Goal: Task Accomplishment & Management: Complete application form

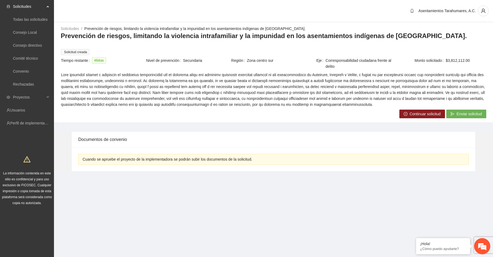
click at [425, 111] on span "Continuar solicitud" at bounding box center [425, 114] width 31 height 6
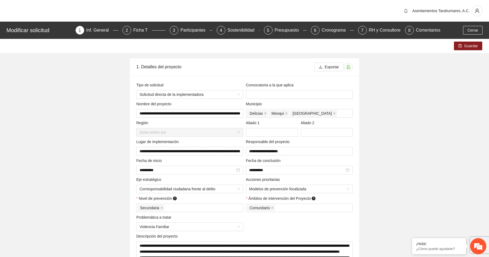
click at [141, 31] on div "Ficha T" at bounding box center [142, 30] width 19 height 9
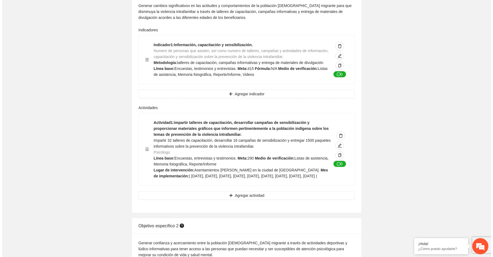
scroll to position [702, 0]
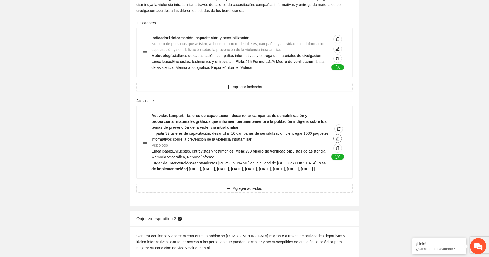
click at [336, 136] on icon "edit" at bounding box center [338, 138] width 4 height 4
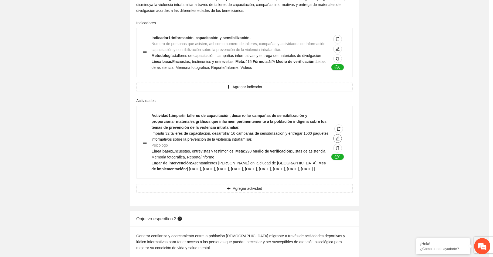
type textarea "**********"
type input "**********"
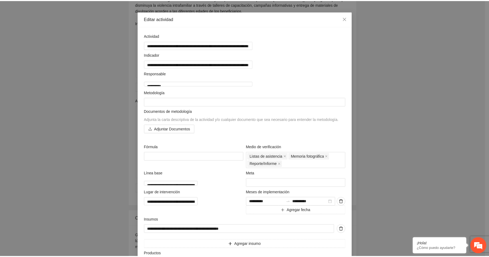
scroll to position [0, 0]
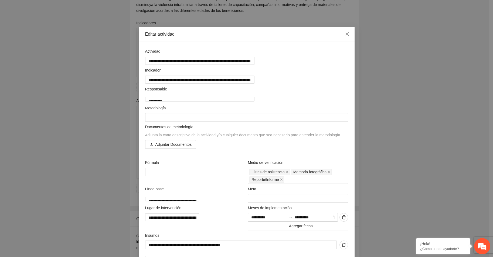
click at [346, 34] on icon "close" at bounding box center [347, 33] width 3 height 3
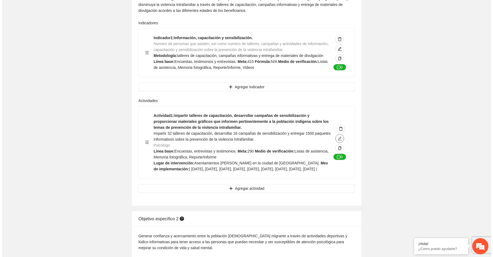
scroll to position [729, 0]
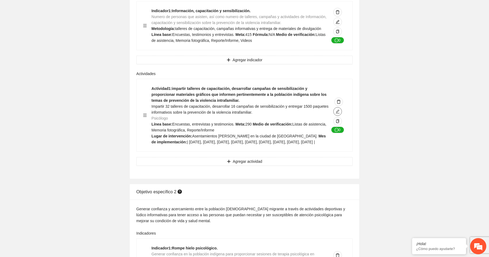
click at [338, 110] on icon "edit" at bounding box center [338, 112] width 4 height 4
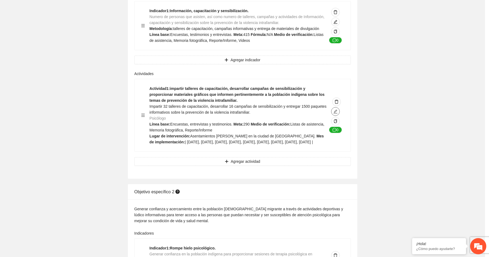
type textarea "**********"
type input "**********"
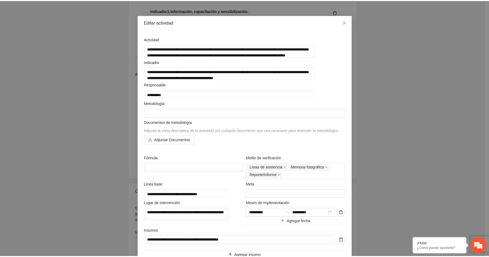
scroll to position [0, 0]
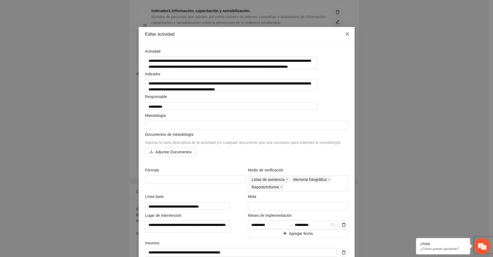
click at [346, 34] on icon "close" at bounding box center [347, 33] width 3 height 3
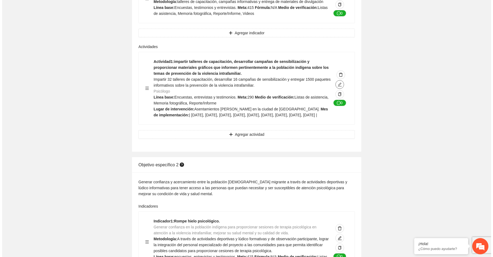
scroll to position [729, 0]
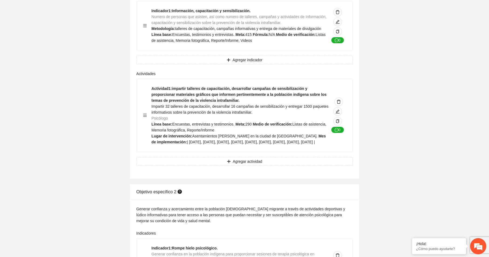
drag, startPoint x: 151, startPoint y: 82, endPoint x: 219, endPoint y: 146, distance: 92.8
click at [219, 146] on div "Actividad 1 : impartir talleres de capacitación, desarrollar campañas de sensib…" at bounding box center [245, 115] width 216 height 72
copy div "Actividad 1 : impartir talleres de capacitación, desarrollar campañas de sensib…"
click at [294, 147] on div "Actividad 1 : impartir talleres de capacitación, desarrollar campañas de sensib…" at bounding box center [245, 115] width 216 height 72
click at [248, 160] on span "Agregar actividad" at bounding box center [247, 161] width 29 height 6
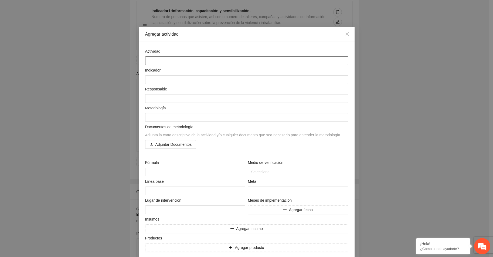
click at [153, 61] on textarea at bounding box center [246, 60] width 203 height 9
paste textarea "**********"
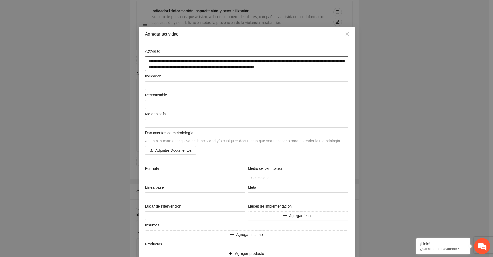
type textarea "**********"
click at [152, 85] on textarea at bounding box center [246, 85] width 203 height 9
click at [147, 84] on textarea at bounding box center [246, 85] width 203 height 9
paste textarea "**********"
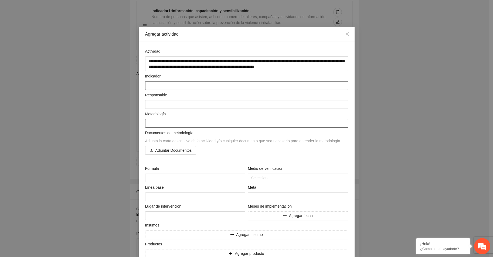
type textarea "**********"
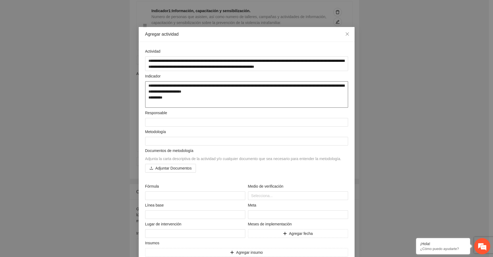
drag, startPoint x: 146, startPoint y: 96, endPoint x: 165, endPoint y: 98, distance: 19.5
click at [165, 98] on textarea "**********" at bounding box center [246, 94] width 203 height 26
type textarea "**********"
click at [149, 122] on textarea at bounding box center [246, 122] width 203 height 9
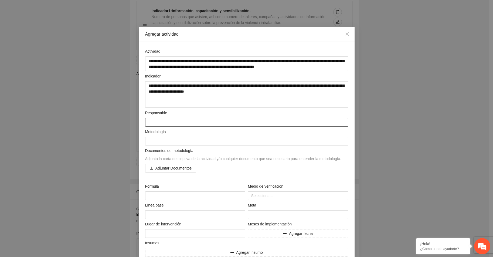
paste textarea "*********"
type textarea "*********"
click at [148, 105] on textarea "**********" at bounding box center [246, 94] width 203 height 26
type textarea "**********"
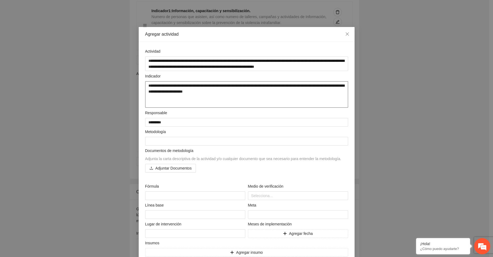
type textarea "**********"
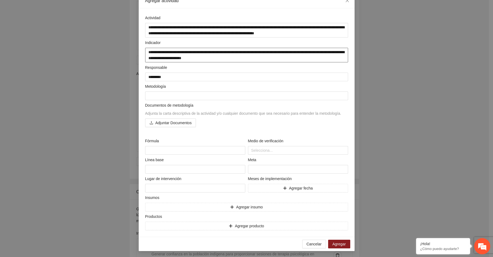
scroll to position [34, 0]
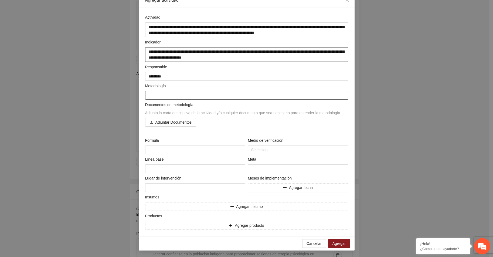
type textarea "**********"
click at [153, 93] on textarea at bounding box center [246, 95] width 203 height 9
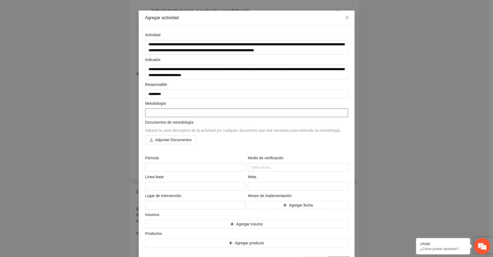
scroll to position [7, 0]
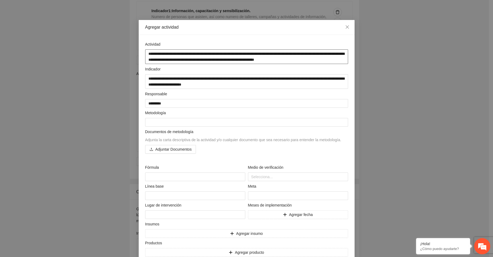
drag, startPoint x: 145, startPoint y: 53, endPoint x: 329, endPoint y: 59, distance: 183.7
click at [329, 59] on textarea "**********" at bounding box center [246, 56] width 203 height 15
click at [148, 121] on textarea at bounding box center [246, 122] width 203 height 9
paste textarea "**********"
type textarea "**********"
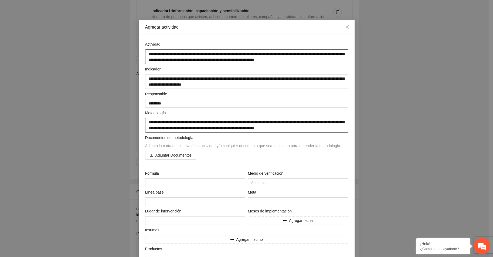
type textarea "**********"
click at [147, 53] on textarea "**********" at bounding box center [246, 56] width 203 height 15
type textarea "**********"
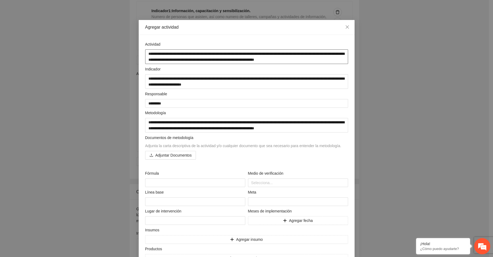
type textarea "**********"
click at [325, 55] on textarea "**********" at bounding box center [246, 56] width 203 height 15
click at [335, 59] on textarea "**********" at bounding box center [246, 56] width 203 height 15
type textarea "**********"
click at [147, 123] on textarea "**********" at bounding box center [246, 125] width 203 height 15
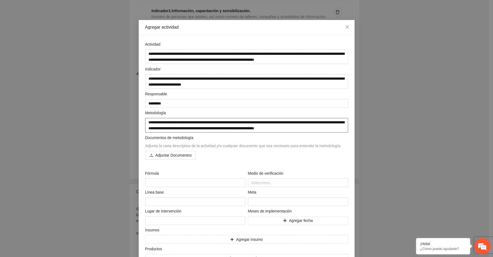
type textarea "**********"
click at [217, 163] on div "Documentos de metodología Adjunta la carta descriptiva de la actividad y/o cual…" at bounding box center [247, 150] width 206 height 31
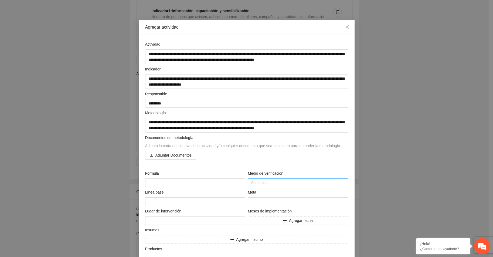
click at [259, 182] on div at bounding box center [297, 183] width 97 height 6
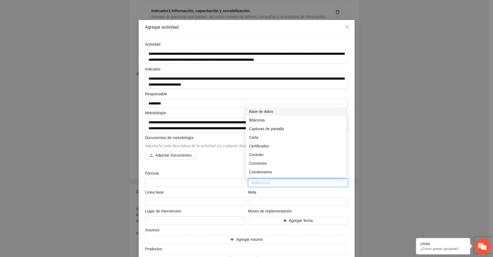
click at [267, 110] on div "Base de datos" at bounding box center [296, 112] width 94 height 6
click at [261, 168] on div "Evaluaciones" at bounding box center [296, 170] width 94 height 6
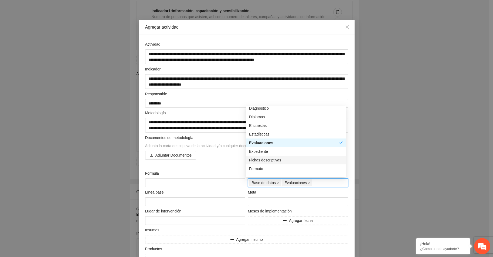
scroll to position [108, 0]
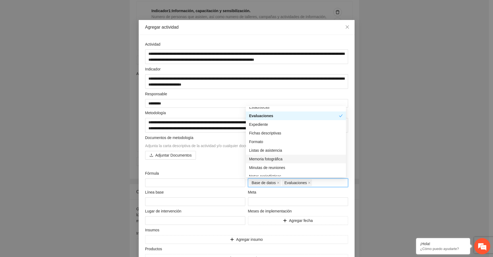
click at [263, 157] on div "Memoria fotográfica" at bounding box center [296, 159] width 94 height 6
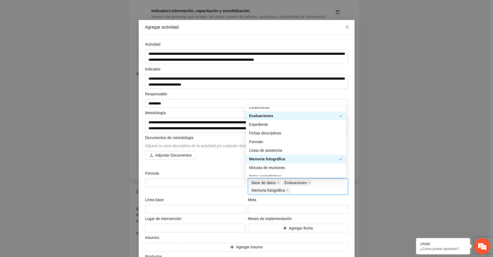
scroll to position [135, 0]
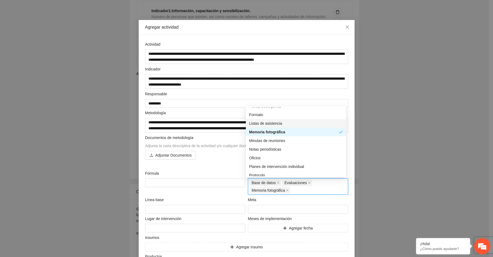
click at [264, 123] on div "Listas de asistencia" at bounding box center [296, 123] width 94 height 6
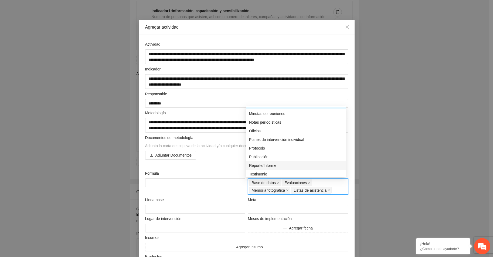
click at [260, 166] on div "Reporte/Informe" at bounding box center [296, 166] width 94 height 6
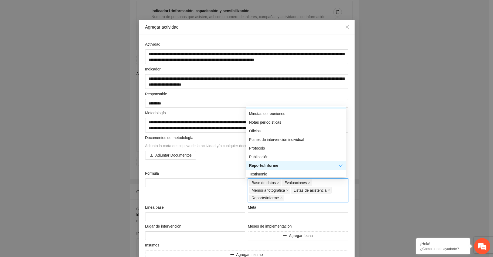
scroll to position [181, 0]
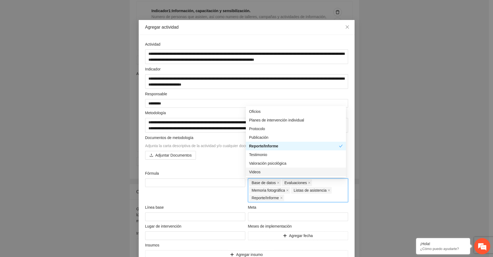
click at [254, 171] on div "Videos" at bounding box center [296, 172] width 94 height 6
click at [221, 164] on div "Documentos de metodología Adjunta la carta descriptiva de la actividad y/o cual…" at bounding box center [247, 150] width 206 height 31
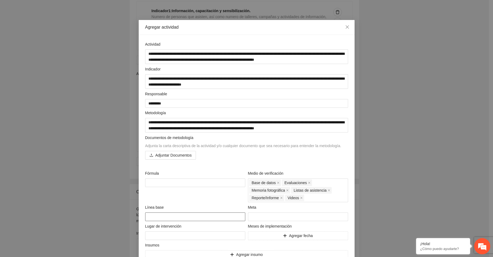
click at [150, 217] on textarea at bounding box center [195, 216] width 100 height 9
type textarea "*"
type textarea "**"
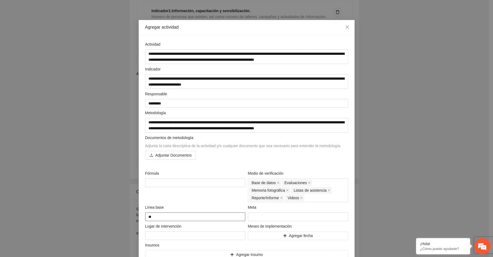
type textarea "***"
type textarea "****"
type textarea "*****"
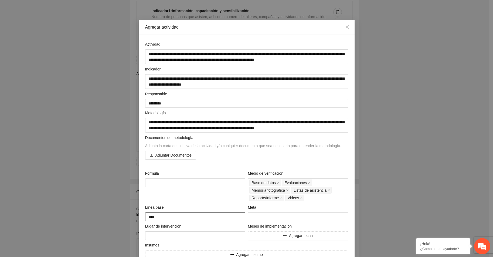
type textarea "*****"
type textarea "******"
type textarea "*******"
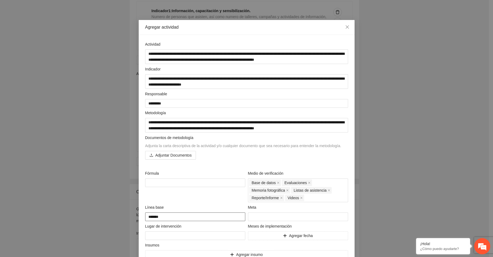
type textarea "********"
type textarea "*********"
type textarea "**********"
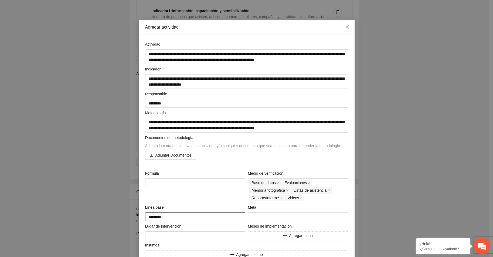
type textarea "**********"
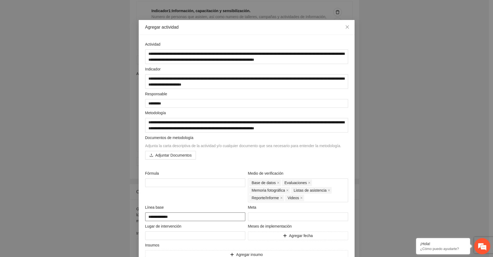
type textarea "**********"
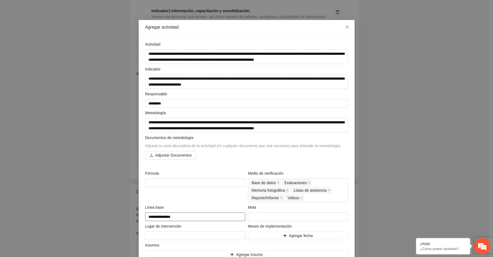
type textarea "**********"
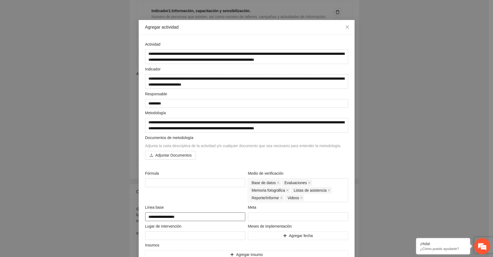
type textarea "**********"
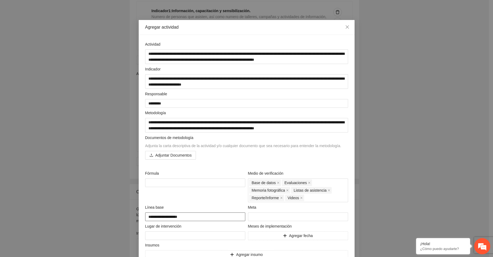
type textarea "**********"
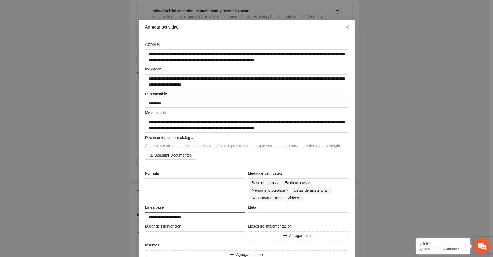
type textarea "**********"
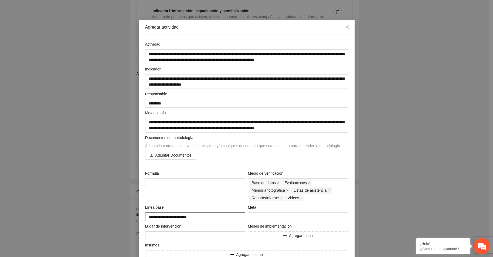
type textarea "**********"
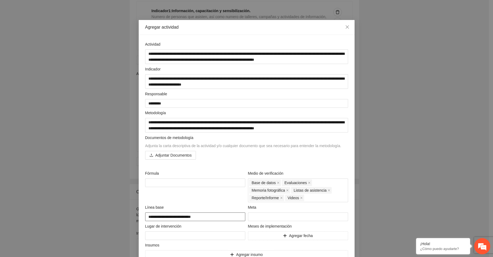
type textarea "**********"
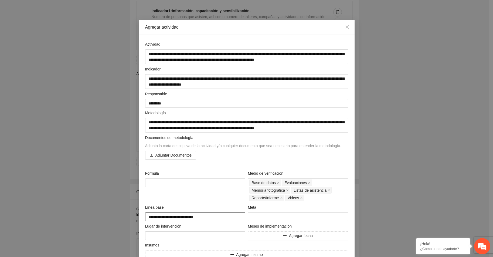
type textarea "**********"
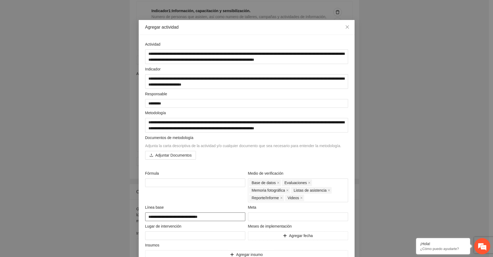
type textarea "**********"
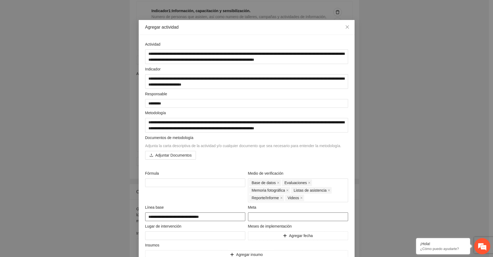
type textarea "**********"
click at [256, 217] on input "number" at bounding box center [298, 216] width 100 height 9
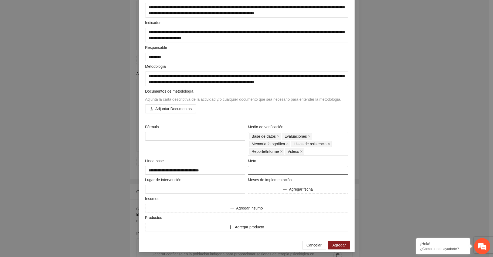
scroll to position [55, 0]
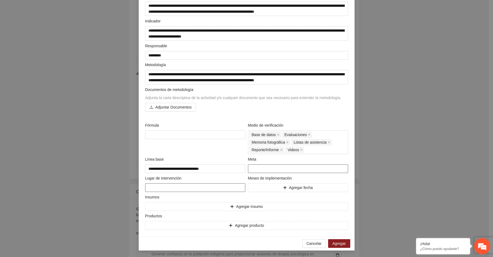
type input "***"
click at [151, 190] on textarea at bounding box center [195, 187] width 100 height 9
type textarea "*"
type textarea "**"
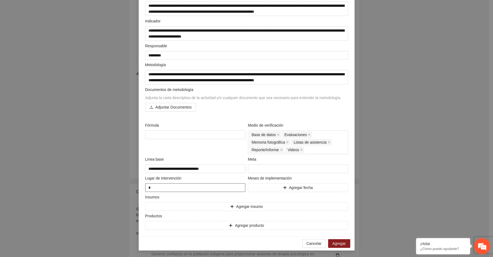
type textarea "**"
type textarea "***"
type textarea "****"
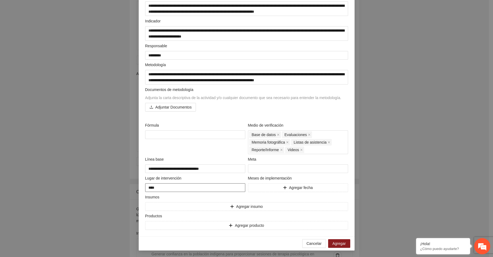
type textarea "*****"
type textarea "******"
type textarea "*******"
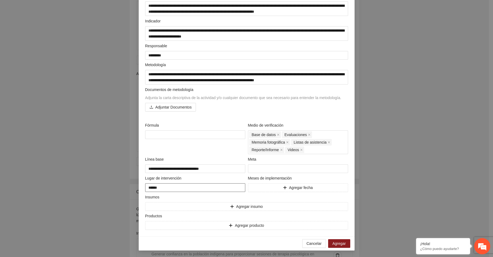
type textarea "*******"
type textarea "********"
type textarea "*********"
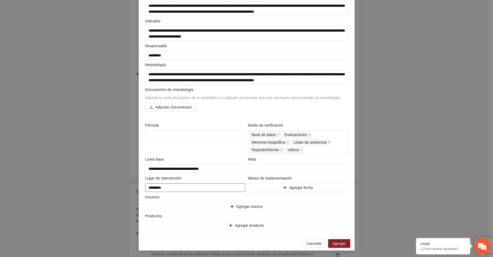
type textarea "**********"
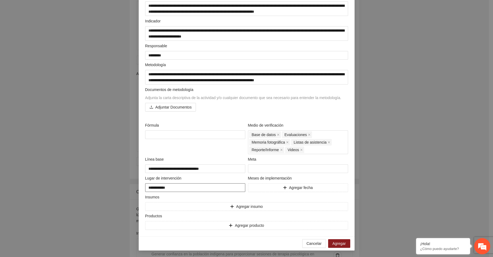
type textarea "**********"
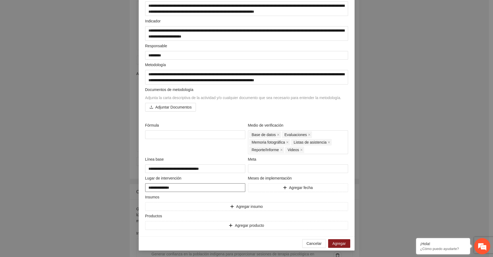
type textarea "**********"
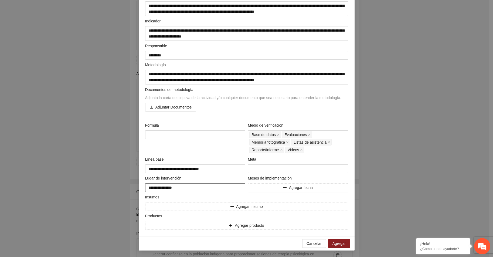
type textarea "**********"
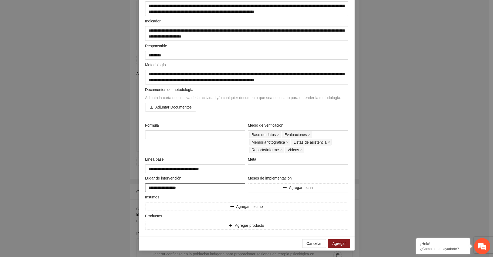
type textarea "**********"
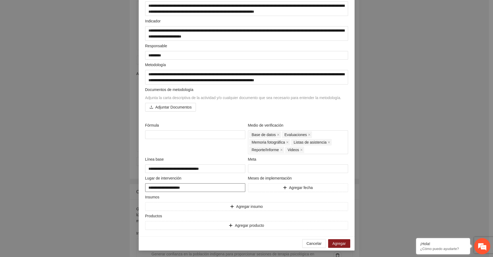
type textarea "**********"
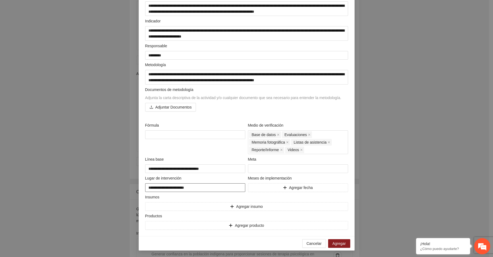
type textarea "**********"
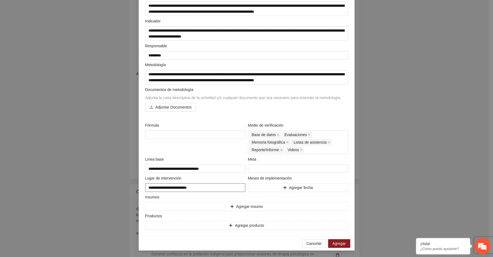
type textarea "**********"
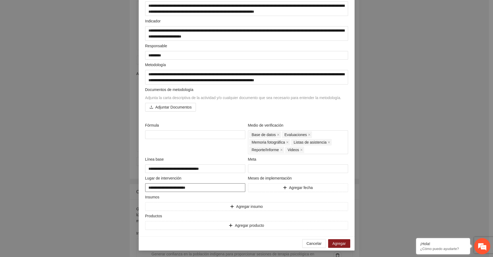
type textarea "**********"
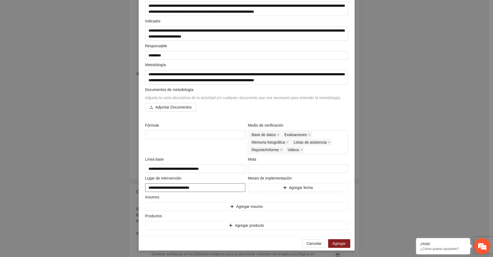
type textarea "**********"
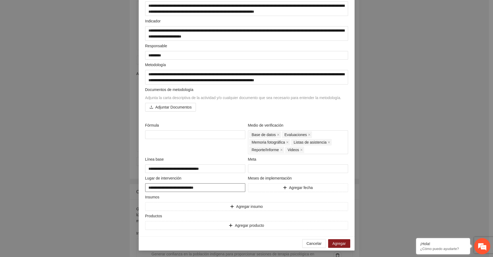
type textarea "**********"
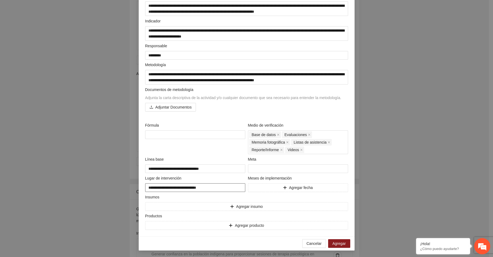
type textarea "**********"
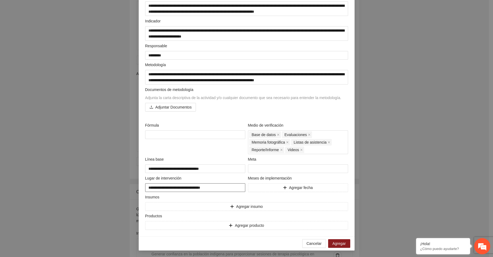
type textarea "**********"
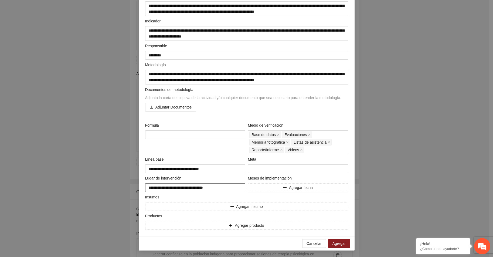
type textarea "**********"
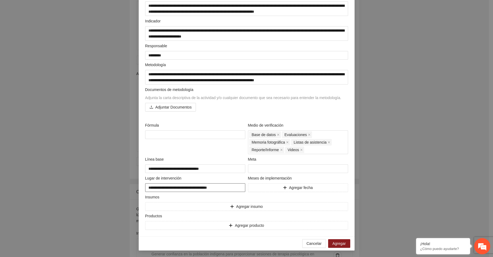
type textarea "**********"
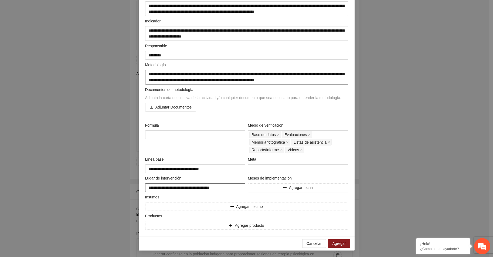
type textarea "**********"
click at [283, 186] on icon "plus" at bounding box center [285, 188] width 4 height 4
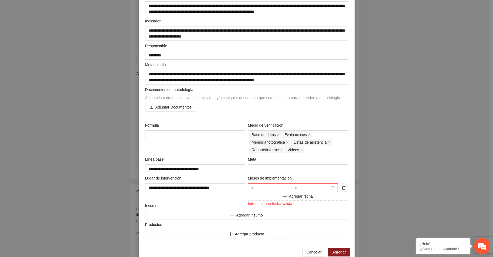
click at [331, 187] on div at bounding box center [293, 187] width 90 height 9
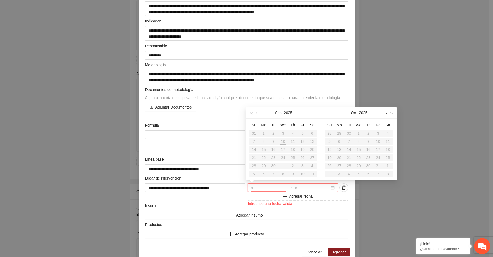
click at [386, 111] on button "button" at bounding box center [386, 112] width 6 height 11
type input "**********"
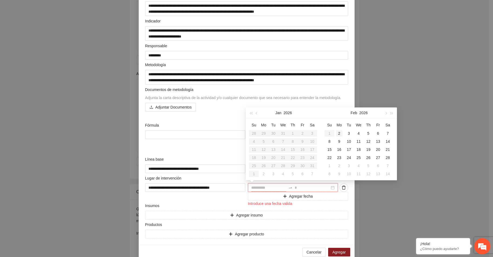
click at [340, 132] on div "2" at bounding box center [339, 133] width 6 height 6
type input "**********"
click at [386, 114] on span "button" at bounding box center [385, 113] width 3 height 3
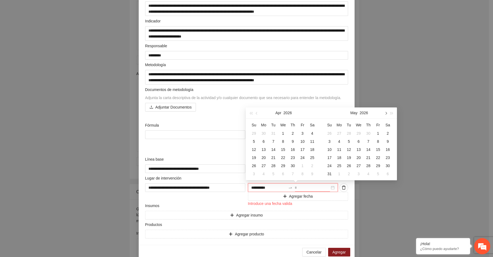
click at [386, 114] on span "button" at bounding box center [385, 113] width 3 height 3
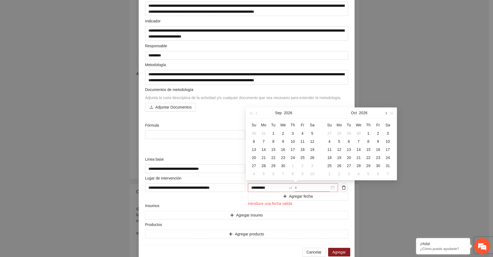
click at [386, 114] on span "button" at bounding box center [385, 113] width 3 height 3
type input "**********"
click at [256, 113] on span "button" at bounding box center [257, 113] width 3 height 3
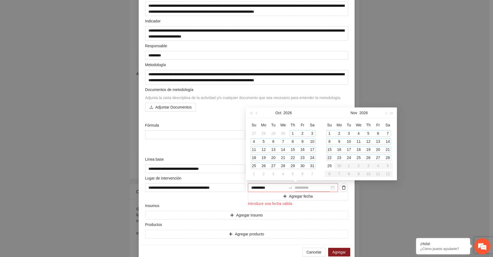
type input "**********"
click at [311, 165] on div "31" at bounding box center [312, 166] width 6 height 6
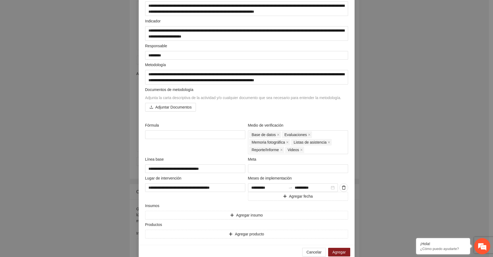
scroll to position [64, 0]
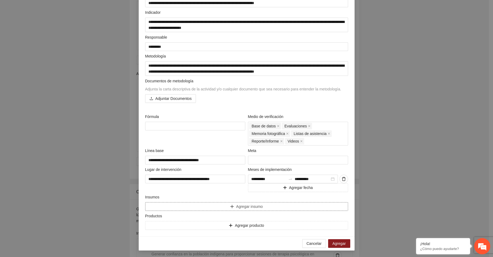
click at [174, 205] on button "Agregar insumo" at bounding box center [246, 206] width 203 height 9
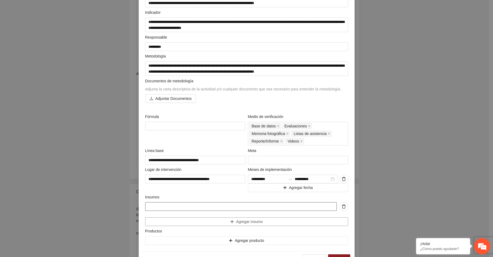
click at [174, 205] on input "text" at bounding box center [241, 206] width 192 height 9
click at [156, 190] on div "**********" at bounding box center [195, 179] width 103 height 25
click at [157, 206] on input "text" at bounding box center [241, 206] width 192 height 9
click at [157, 187] on div "**********" at bounding box center [195, 179] width 103 height 25
click at [151, 206] on input "text" at bounding box center [241, 206] width 192 height 9
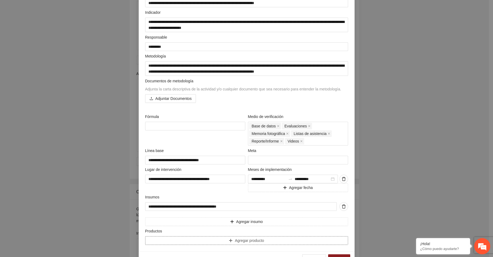
click at [159, 240] on button "Agregar producto" at bounding box center [246, 240] width 203 height 9
click at [145, 251] on button "Agregar producto" at bounding box center [246, 255] width 203 height 9
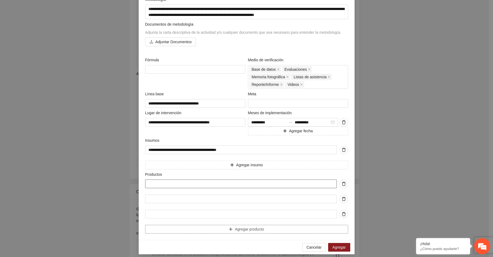
scroll to position [124, 0]
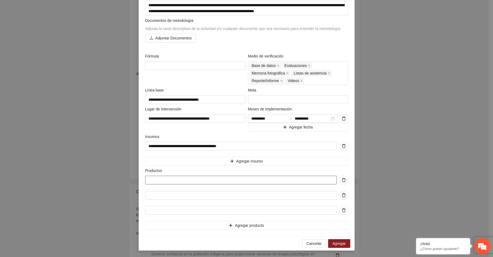
click at [158, 177] on input "text" at bounding box center [241, 180] width 192 height 9
click at [153, 194] on input "text" at bounding box center [241, 195] width 192 height 9
click at [155, 208] on input "text" at bounding box center [241, 210] width 192 height 9
click at [160, 223] on button "Agregar producto" at bounding box center [246, 225] width 203 height 9
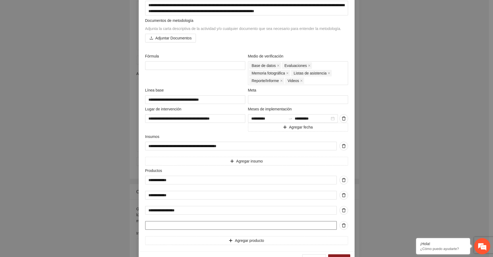
click at [158, 224] on input "text" at bounding box center [241, 225] width 192 height 9
click at [239, 240] on span "Agregar producto" at bounding box center [249, 241] width 29 height 6
click at [151, 239] on input "text" at bounding box center [241, 240] width 192 height 9
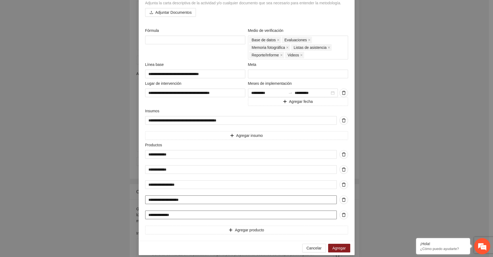
scroll to position [154, 0]
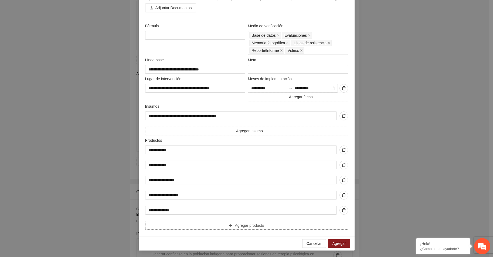
click at [250, 225] on span "Agregar producto" at bounding box center [249, 225] width 29 height 6
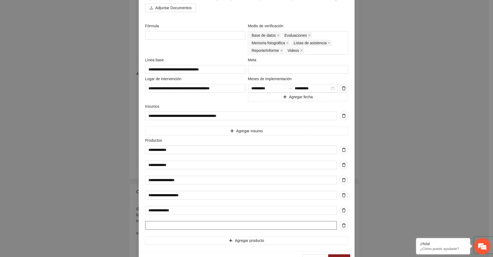
click at [212, 228] on input "text" at bounding box center [241, 225] width 192 height 9
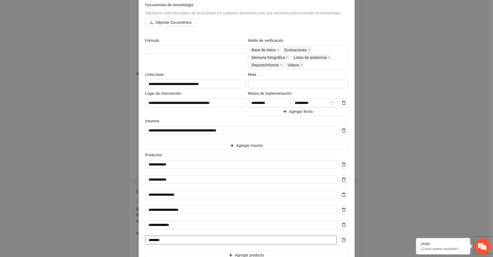
scroll to position [170, 0]
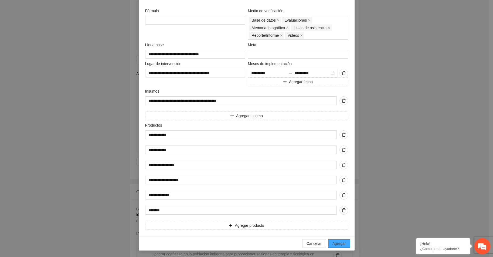
click at [345, 245] on button "Agregar" at bounding box center [339, 243] width 22 height 9
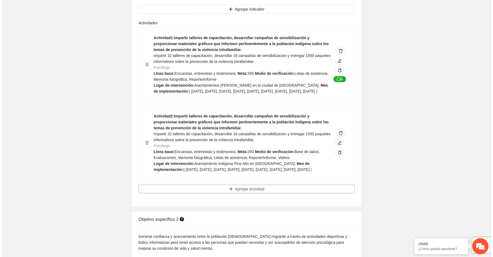
scroll to position [783, 0]
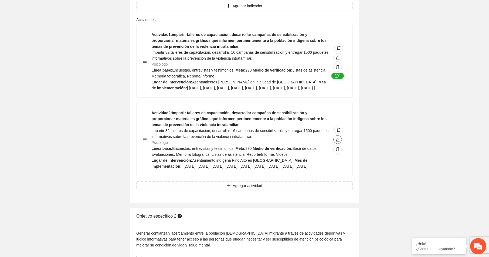
click at [338, 142] on icon "edit" at bounding box center [338, 139] width 4 height 4
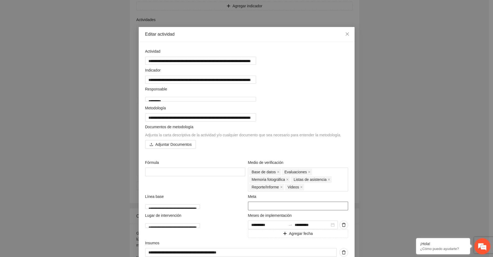
click at [255, 210] on input "***" at bounding box center [298, 206] width 100 height 9
click at [219, 191] on div "Fórmula" at bounding box center [195, 176] width 103 height 32
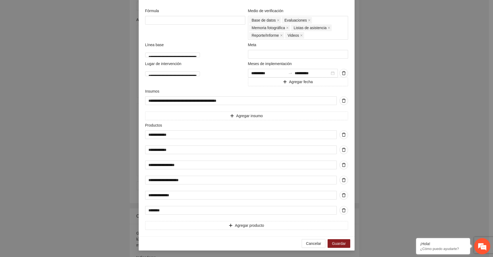
scroll to position [170, 0]
click at [340, 243] on span "Guardar" at bounding box center [339, 244] width 14 height 6
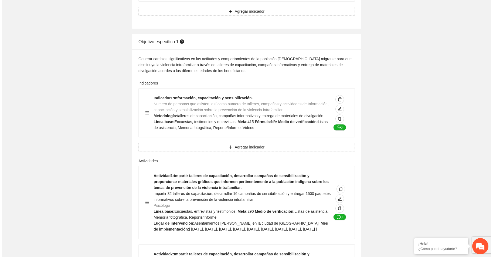
scroll to position [648, 0]
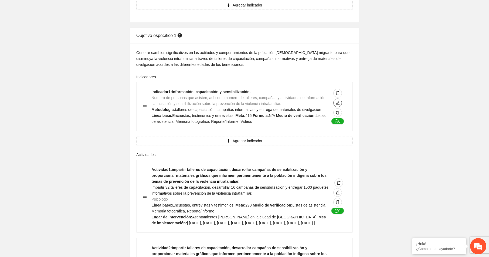
click at [339, 101] on icon "edit" at bounding box center [338, 103] width 4 height 4
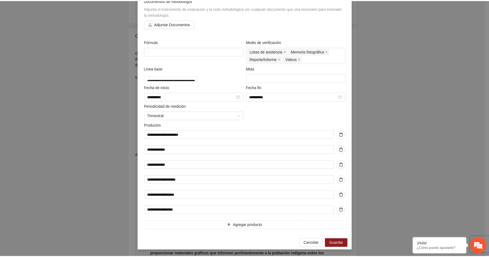
scroll to position [0, 0]
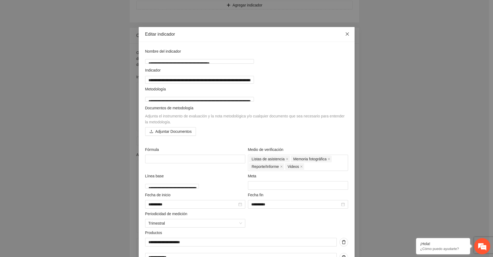
click at [345, 32] on icon "close" at bounding box center [347, 34] width 4 height 4
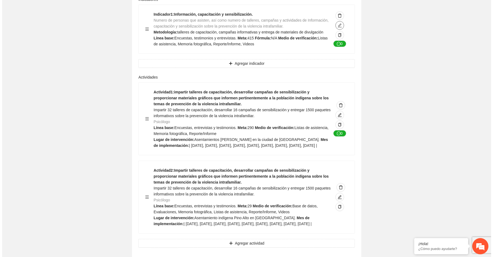
scroll to position [729, 0]
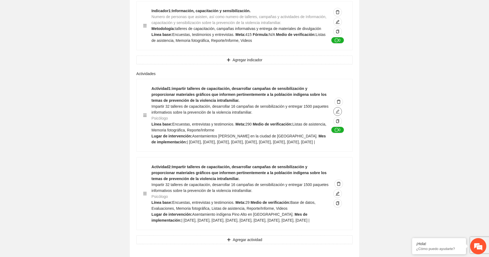
click at [337, 110] on icon "edit" at bounding box center [338, 112] width 4 height 4
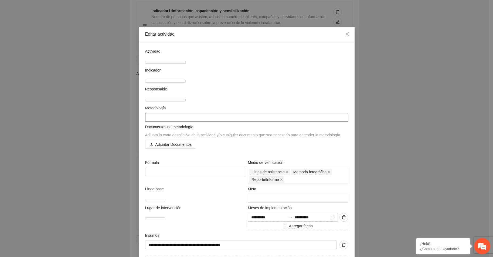
click at [153, 122] on textarea at bounding box center [246, 117] width 203 height 9
drag, startPoint x: 146, startPoint y: 60, endPoint x: 324, endPoint y: 59, distance: 178.2
click at [186, 61] on textarea "**********" at bounding box center [165, 62] width 40 height 3
click at [149, 122] on textarea at bounding box center [246, 117] width 203 height 9
drag, startPoint x: 149, startPoint y: 130, endPoint x: 209, endPoint y: 117, distance: 61.8
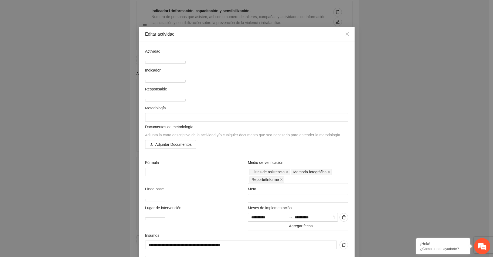
click at [209, 117] on div "**********" at bounding box center [247, 188] width 206 height 280
drag, startPoint x: 145, startPoint y: 60, endPoint x: 340, endPoint y: 69, distance: 194.9
click at [186, 64] on textarea "**********" at bounding box center [165, 62] width 40 height 3
click at [146, 122] on textarea at bounding box center [246, 117] width 203 height 9
paste textarea "**********"
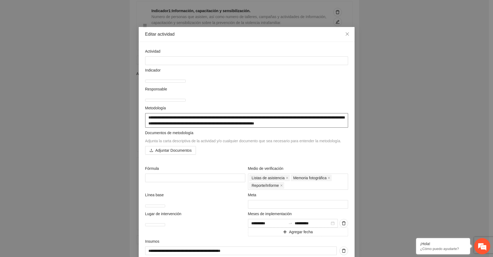
drag, startPoint x: 145, startPoint y: 121, endPoint x: 325, endPoint y: 124, distance: 180.3
click at [325, 124] on textarea "**********" at bounding box center [246, 120] width 203 height 15
click at [148, 60] on textarea at bounding box center [246, 60] width 203 height 9
paste textarea "**********"
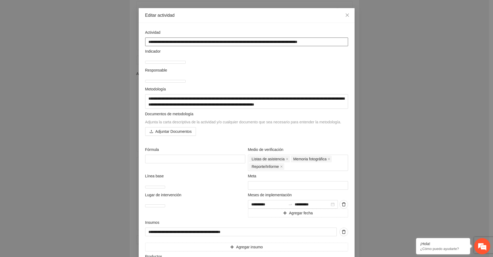
scroll to position [27, 0]
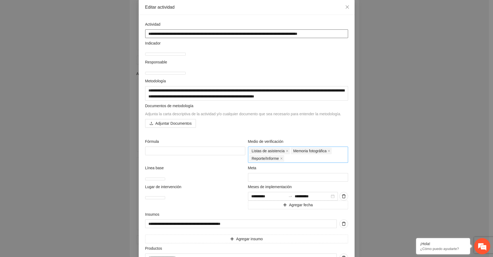
click at [290, 162] on div "Listas de asistencia Memoria fotográfica Reporte/Informe" at bounding box center [297, 154] width 97 height 15
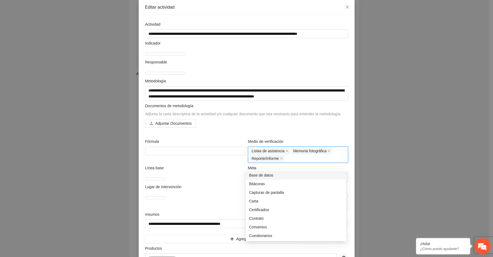
click at [281, 174] on div "Base de datos" at bounding box center [296, 175] width 94 height 6
click at [269, 234] on div "Evaluaciones" at bounding box center [296, 234] width 94 height 6
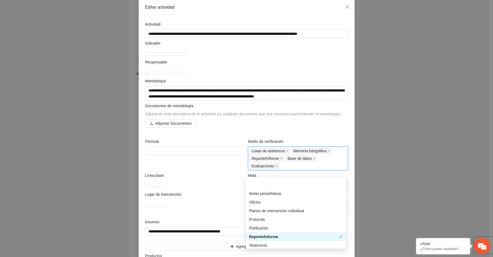
scroll to position [181, 0]
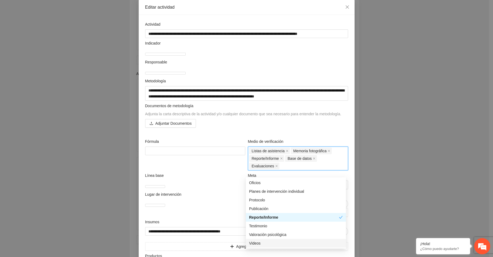
click at [258, 243] on div "Videos" at bounding box center [296, 243] width 94 height 6
click at [218, 170] on div "Fórmula" at bounding box center [195, 154] width 103 height 32
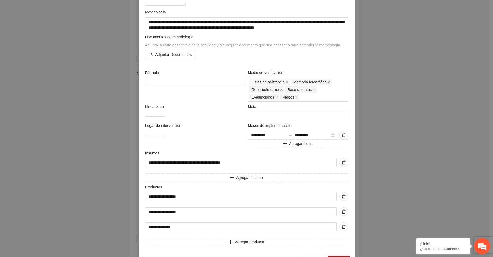
scroll to position [108, 0]
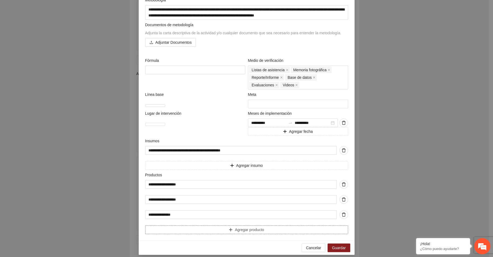
click at [242, 233] on span "Agregar producto" at bounding box center [249, 230] width 29 height 6
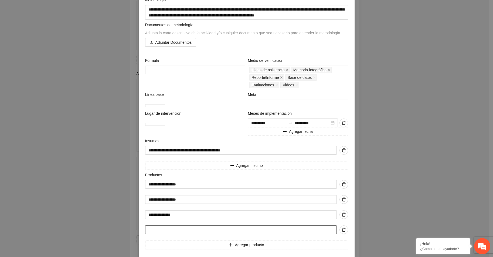
click at [160, 234] on input "text" at bounding box center [241, 229] width 192 height 9
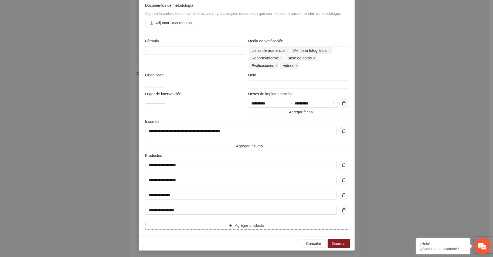
click at [248, 225] on span "Agregar producto" at bounding box center [249, 225] width 29 height 6
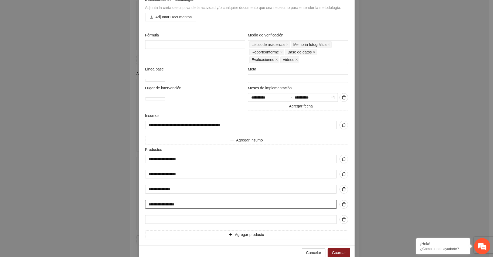
drag, startPoint x: 147, startPoint y: 210, endPoint x: 182, endPoint y: 210, distance: 34.8
click at [182, 209] on input "**********" at bounding box center [241, 204] width 192 height 9
click at [162, 224] on input "text" at bounding box center [241, 219] width 192 height 9
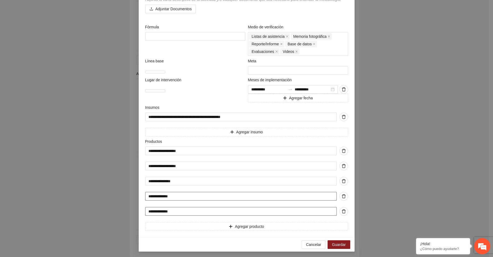
scroll to position [148, 0]
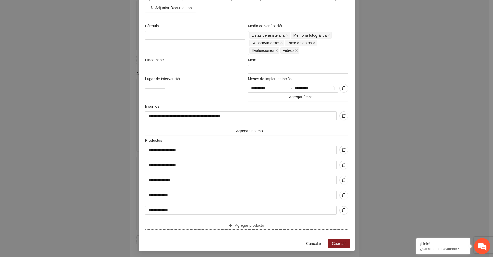
click at [248, 225] on span "Agregar producto" at bounding box center [249, 225] width 29 height 6
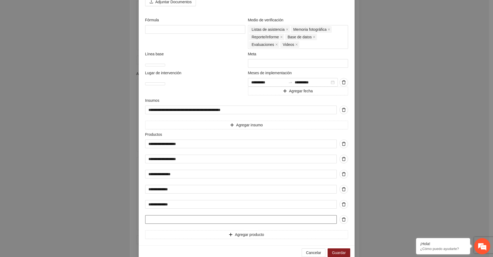
click at [157, 224] on input "text" at bounding box center [241, 219] width 192 height 9
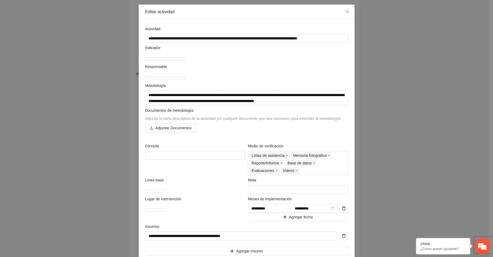
scroll to position [13, 0]
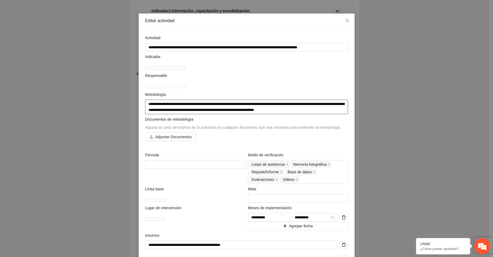
drag, startPoint x: 145, startPoint y: 110, endPoint x: 337, endPoint y: 118, distance: 192.6
click at [337, 114] on textarea "**********" at bounding box center [246, 107] width 203 height 15
click at [214, 147] on div "Documentos de metodología Adjunta la carta descriptiva de la actividad y/o cual…" at bounding box center [247, 131] width 206 height 31
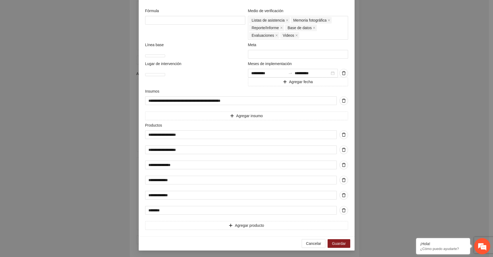
scroll to position [164, 0]
click at [338, 244] on span "Guardar" at bounding box center [339, 244] width 14 height 6
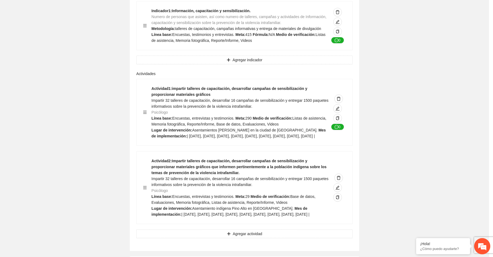
scroll to position [0, 0]
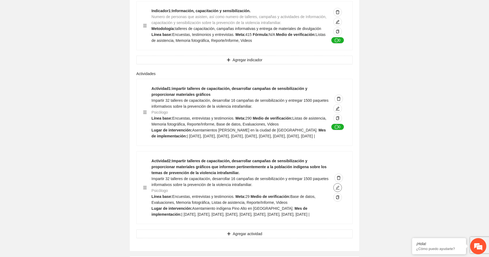
click at [339, 190] on icon "edit" at bounding box center [338, 187] width 4 height 4
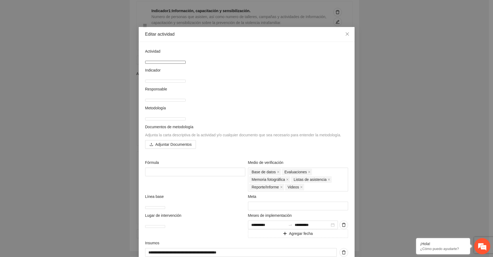
drag, startPoint x: 326, startPoint y: 61, endPoint x: 330, endPoint y: 66, distance: 6.4
click at [186, 64] on textarea "**********" at bounding box center [165, 62] width 40 height 3
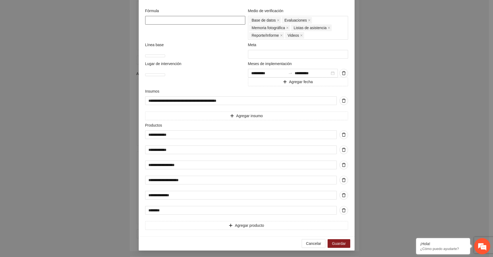
scroll to position [164, 0]
click at [340, 243] on span "Guardar" at bounding box center [339, 244] width 14 height 6
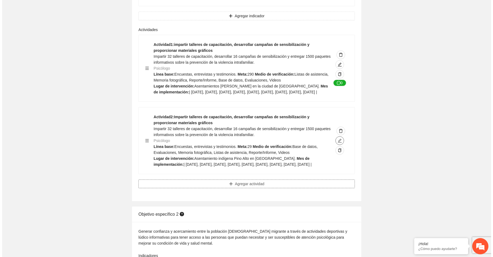
scroll to position [783, 0]
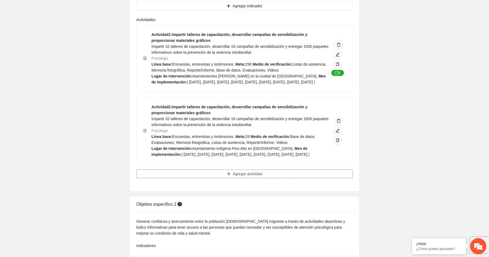
click at [243, 177] on span "Agregar actividad" at bounding box center [247, 174] width 29 height 6
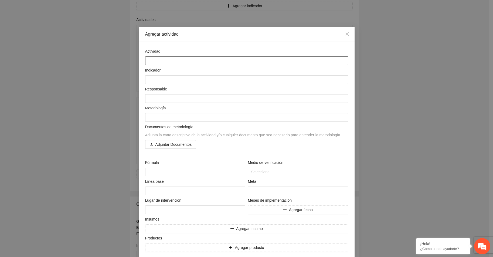
click at [155, 60] on textarea at bounding box center [246, 60] width 203 height 9
click at [147, 60] on textarea at bounding box center [246, 60] width 203 height 9
paste textarea "**********"
click at [148, 61] on textarea "**********" at bounding box center [246, 60] width 203 height 9
click at [151, 79] on textarea at bounding box center [246, 79] width 203 height 9
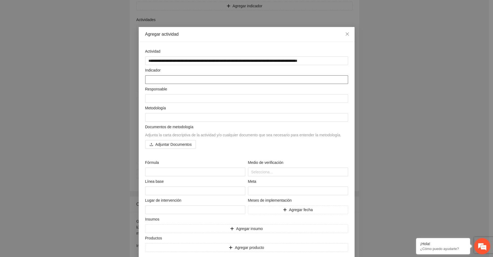
click at [147, 79] on textarea at bounding box center [246, 79] width 203 height 9
paste textarea "**********"
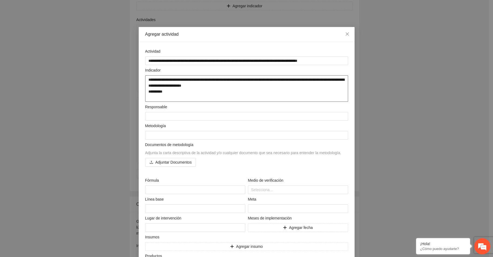
drag, startPoint x: 145, startPoint y: 92, endPoint x: 170, endPoint y: 92, distance: 25.6
click at [170, 92] on textarea "**********" at bounding box center [246, 88] width 203 height 26
click at [149, 117] on textarea at bounding box center [246, 116] width 203 height 9
paste textarea "*********"
click at [146, 98] on textarea "**********" at bounding box center [246, 88] width 203 height 26
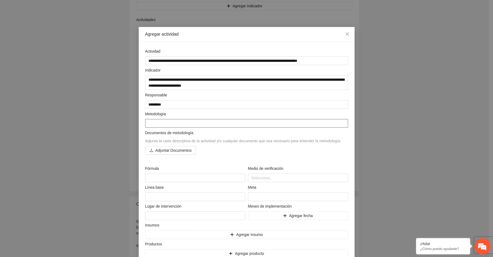
click at [149, 123] on textarea at bounding box center [246, 123] width 203 height 9
click at [146, 122] on textarea at bounding box center [246, 123] width 203 height 9
paste textarea "**********"
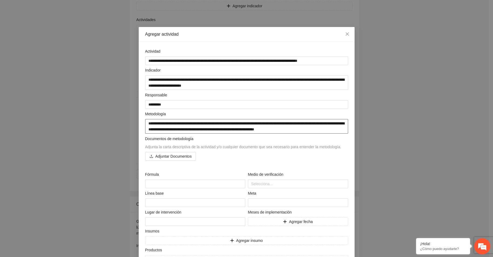
scroll to position [34, 0]
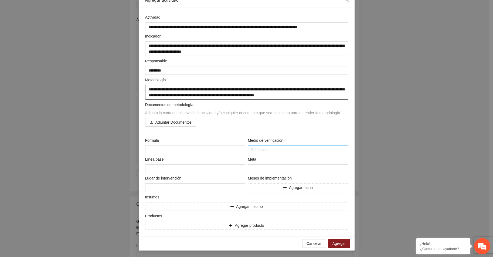
click at [259, 150] on div at bounding box center [297, 150] width 97 height 6
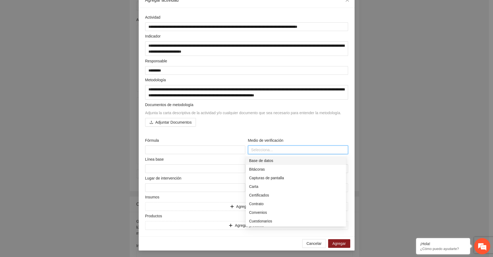
click at [256, 161] on div "Base de datos" at bounding box center [296, 161] width 94 height 6
click at [257, 218] on div "Evaluaciones" at bounding box center [296, 219] width 94 height 6
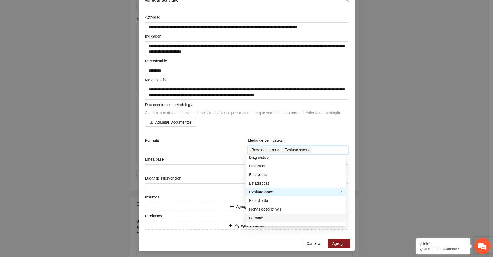
scroll to position [108, 0]
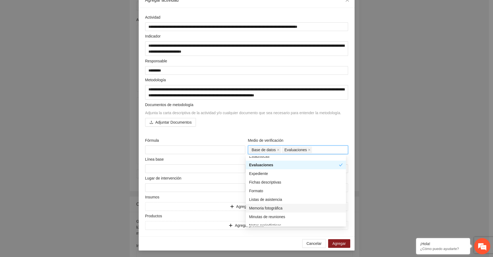
click at [262, 207] on div "Memoria fotográfica" at bounding box center [296, 208] width 94 height 6
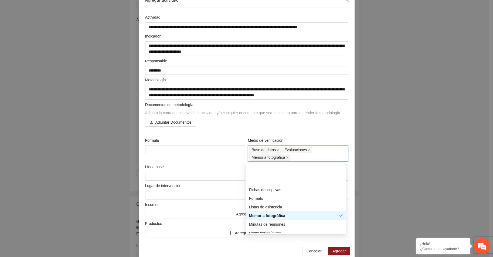
scroll to position [135, 0]
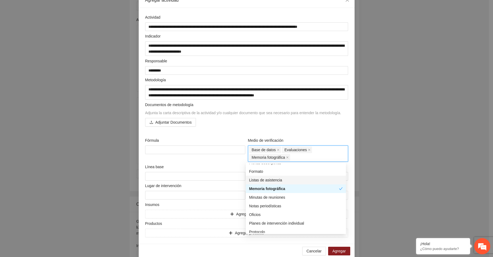
click at [265, 178] on div "Listas de asistencia" at bounding box center [296, 180] width 94 height 6
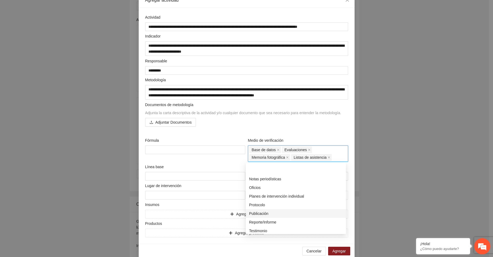
scroll to position [181, 0]
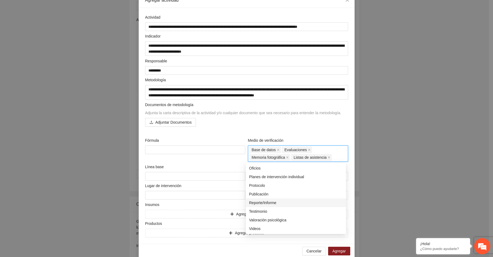
click at [269, 200] on div "Reporte/Informe" at bounding box center [296, 203] width 94 height 6
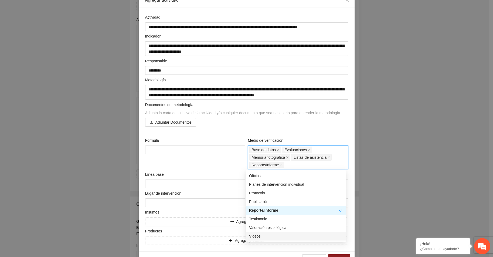
click at [258, 236] on div "Videos" at bounding box center [296, 236] width 94 height 6
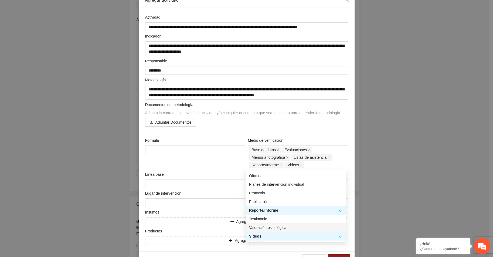
click at [180, 161] on div "Fórmula" at bounding box center [195, 153] width 103 height 32
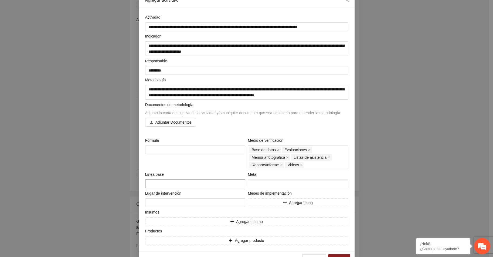
click at [154, 185] on textarea at bounding box center [195, 184] width 100 height 9
click at [154, 204] on textarea at bounding box center [195, 202] width 100 height 9
click at [252, 185] on input "number" at bounding box center [298, 184] width 100 height 9
click at [295, 203] on span "Agregar fecha" at bounding box center [301, 203] width 24 height 6
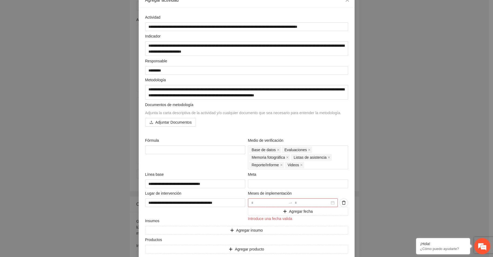
click at [331, 203] on div at bounding box center [293, 202] width 90 height 9
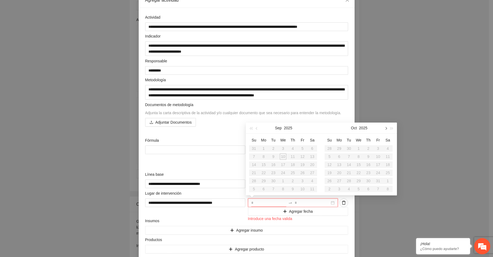
click at [387, 128] on button "button" at bounding box center [386, 128] width 6 height 11
click at [339, 146] on div "2" at bounding box center [339, 148] width 6 height 6
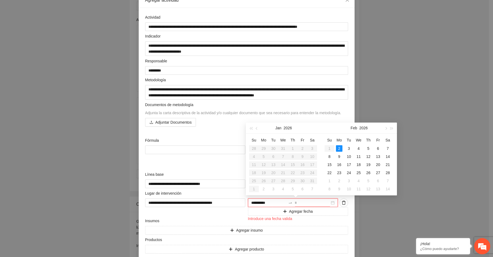
click at [332, 201] on div "**********" at bounding box center [293, 202] width 90 height 9
click at [387, 127] on button "button" at bounding box center [386, 128] width 6 height 11
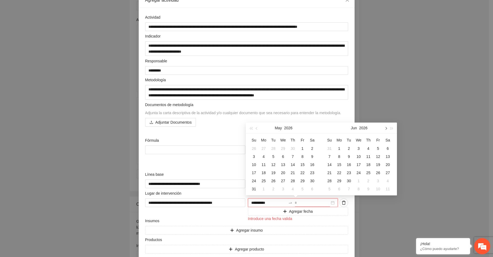
click at [387, 127] on button "button" at bounding box center [386, 128] width 6 height 11
click at [377, 181] on div "30" at bounding box center [378, 181] width 6 height 6
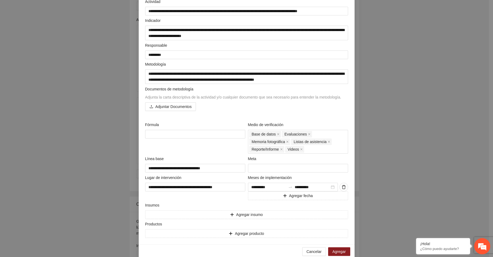
scroll to position [58, 0]
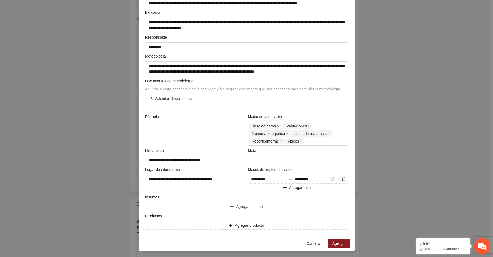
click at [151, 205] on button "Agregar insumo" at bounding box center [246, 206] width 203 height 9
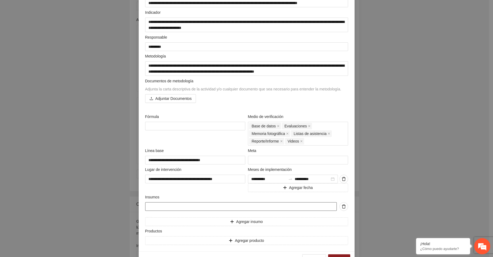
click at [151, 205] on input "text" at bounding box center [241, 206] width 192 height 9
click at [157, 239] on button "Agregar producto" at bounding box center [246, 240] width 203 height 9
click at [157, 239] on input "text" at bounding box center [241, 240] width 192 height 9
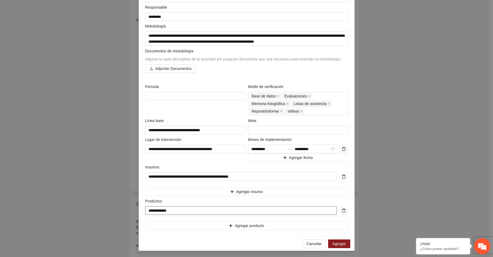
scroll to position [88, 0]
click at [251, 225] on span "Agregar producto" at bounding box center [249, 225] width 29 height 6
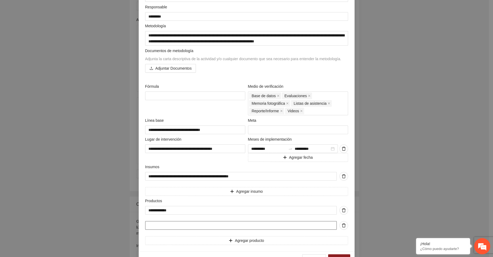
click at [250, 225] on input "text" at bounding box center [241, 225] width 192 height 9
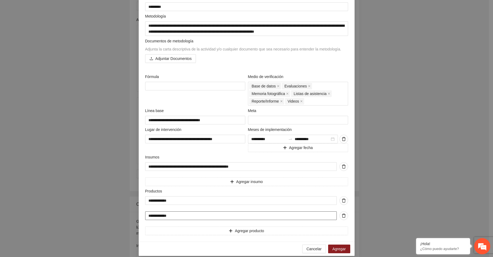
scroll to position [103, 0]
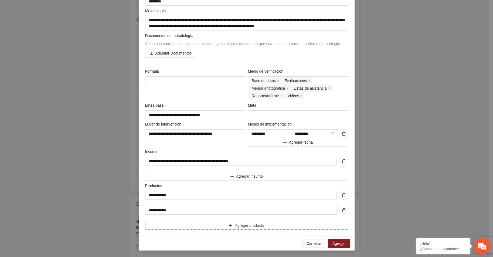
click at [250, 225] on span "Agregar producto" at bounding box center [249, 225] width 29 height 6
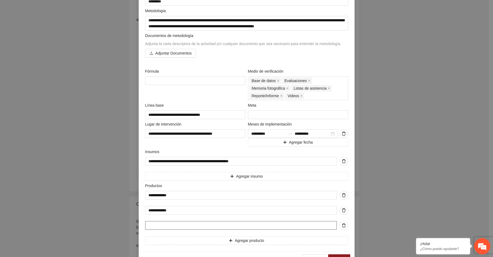
click at [251, 225] on input "text" at bounding box center [241, 225] width 192 height 9
click at [243, 240] on span "Agregar producto" at bounding box center [249, 241] width 29 height 6
click at [226, 240] on input "text" at bounding box center [241, 240] width 192 height 9
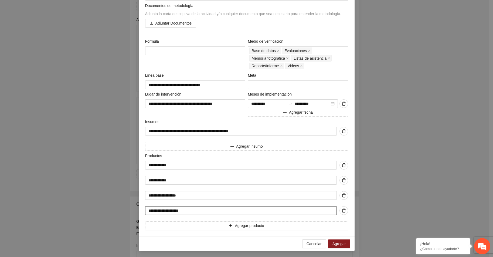
scroll to position [133, 0]
click at [245, 226] on span "Agregar producto" at bounding box center [249, 225] width 29 height 6
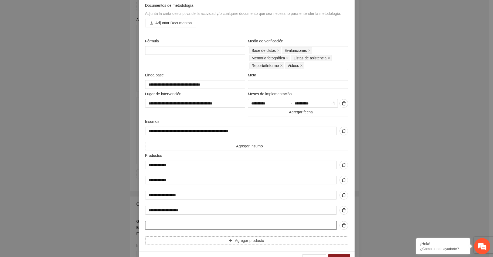
click at [145, 236] on button "Agregar producto" at bounding box center [246, 240] width 203 height 9
click at [229, 227] on input "text" at bounding box center [241, 225] width 192 height 9
click at [195, 239] on input "text" at bounding box center [241, 240] width 192 height 9
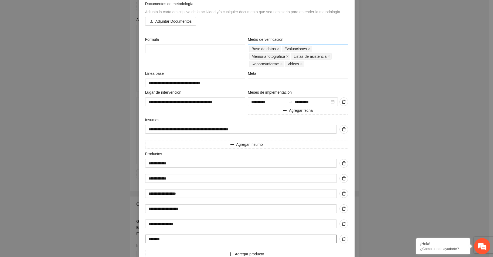
scroll to position [164, 0]
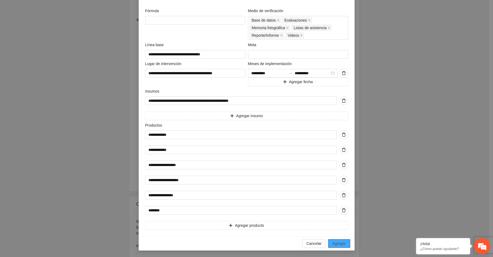
click at [336, 242] on span "Agregar" at bounding box center [339, 244] width 13 height 6
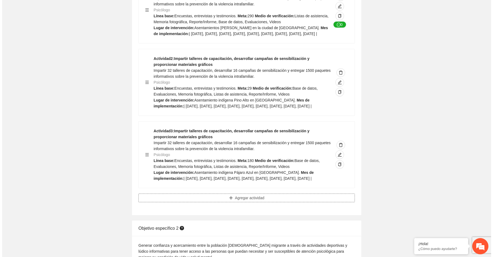
scroll to position [918, 0]
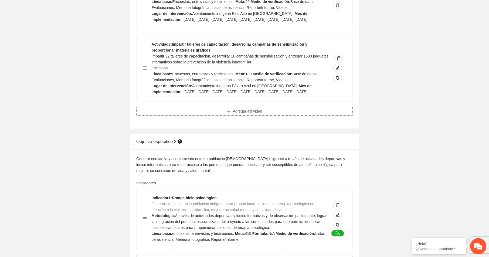
click at [243, 114] on span "Agregar actividad" at bounding box center [247, 111] width 29 height 6
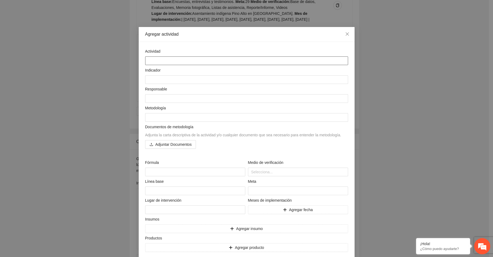
click at [154, 60] on textarea at bounding box center [246, 60] width 203 height 9
click at [148, 61] on textarea at bounding box center [246, 60] width 203 height 9
paste textarea "**********"
click at [148, 61] on textarea "**********" at bounding box center [246, 60] width 203 height 9
click at [155, 78] on textarea at bounding box center [246, 79] width 203 height 9
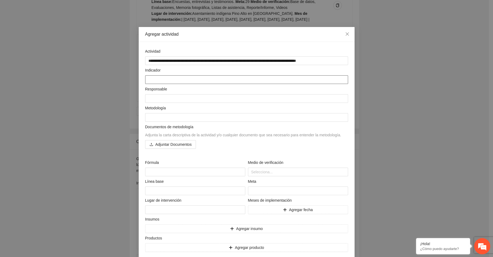
click at [146, 80] on textarea at bounding box center [246, 79] width 203 height 9
paste textarea "**********"
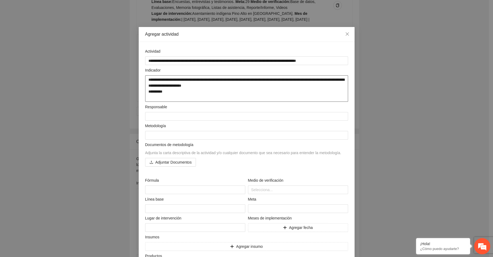
drag, startPoint x: 146, startPoint y: 91, endPoint x: 163, endPoint y: 91, distance: 17.5
click at [163, 91] on textarea "**********" at bounding box center [246, 88] width 203 height 26
click at [150, 115] on textarea at bounding box center [246, 116] width 203 height 9
paste textarea "*********"
click at [146, 99] on textarea "**********" at bounding box center [246, 88] width 203 height 26
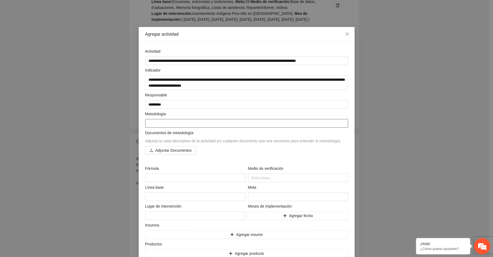
click at [152, 123] on textarea at bounding box center [246, 123] width 203 height 9
click at [149, 124] on textarea at bounding box center [246, 123] width 203 height 9
paste textarea "**********"
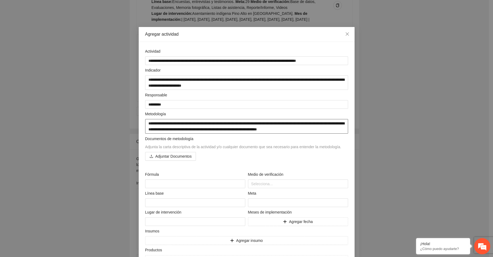
click at [149, 123] on textarea "**********" at bounding box center [246, 126] width 203 height 15
click at [207, 160] on div "Adjuntar Documentos" at bounding box center [246, 156] width 203 height 9
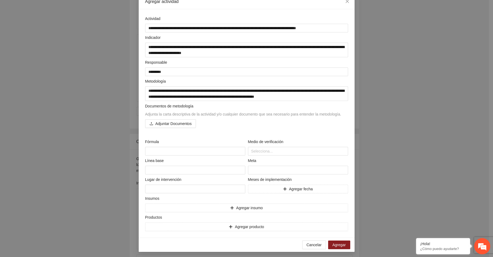
scroll to position [34, 0]
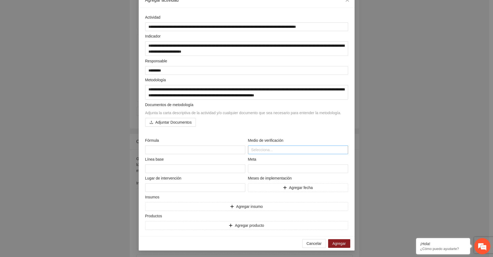
click at [253, 149] on div at bounding box center [297, 150] width 97 height 6
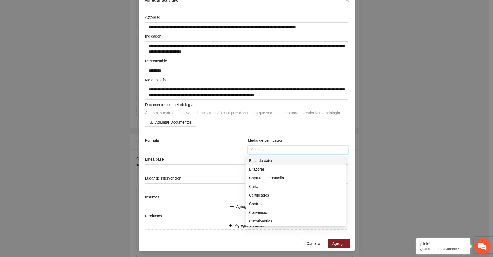
click at [255, 161] on div "Base de datos" at bounding box center [296, 161] width 94 height 6
click at [259, 217] on div "Evaluaciones" at bounding box center [296, 219] width 94 height 6
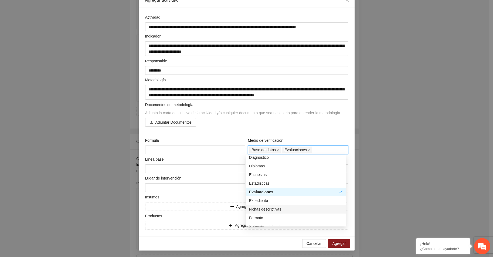
scroll to position [108, 0]
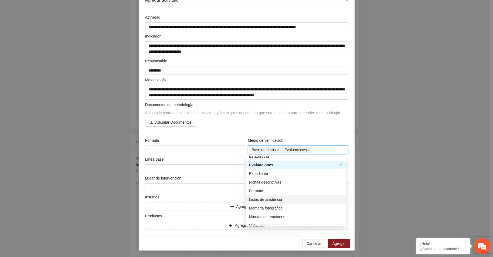
click at [260, 198] on div "Listas de asistencia" at bounding box center [296, 200] width 94 height 6
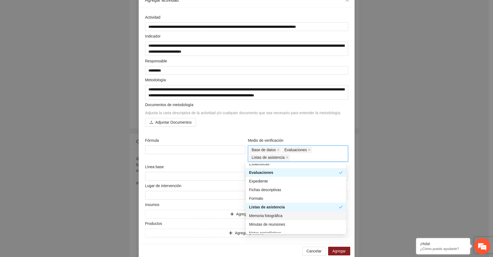
click at [259, 215] on div "Memoria fotográfica" at bounding box center [296, 216] width 94 height 6
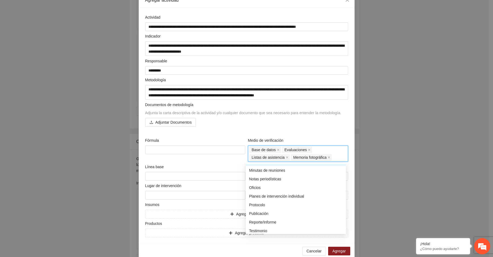
scroll to position [181, 0]
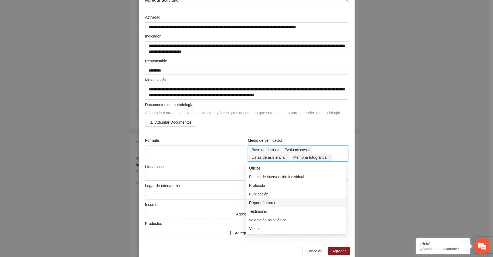
click at [261, 202] on div "Reporte/Informe" at bounding box center [296, 203] width 94 height 6
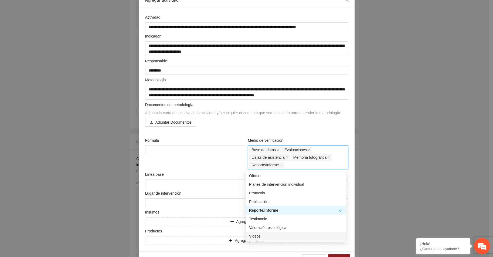
click at [255, 235] on div "Videos" at bounding box center [296, 236] width 94 height 6
click at [156, 183] on textarea at bounding box center [195, 184] width 100 height 9
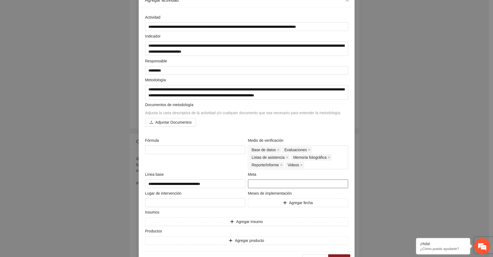
click at [253, 185] on input "number" at bounding box center [298, 184] width 100 height 9
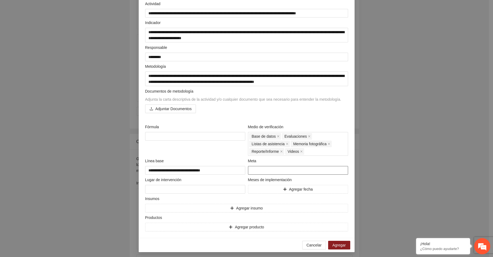
scroll to position [49, 0]
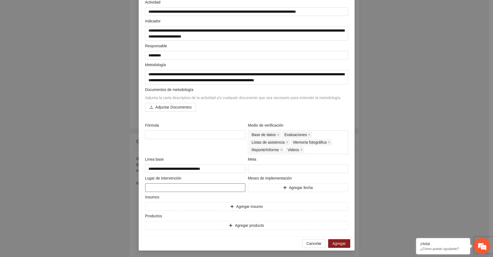
click at [177, 187] on textarea at bounding box center [195, 187] width 100 height 9
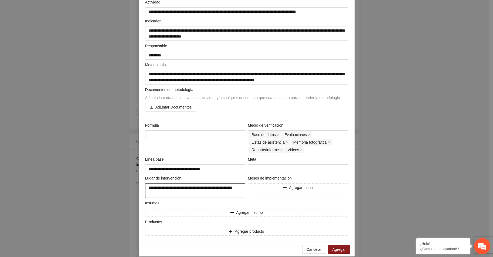
click at [214, 188] on textarea "**********" at bounding box center [195, 190] width 100 height 15
click at [204, 195] on textarea "**********" at bounding box center [195, 190] width 100 height 15
click at [274, 187] on button "Agregar fecha" at bounding box center [298, 187] width 100 height 9
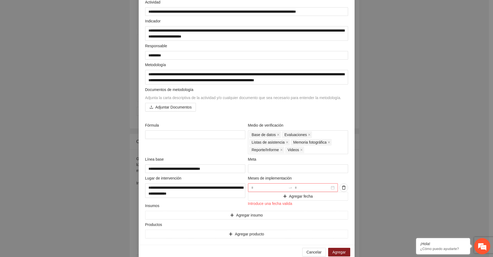
click at [331, 187] on div at bounding box center [293, 187] width 90 height 9
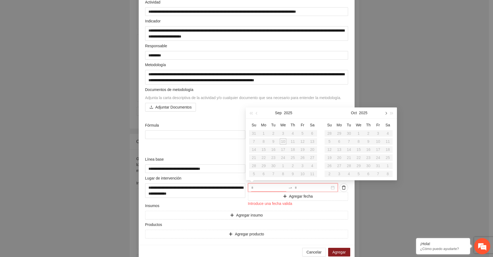
click at [386, 114] on span "button" at bounding box center [385, 113] width 3 height 3
click at [340, 131] on div "2" at bounding box center [339, 133] width 6 height 6
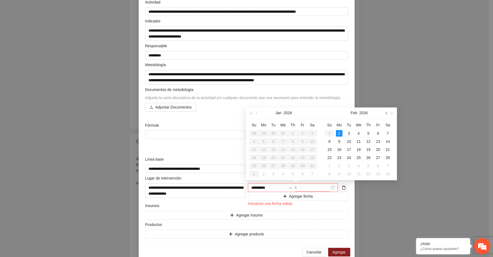
click at [386, 112] on button "button" at bounding box center [386, 112] width 6 height 11
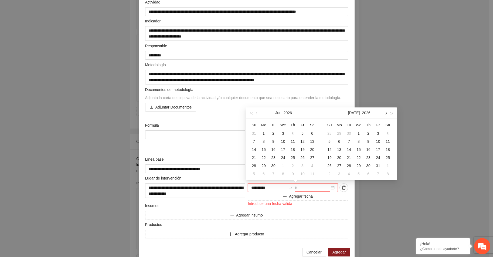
click at [386, 112] on button "button" at bounding box center [386, 112] width 6 height 11
click at [378, 165] on div "30" at bounding box center [378, 166] width 6 height 6
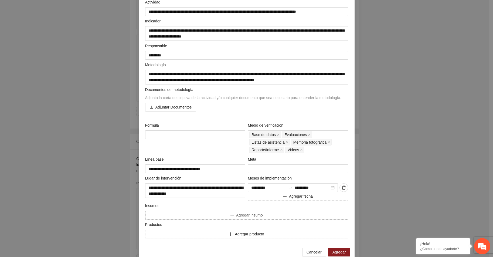
click at [157, 213] on button "Agregar insumo" at bounding box center [246, 215] width 203 height 9
click at [157, 213] on input "text" at bounding box center [241, 215] width 192 height 9
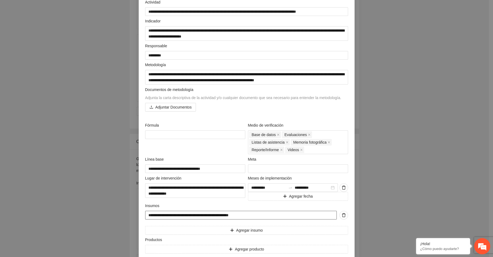
scroll to position [73, 0]
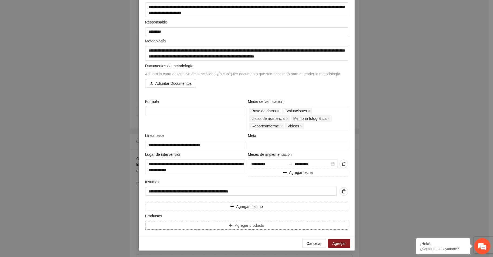
click at [155, 223] on button "Agregar producto" at bounding box center [246, 225] width 203 height 9
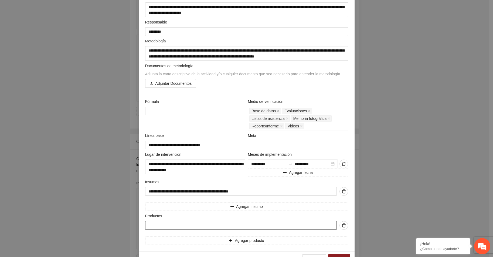
click at [155, 225] on input "text" at bounding box center [241, 225] width 192 height 9
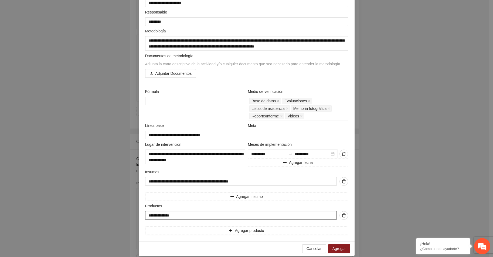
scroll to position [88, 0]
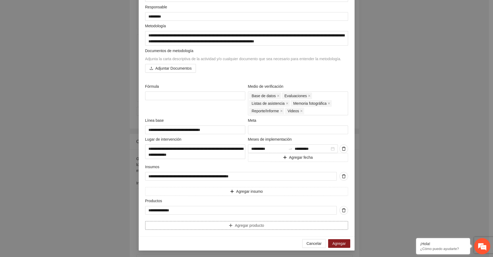
click at [243, 224] on span "Agregar producto" at bounding box center [249, 225] width 29 height 6
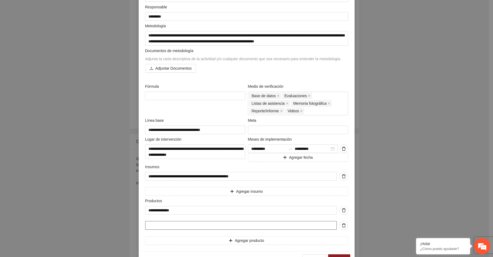
click at [195, 225] on input "text" at bounding box center [241, 225] width 192 height 9
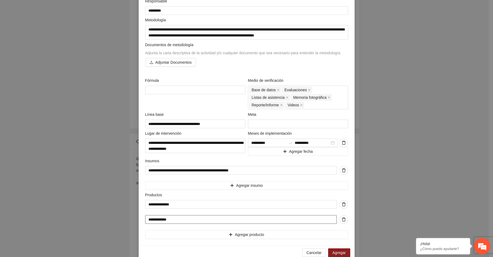
scroll to position [103, 0]
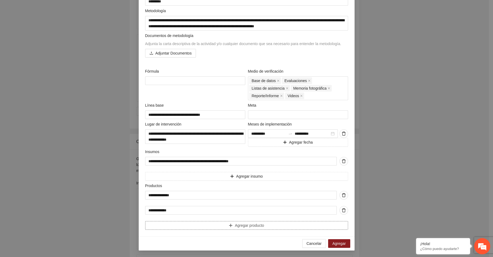
click at [232, 225] on button "Agregar producto" at bounding box center [246, 225] width 203 height 9
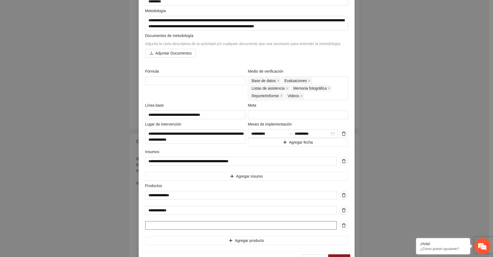
click at [232, 225] on input "text" at bounding box center [241, 225] width 192 height 9
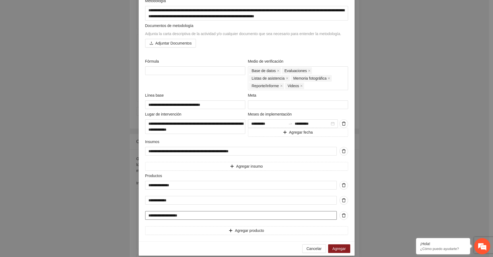
scroll to position [118, 0]
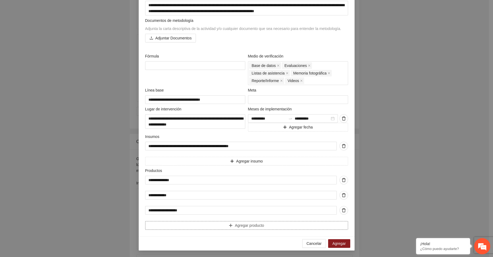
click at [244, 226] on span "Agregar producto" at bounding box center [249, 225] width 29 height 6
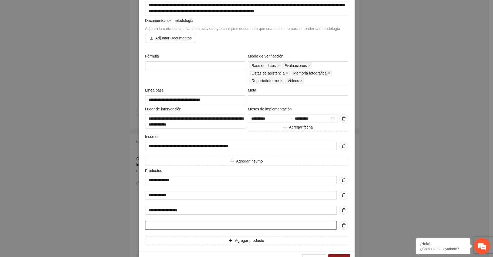
click at [235, 224] on input "text" at bounding box center [241, 225] width 192 height 9
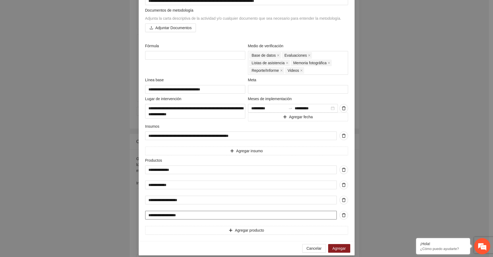
scroll to position [133, 0]
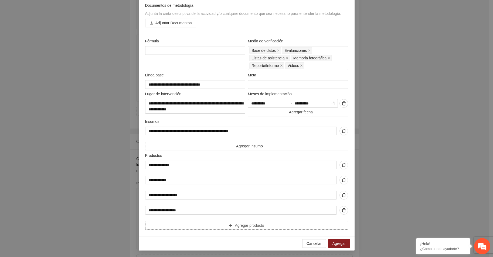
click at [248, 225] on span "Agregar producto" at bounding box center [249, 225] width 29 height 6
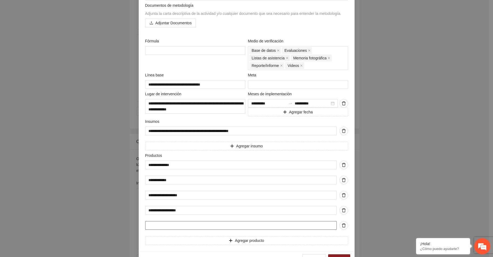
click at [195, 225] on input "text" at bounding box center [241, 225] width 192 height 9
click at [226, 238] on button "Agregar producto" at bounding box center [246, 240] width 203 height 9
click at [145, 251] on button "Agregar producto" at bounding box center [246, 255] width 203 height 9
click at [226, 238] on input "text" at bounding box center [241, 240] width 192 height 9
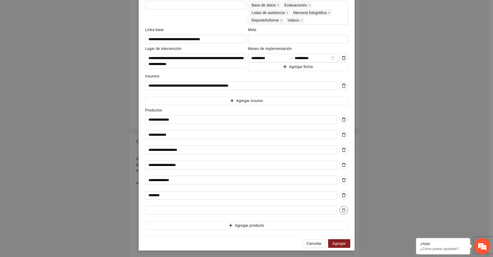
click at [342, 209] on icon "delete" at bounding box center [344, 210] width 4 height 4
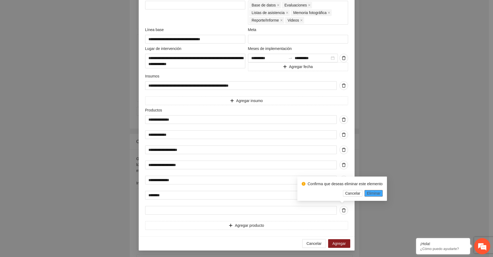
click at [370, 191] on span "Eliminar" at bounding box center [374, 193] width 14 height 6
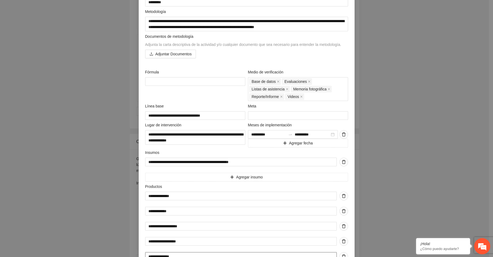
scroll to position [83, 0]
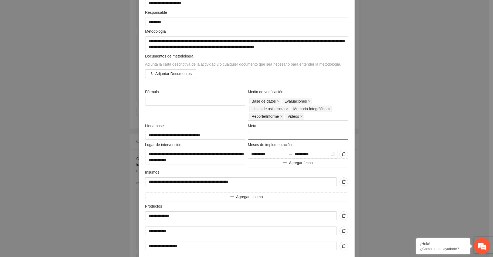
click at [254, 135] on input "**" at bounding box center [298, 135] width 100 height 9
click at [256, 168] on div "**********" at bounding box center [247, 138] width 206 height 345
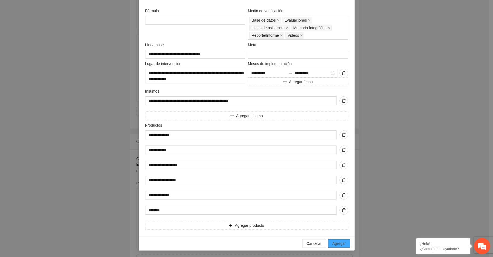
click at [339, 243] on span "Agregar" at bounding box center [339, 244] width 13 height 6
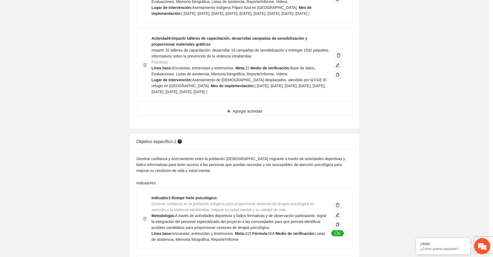
scroll to position [0, 0]
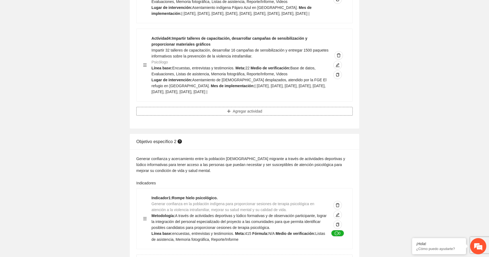
click at [252, 114] on span "Agregar actividad" at bounding box center [247, 111] width 29 height 6
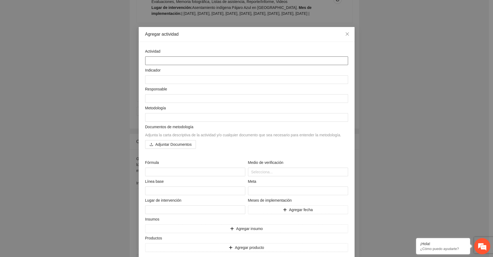
click at [152, 62] on textarea at bounding box center [246, 60] width 203 height 9
click at [151, 61] on textarea at bounding box center [246, 60] width 203 height 9
paste textarea "**********"
click at [150, 80] on textarea at bounding box center [246, 79] width 203 height 9
click at [146, 81] on textarea at bounding box center [246, 79] width 203 height 9
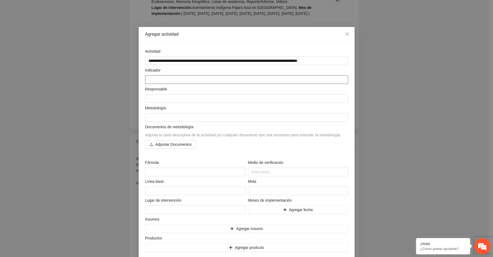
paste textarea "**********"
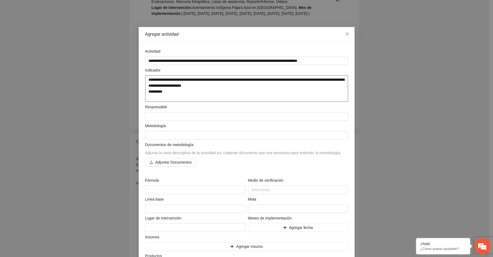
drag, startPoint x: 145, startPoint y: 92, endPoint x: 169, endPoint y: 94, distance: 24.1
click at [169, 93] on textarea "**********" at bounding box center [246, 88] width 203 height 26
click at [148, 114] on textarea at bounding box center [246, 116] width 203 height 9
paste textarea "*********"
click at [146, 97] on textarea "**********" at bounding box center [246, 88] width 203 height 26
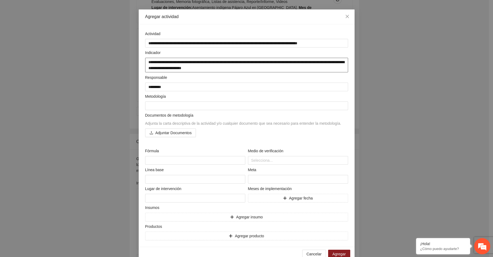
scroll to position [27, 0]
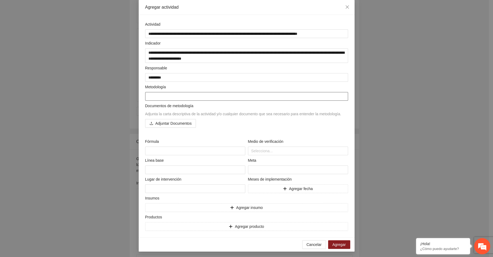
click at [149, 94] on textarea at bounding box center [246, 96] width 203 height 9
click at [148, 96] on textarea at bounding box center [246, 96] width 203 height 9
paste textarea "**********"
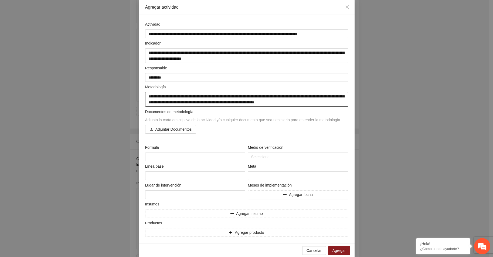
click at [148, 97] on textarea "**********" at bounding box center [246, 99] width 203 height 15
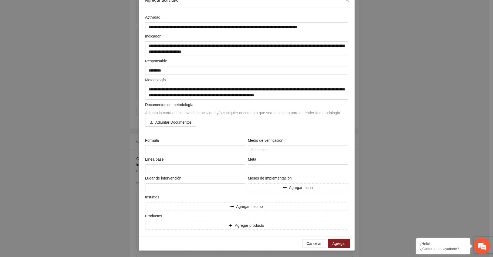
click at [234, 127] on div "Documentos de metodología Adjunta la carta descriptiva de la actividad y/o cual…" at bounding box center [247, 117] width 206 height 31
click at [257, 149] on div at bounding box center [297, 150] width 97 height 6
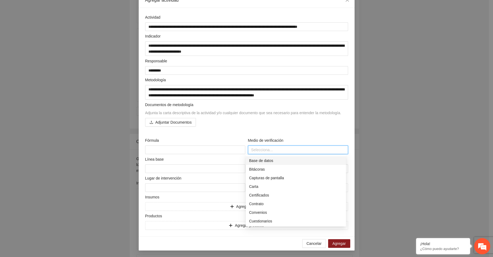
click at [259, 161] on div "Base de datos" at bounding box center [296, 161] width 94 height 6
click at [259, 217] on div "Evaluaciones" at bounding box center [296, 219] width 94 height 6
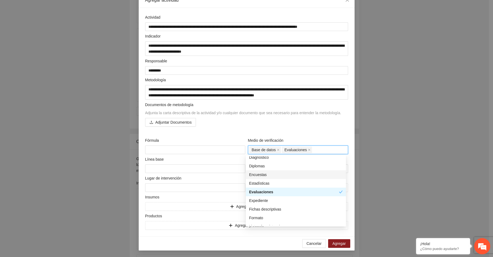
scroll to position [108, 0]
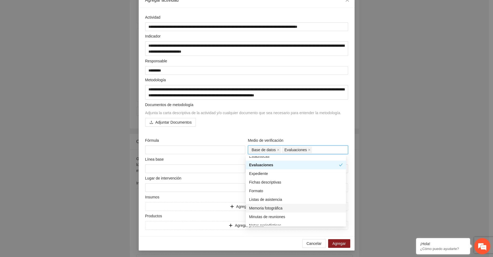
click at [269, 208] on div "Memoria fotográfica" at bounding box center [296, 208] width 94 height 6
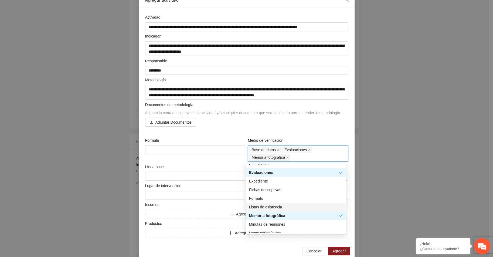
click at [265, 204] on div "Listas de asistencia" at bounding box center [296, 207] width 94 height 6
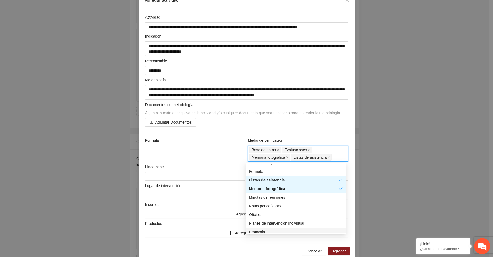
scroll to position [162, 0]
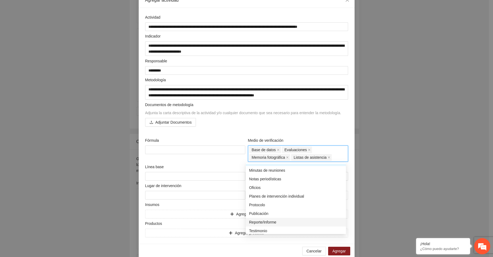
click at [258, 222] on div "Reporte/Informe" at bounding box center [296, 222] width 94 height 6
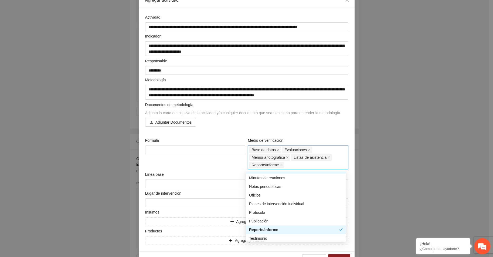
scroll to position [181, 0]
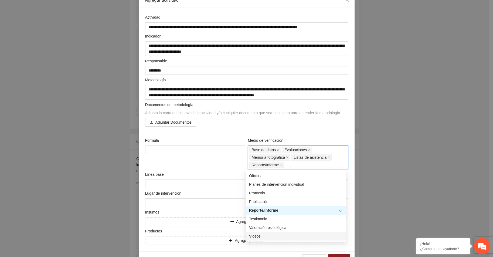
click at [256, 237] on div "Videos" at bounding box center [296, 236] width 94 height 6
click at [161, 182] on textarea at bounding box center [195, 184] width 100 height 9
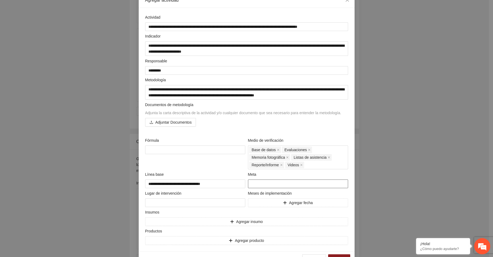
click at [255, 182] on input "number" at bounding box center [298, 184] width 100 height 9
click at [153, 202] on textarea at bounding box center [195, 202] width 100 height 9
click at [219, 203] on textarea "**********" at bounding box center [195, 202] width 100 height 9
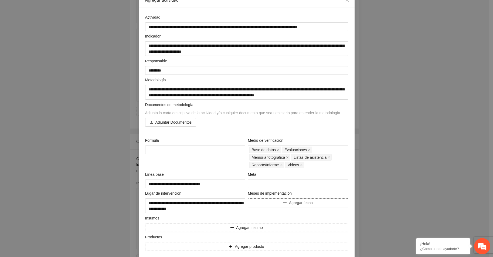
click at [280, 202] on button "Agregar fecha" at bounding box center [298, 202] width 100 height 9
click at [331, 204] on div at bounding box center [293, 202] width 90 height 9
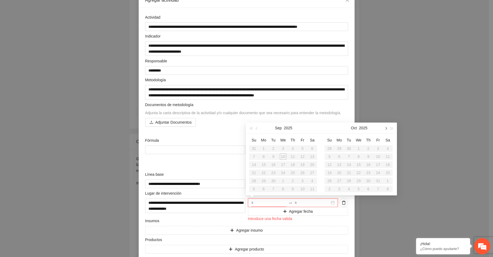
click at [387, 128] on button "button" at bounding box center [386, 128] width 6 height 11
click at [340, 148] on div "2" at bounding box center [339, 148] width 6 height 6
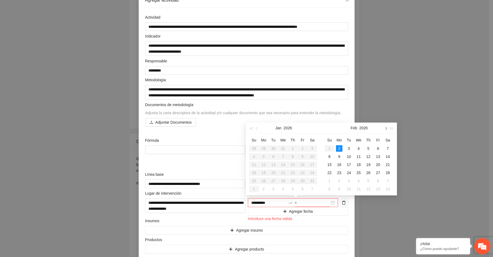
click at [385, 128] on span "button" at bounding box center [385, 128] width 3 height 3
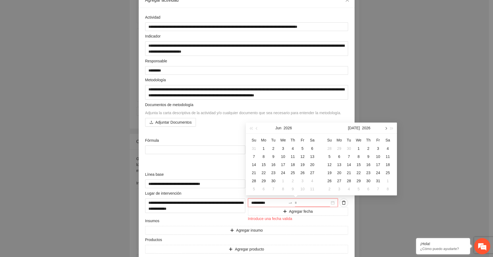
click at [385, 128] on span "button" at bounding box center [385, 128] width 3 height 3
click at [302, 180] on div "30" at bounding box center [302, 181] width 6 height 6
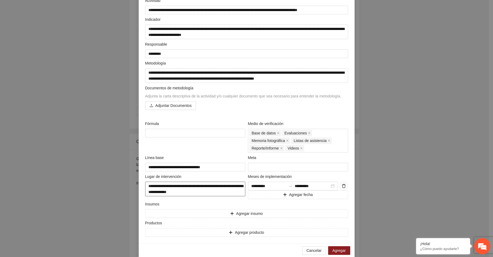
scroll to position [58, 0]
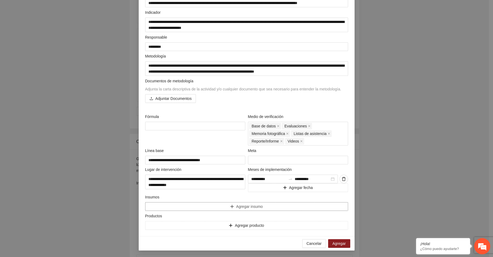
click at [159, 206] on button "Agregar insumo" at bounding box center [246, 206] width 203 height 9
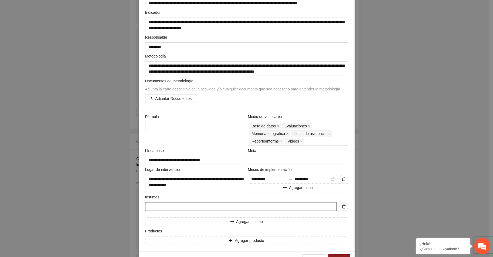
click at [159, 205] on input "text" at bounding box center [241, 206] width 192 height 9
click at [153, 240] on button "Agregar producto" at bounding box center [246, 240] width 203 height 9
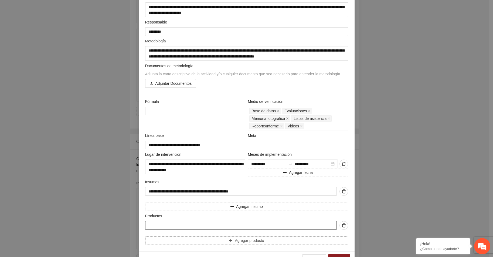
scroll to position [88, 0]
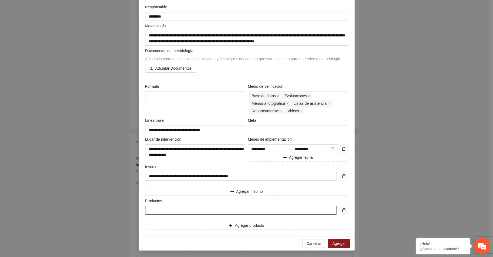
click at [148, 209] on input "text" at bounding box center [241, 210] width 192 height 9
click at [235, 226] on span "Agregar producto" at bounding box center [249, 225] width 29 height 6
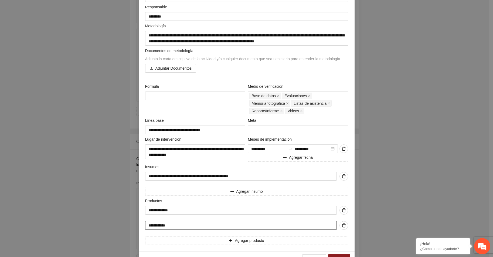
click at [146, 225] on input "**********" at bounding box center [241, 225] width 192 height 9
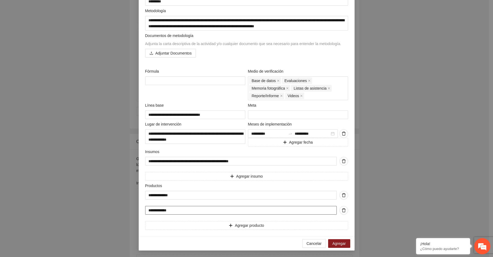
click at [182, 208] on input "**********" at bounding box center [241, 210] width 192 height 9
click at [245, 224] on span "Agregar producto" at bounding box center [249, 225] width 29 height 6
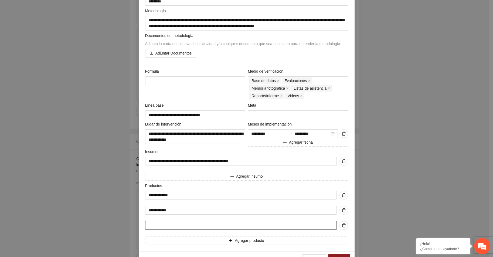
click at [156, 225] on input "text" at bounding box center [241, 225] width 192 height 9
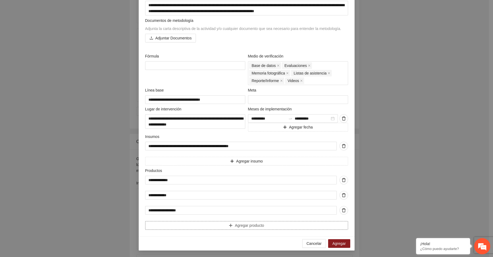
click at [243, 224] on span "Agregar producto" at bounding box center [249, 225] width 29 height 6
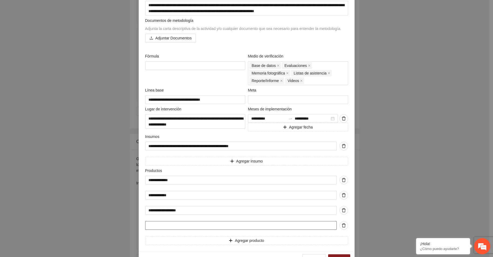
click at [163, 225] on input "text" at bounding box center [241, 225] width 192 height 9
click at [232, 240] on button "Agregar producto" at bounding box center [246, 240] width 203 height 9
click at [212, 240] on input "text" at bounding box center [241, 240] width 192 height 9
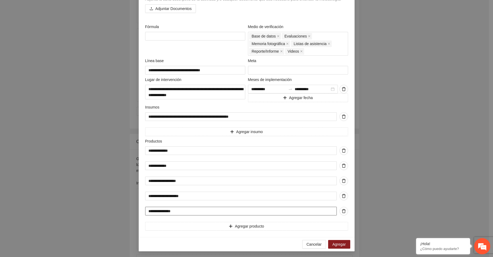
scroll to position [148, 0]
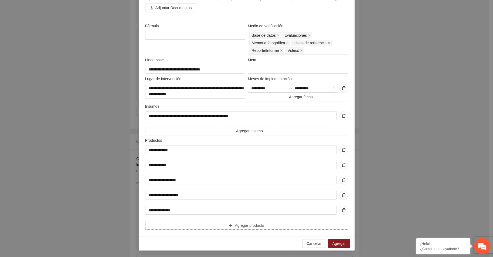
click at [240, 224] on span "Agregar producto" at bounding box center [249, 225] width 29 height 6
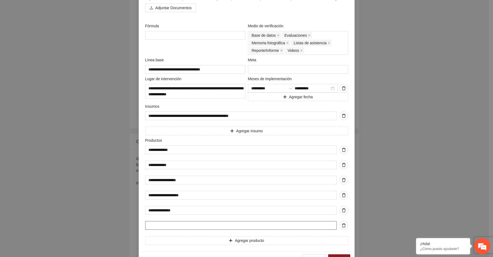
click at [240, 224] on input "text" at bounding box center [241, 225] width 192 height 9
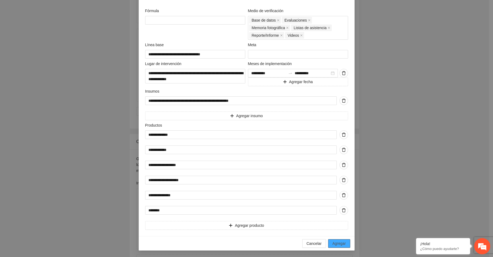
click at [340, 242] on span "Agregar" at bounding box center [339, 244] width 13 height 6
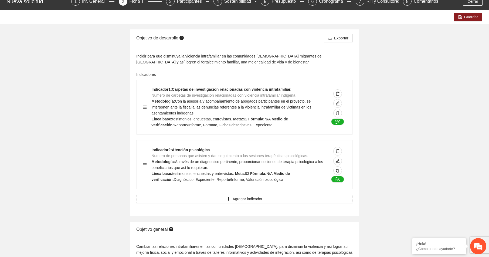
scroll to position [0, 0]
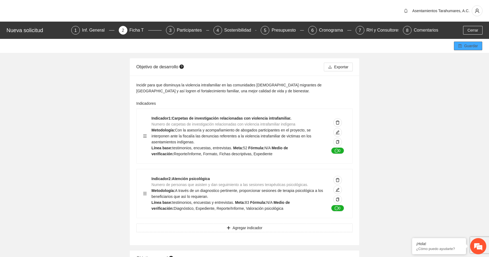
click at [471, 45] on span "Guardar" at bounding box center [471, 46] width 14 height 6
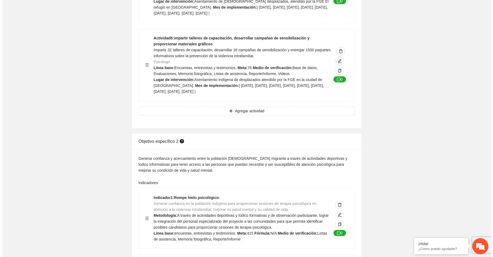
scroll to position [1053, 0]
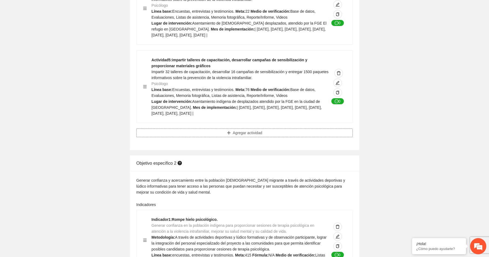
click at [250, 136] on span "Agregar actividad" at bounding box center [247, 133] width 29 height 6
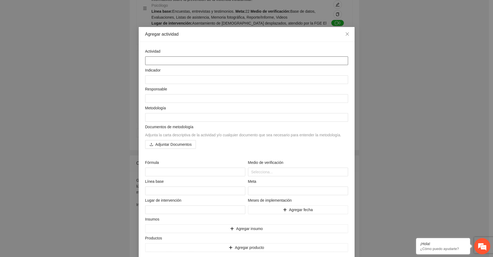
click at [157, 59] on textarea at bounding box center [246, 60] width 203 height 9
click at [147, 61] on textarea at bounding box center [246, 60] width 203 height 9
paste textarea "**********"
click at [148, 61] on textarea "**********" at bounding box center [246, 60] width 203 height 9
click at [150, 80] on textarea at bounding box center [246, 79] width 203 height 9
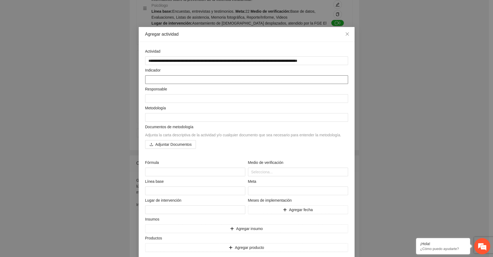
click at [147, 78] on textarea at bounding box center [246, 79] width 203 height 9
paste textarea "**********"
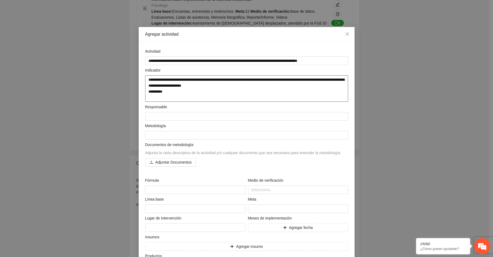
drag, startPoint x: 145, startPoint y: 92, endPoint x: 164, endPoint y: 92, distance: 18.4
click at [164, 92] on textarea "**********" at bounding box center [246, 88] width 203 height 26
click at [153, 116] on textarea at bounding box center [246, 116] width 203 height 9
paste textarea "*********"
click at [149, 99] on textarea "**********" at bounding box center [246, 88] width 203 height 26
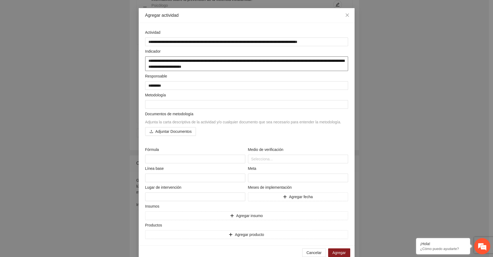
scroll to position [28, 0]
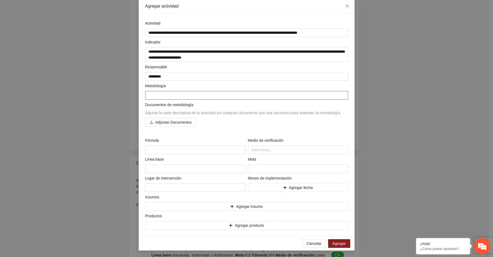
click at [150, 96] on textarea at bounding box center [246, 95] width 203 height 9
click at [148, 95] on textarea at bounding box center [246, 95] width 203 height 9
paste textarea "**********"
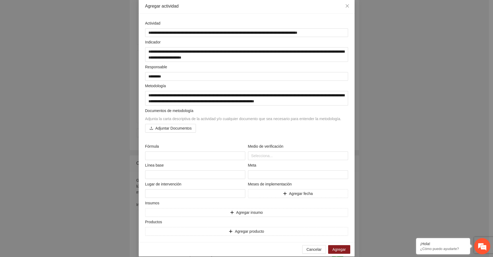
click at [245, 134] on div "Documentos de metodología Adjunta la carta descriptiva de la actividad y/o cual…" at bounding box center [247, 123] width 206 height 31
click at [253, 154] on div at bounding box center [297, 156] width 97 height 6
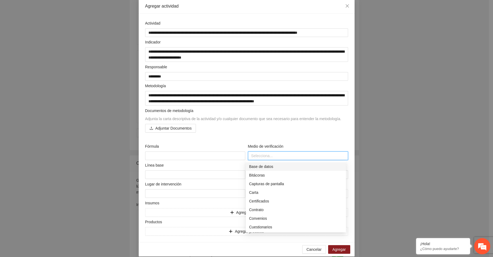
click at [258, 167] on div "Base de datos" at bounding box center [296, 167] width 94 height 6
click at [259, 224] on div "Evaluaciones" at bounding box center [296, 225] width 94 height 6
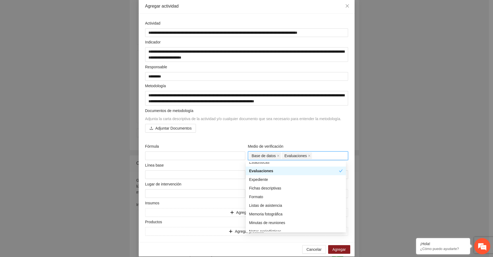
scroll to position [135, 0]
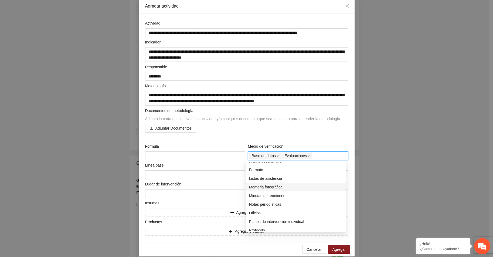
click at [260, 187] on div "Memoria fotográfica" at bounding box center [296, 187] width 94 height 6
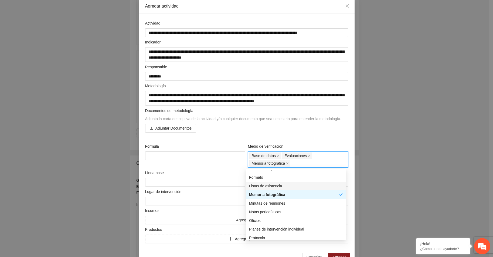
click at [261, 185] on div "Listas de asistencia" at bounding box center [296, 186] width 94 height 6
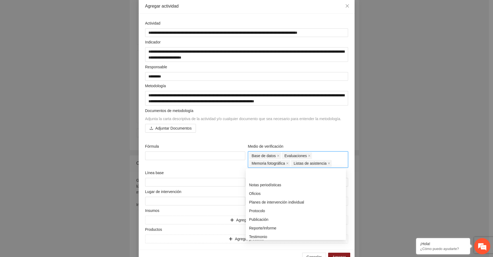
scroll to position [181, 0]
click at [261, 209] on div "Reporte/Informe" at bounding box center [296, 209] width 94 height 6
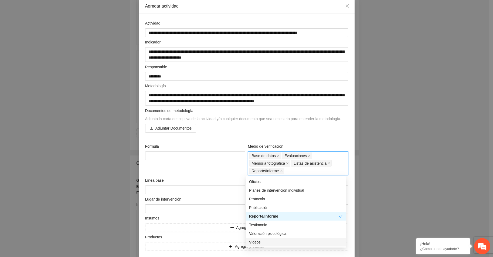
click at [254, 243] on div "Videos" at bounding box center [296, 242] width 94 height 6
click at [181, 174] on div "Fórmula" at bounding box center [195, 159] width 103 height 32
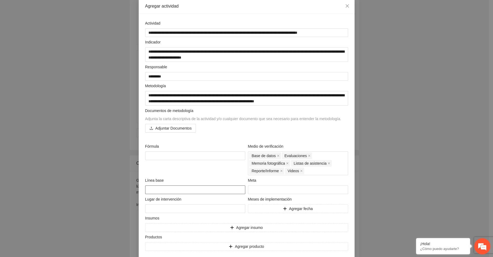
click at [154, 189] on textarea at bounding box center [195, 189] width 100 height 9
click at [251, 192] on input "number" at bounding box center [298, 189] width 100 height 9
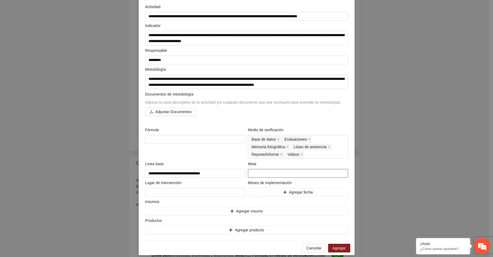
scroll to position [49, 0]
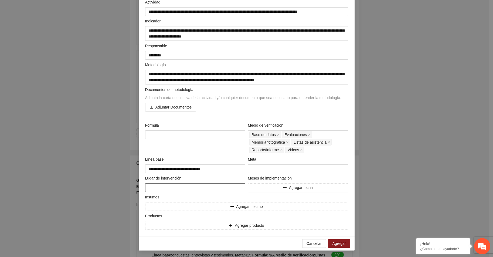
click at [175, 187] on textarea at bounding box center [195, 187] width 100 height 9
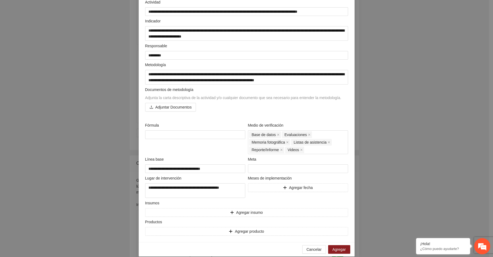
click at [266, 198] on div "**********" at bounding box center [247, 117] width 206 height 236
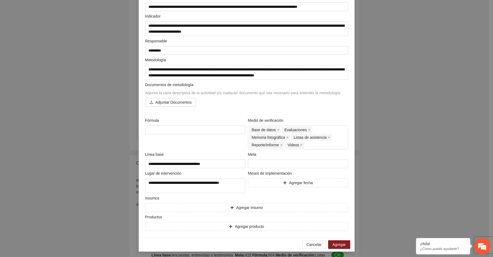
scroll to position [55, 0]
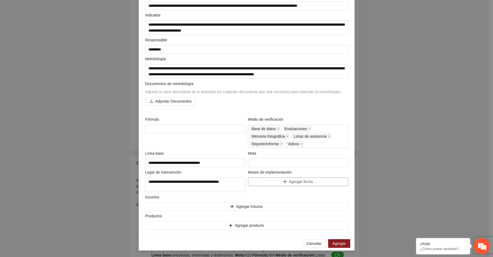
click at [270, 181] on button "Agregar fecha" at bounding box center [298, 181] width 100 height 9
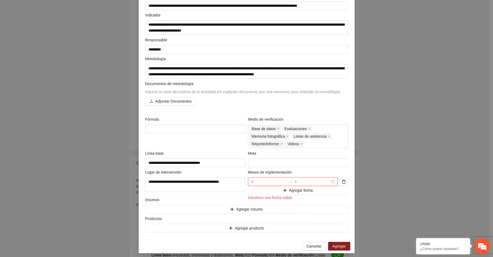
click at [332, 181] on div at bounding box center [293, 181] width 90 height 9
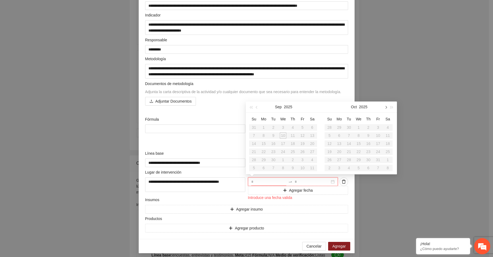
click at [387, 107] on button "button" at bounding box center [386, 107] width 6 height 11
click at [340, 127] on div "2" at bounding box center [339, 127] width 6 height 6
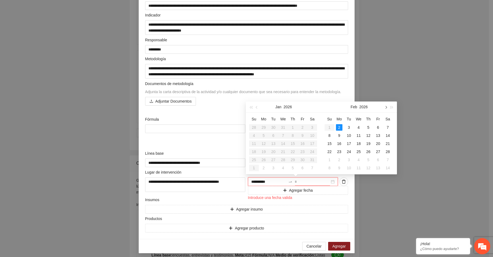
click at [387, 108] on button "button" at bounding box center [386, 107] width 6 height 11
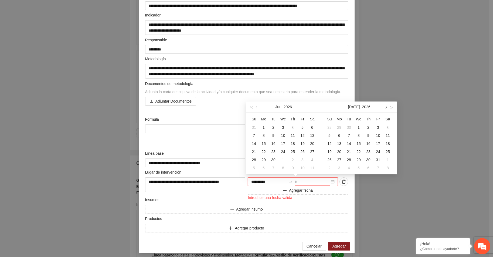
click at [387, 108] on button "button" at bounding box center [386, 107] width 6 height 11
click at [378, 159] on div "30" at bounding box center [378, 160] width 6 height 6
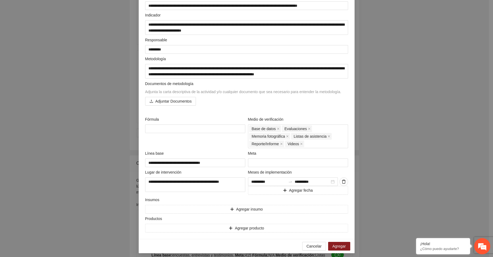
scroll to position [58, 0]
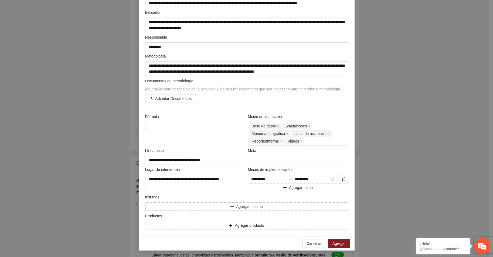
click at [170, 206] on button "Agregar insumo" at bounding box center [246, 206] width 203 height 9
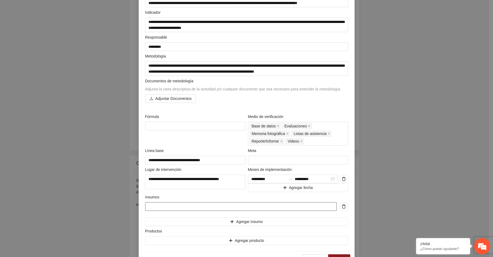
click at [148, 207] on input "text" at bounding box center [241, 206] width 192 height 9
click at [167, 241] on button "Agregar producto" at bounding box center [246, 240] width 203 height 9
click at [167, 241] on input "text" at bounding box center [241, 240] width 192 height 9
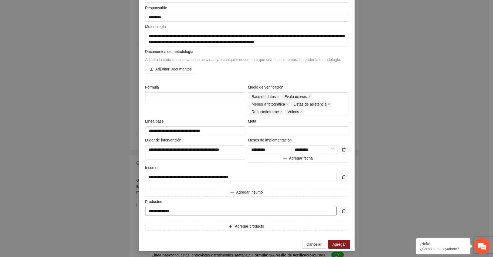
scroll to position [88, 0]
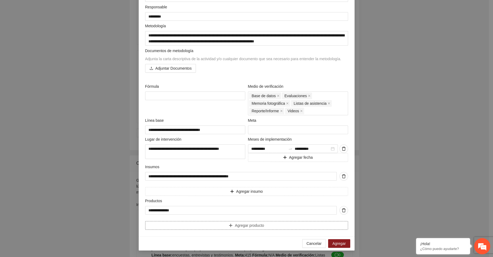
click at [246, 225] on span "Agregar producto" at bounding box center [249, 225] width 29 height 6
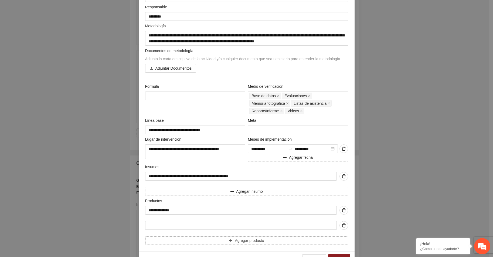
click at [145, 236] on button "Agregar producto" at bounding box center [246, 240] width 203 height 9
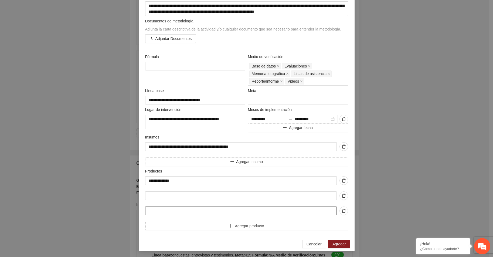
scroll to position [118, 0]
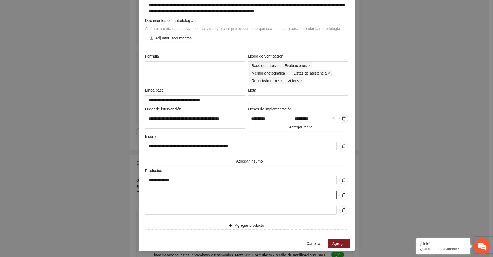
click at [186, 196] on input "text" at bounding box center [241, 195] width 192 height 9
click at [183, 210] on input "text" at bounding box center [241, 210] width 192 height 9
click at [237, 226] on span "Agregar producto" at bounding box center [249, 225] width 29 height 6
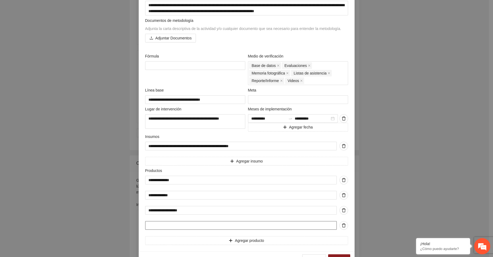
click at [205, 222] on input "text" at bounding box center [241, 225] width 192 height 9
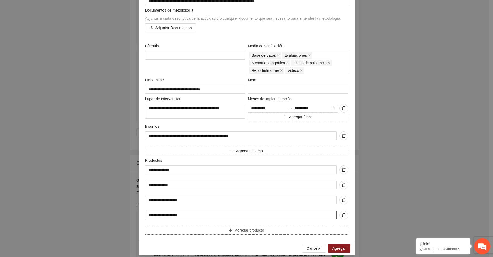
scroll to position [133, 0]
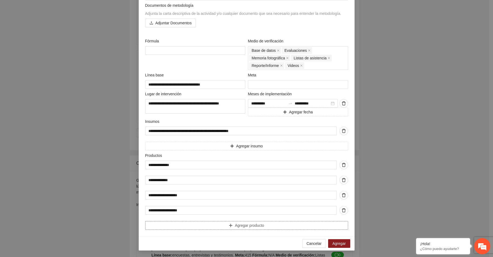
click at [223, 224] on button "Agregar producto" at bounding box center [246, 225] width 203 height 9
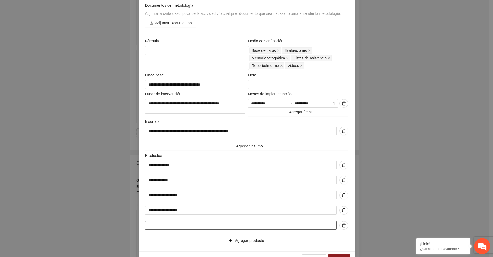
click at [199, 223] on input "text" at bounding box center [241, 225] width 192 height 9
click at [235, 242] on span "Agregar producto" at bounding box center [249, 241] width 29 height 6
click at [181, 240] on input "text" at bounding box center [241, 240] width 192 height 9
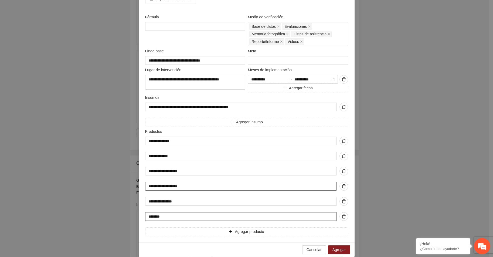
scroll to position [164, 0]
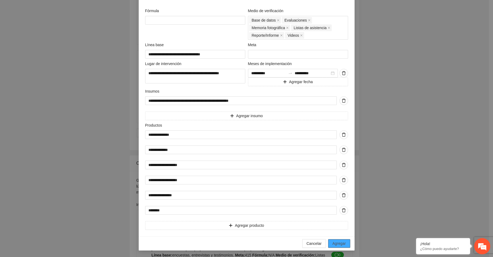
click at [337, 245] on span "Agregar" at bounding box center [339, 244] width 13 height 6
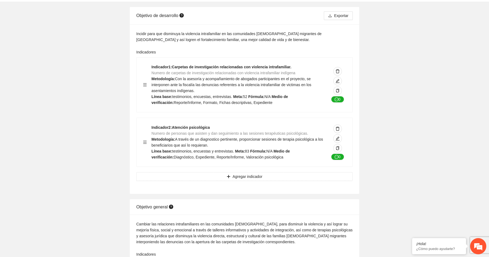
scroll to position [0, 0]
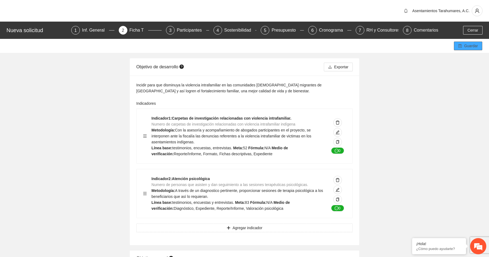
click at [472, 45] on span "Guardar" at bounding box center [471, 46] width 14 height 6
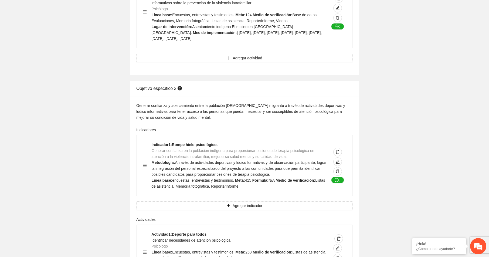
scroll to position [1167, 0]
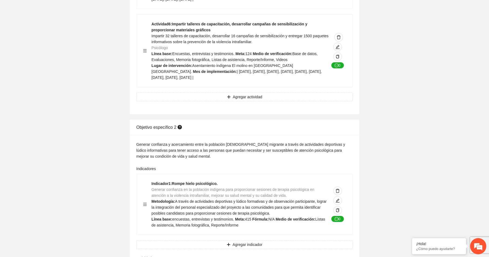
drag, startPoint x: 138, startPoint y: 57, endPoint x: 219, endPoint y: 92, distance: 87.4
copy div "loremip dolorsitam 1 Consect adipisc elitseddoeiusm te inc utlaboree d magnaali…"
click at [280, 175] on form "Generar confianza y acercamiento entre la población [DEMOGRAPHIC_DATA] migrante…" at bounding box center [244, 236] width 217 height 191
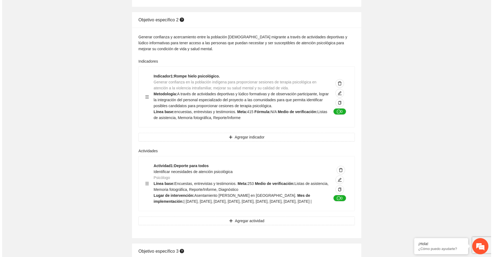
scroll to position [1285, 0]
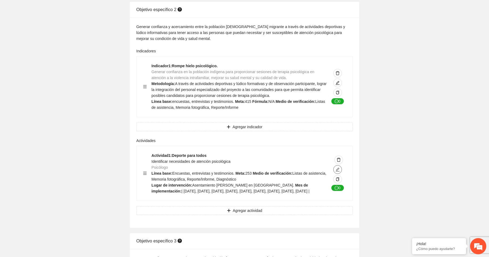
click at [338, 172] on icon "edit" at bounding box center [338, 169] width 4 height 4
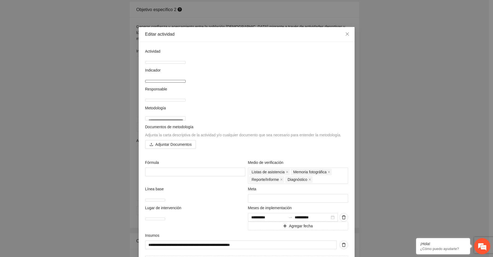
click at [147, 80] on textarea "**********" at bounding box center [165, 81] width 40 height 3
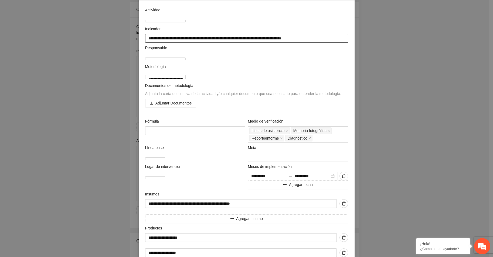
scroll to position [54, 0]
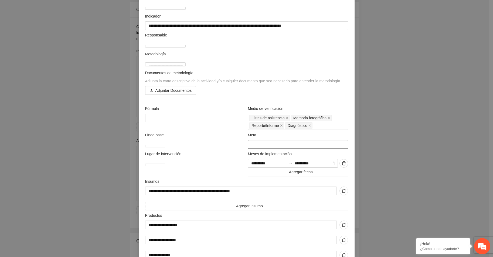
click at [251, 149] on input "***" at bounding box center [298, 144] width 100 height 9
click at [207, 130] on div "Fórmula" at bounding box center [195, 118] width 103 height 24
click at [318, 129] on div "Listas de asistencia Memoria fotográfica Reporte/Informe Diagnóstico" at bounding box center [297, 121] width 97 height 15
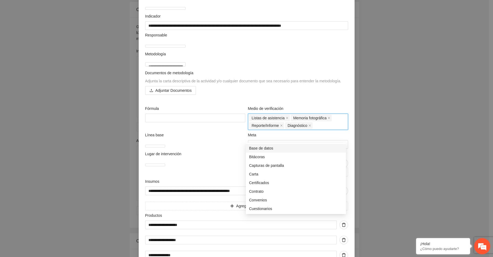
click at [289, 148] on div "Base de datos" at bounding box center [296, 148] width 94 height 6
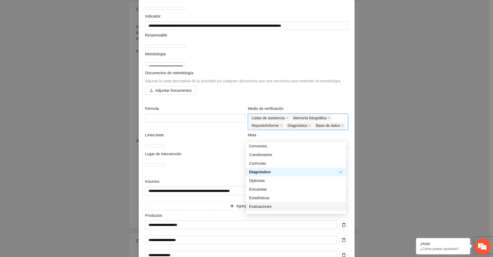
click at [267, 207] on div "Evaluaciones" at bounding box center [296, 207] width 94 height 6
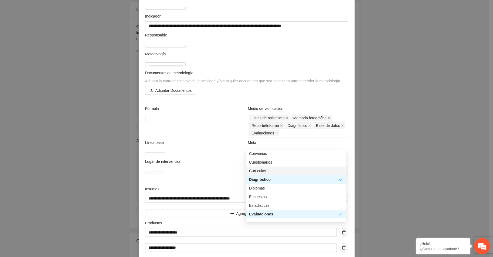
click at [226, 137] on div "Fórmula" at bounding box center [195, 122] width 103 height 32
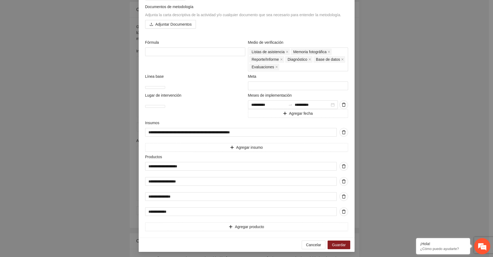
scroll to position [133, 0]
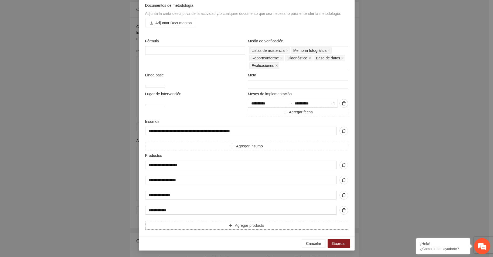
click at [248, 224] on span "Agregar producto" at bounding box center [249, 225] width 29 height 6
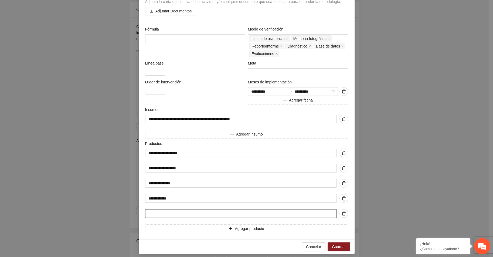
click at [248, 218] on input "text" at bounding box center [241, 213] width 192 height 9
click at [248, 232] on span "Agregar producto" at bounding box center [249, 229] width 29 height 6
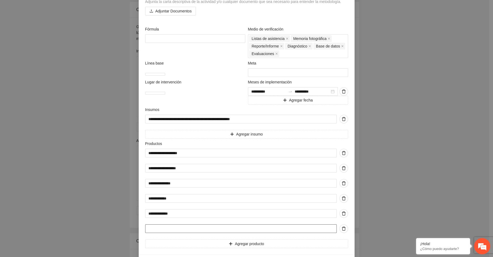
click at [248, 233] on input "text" at bounding box center [241, 228] width 192 height 9
click at [286, 57] on div "Listas de asistencia Memoria fotográfica Reporte/Informe Diagnóstico Base de da…" at bounding box center [297, 46] width 97 height 23
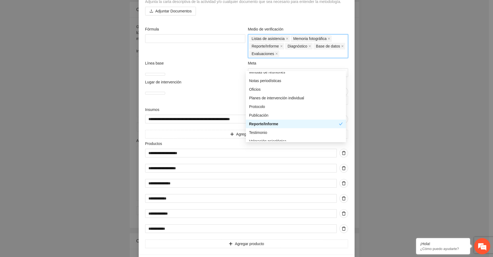
scroll to position [181, 0]
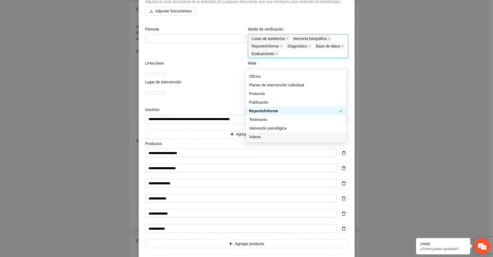
click at [260, 135] on div "Videos" at bounding box center [296, 137] width 94 height 6
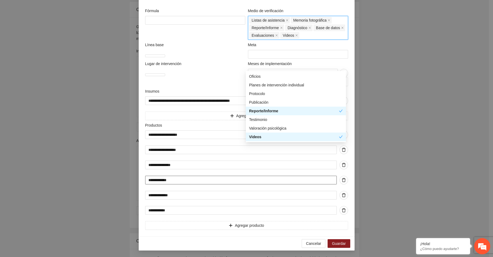
scroll to position [164, 0]
click at [235, 223] on span "Agregar producto" at bounding box center [249, 225] width 29 height 6
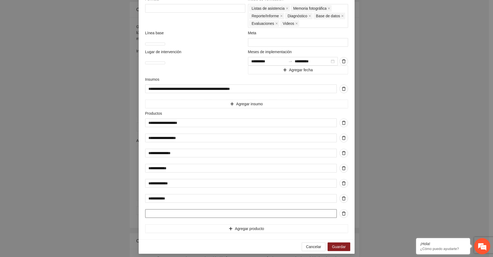
click at [153, 218] on input "text" at bounding box center [241, 213] width 192 height 9
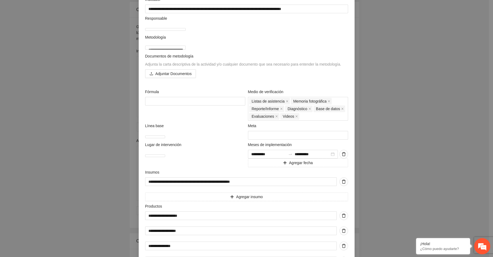
scroll to position [179, 0]
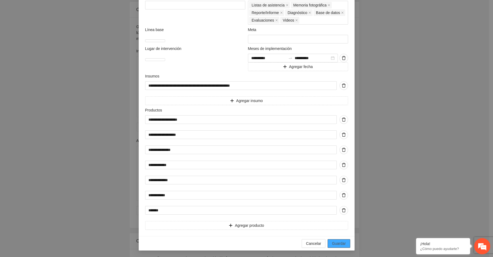
click at [334, 242] on span "Guardar" at bounding box center [339, 244] width 14 height 6
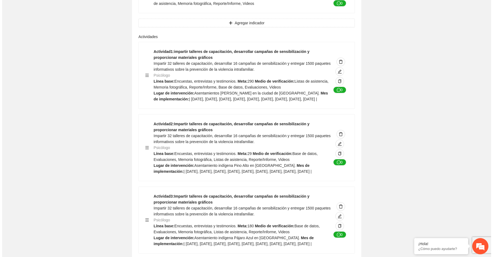
scroll to position [745, 0]
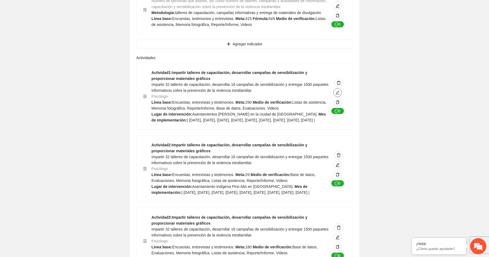
click at [337, 90] on icon "edit" at bounding box center [338, 92] width 4 height 4
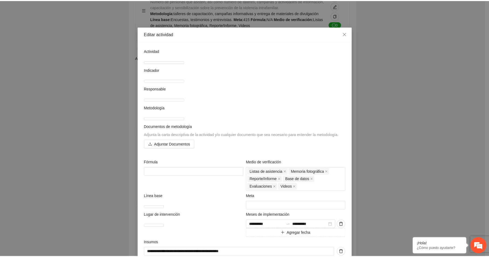
scroll to position [0, 0]
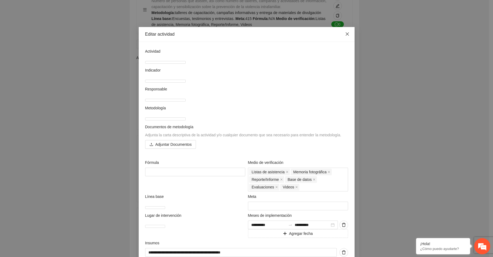
click at [345, 34] on icon "close" at bounding box center [347, 34] width 4 height 4
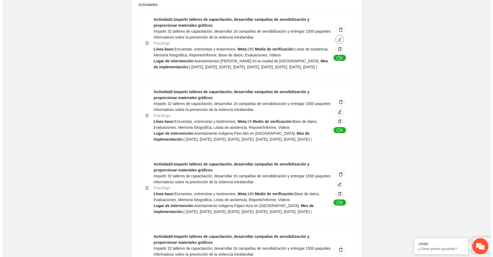
scroll to position [799, 0]
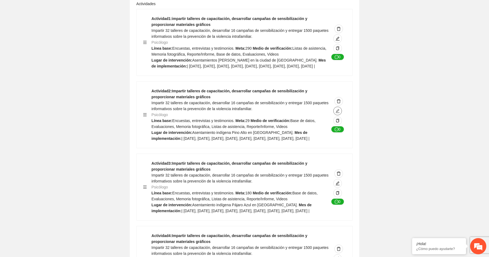
click at [337, 113] on icon "edit" at bounding box center [338, 111] width 4 height 4
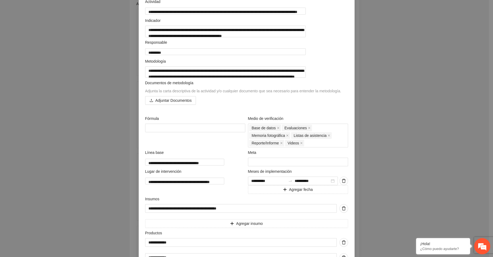
scroll to position [108, 0]
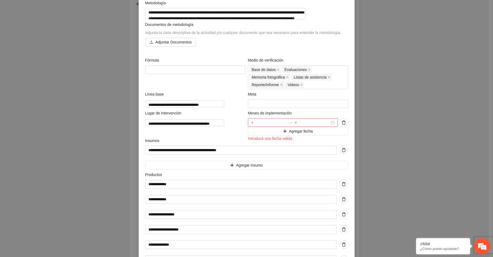
click at [330, 127] on div at bounding box center [293, 122] width 90 height 9
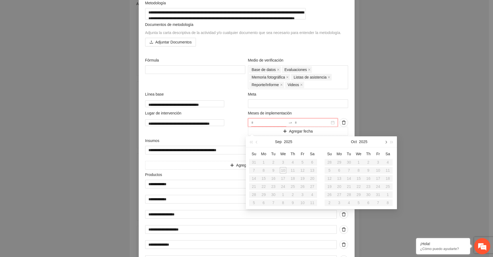
click at [386, 142] on span "button" at bounding box center [385, 142] width 3 height 3
click at [339, 180] on div "16" at bounding box center [339, 178] width 6 height 6
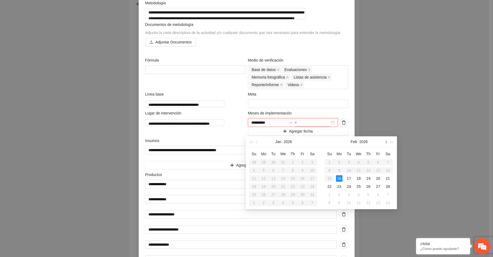
click at [387, 142] on span "button" at bounding box center [385, 142] width 3 height 3
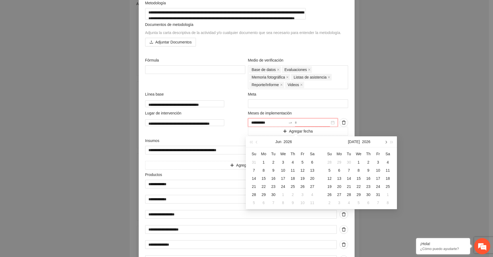
click at [387, 142] on span "button" at bounding box center [385, 142] width 3 height 3
click at [378, 194] on div "30" at bounding box center [378, 194] width 6 height 6
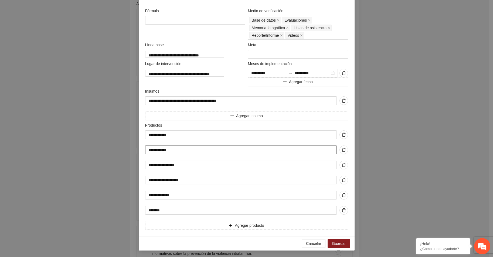
scroll to position [164, 0]
click at [339, 241] on span "Guardar" at bounding box center [339, 244] width 14 height 6
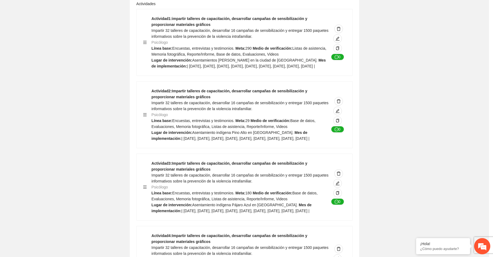
scroll to position [0, 0]
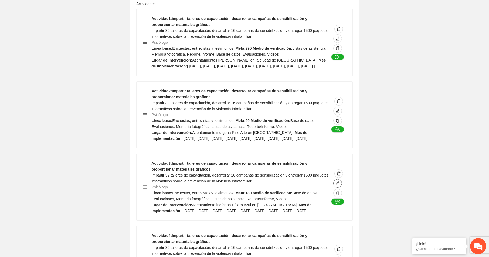
click at [337, 185] on icon "edit" at bounding box center [338, 183] width 4 height 4
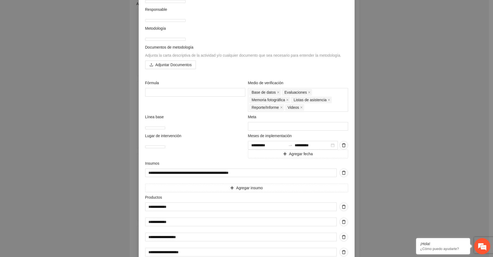
scroll to position [81, 0]
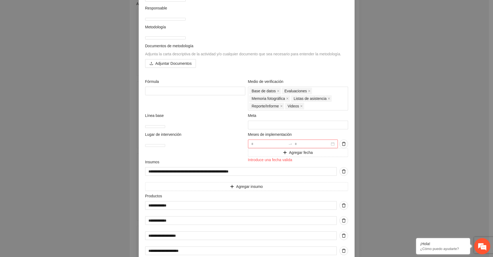
click at [330, 148] on div at bounding box center [293, 144] width 90 height 9
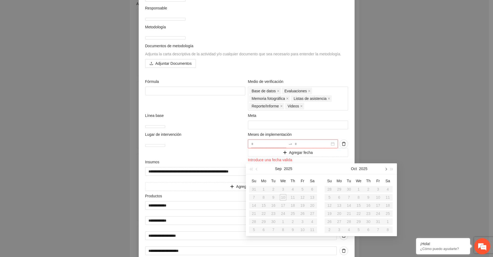
click at [388, 168] on button "button" at bounding box center [386, 168] width 6 height 11
click at [387, 168] on button "button" at bounding box center [386, 168] width 6 height 11
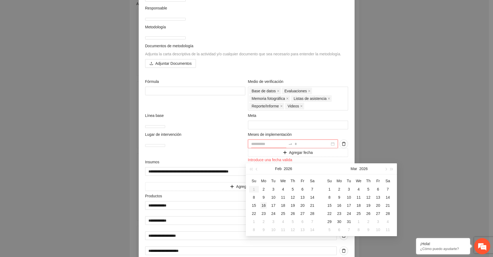
click at [263, 205] on div "16" at bounding box center [264, 205] width 6 height 6
click at [386, 169] on span "button" at bounding box center [385, 169] width 3 height 3
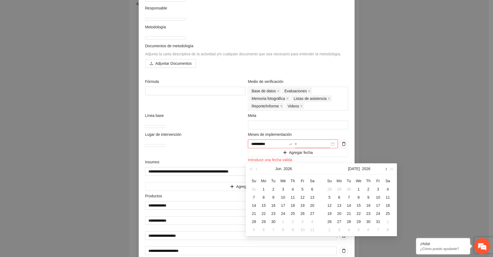
click at [386, 169] on span "button" at bounding box center [385, 169] width 3 height 3
click at [378, 222] on div "30" at bounding box center [378, 221] width 6 height 6
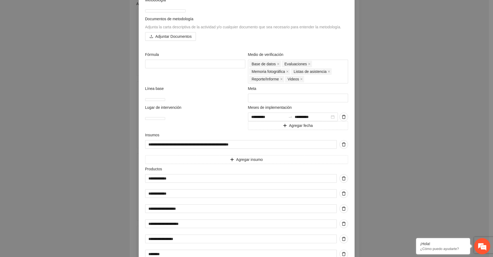
scroll to position [164, 0]
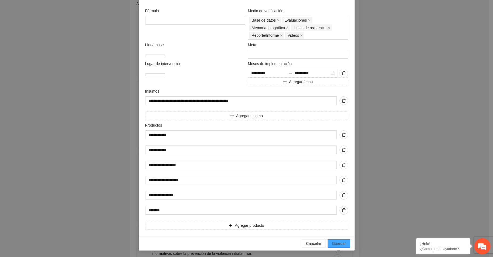
click at [336, 243] on span "Guardar" at bounding box center [339, 244] width 14 height 6
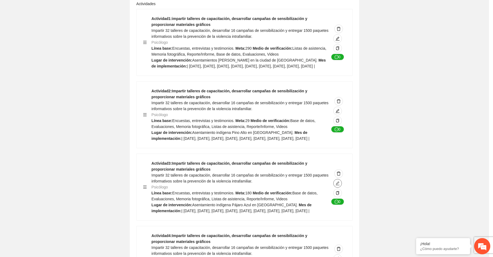
scroll to position [0, 0]
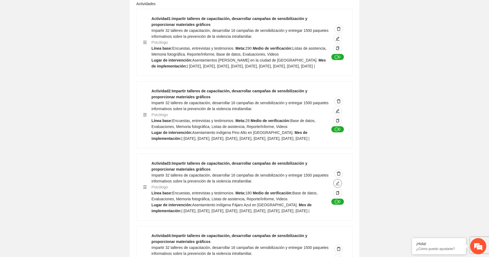
click at [337, 185] on icon "edit" at bounding box center [338, 183] width 4 height 4
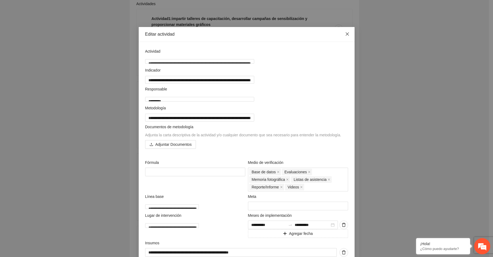
click at [346, 33] on icon "close" at bounding box center [347, 33] width 3 height 3
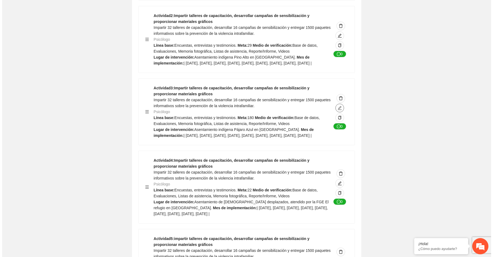
scroll to position [880, 0]
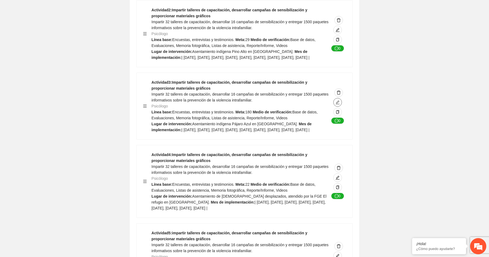
click at [337, 104] on icon "edit" at bounding box center [338, 102] width 4 height 4
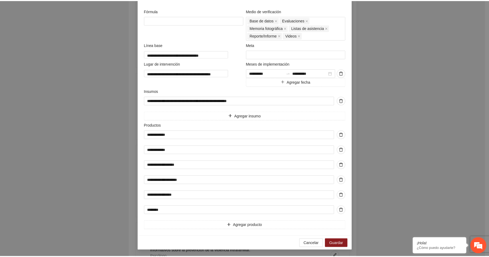
scroll to position [0, 0]
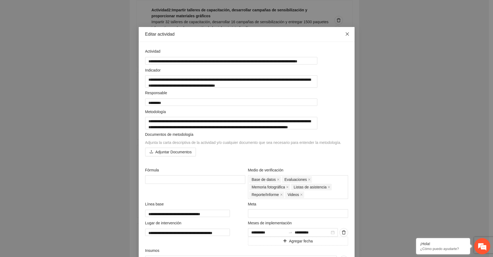
click at [345, 32] on icon "close" at bounding box center [347, 34] width 4 height 4
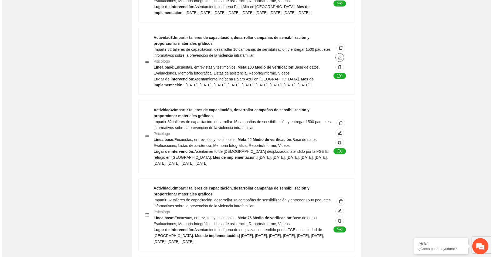
scroll to position [934, 0]
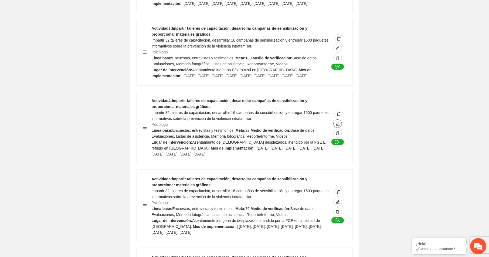
click at [338, 126] on icon "edit" at bounding box center [338, 123] width 4 height 4
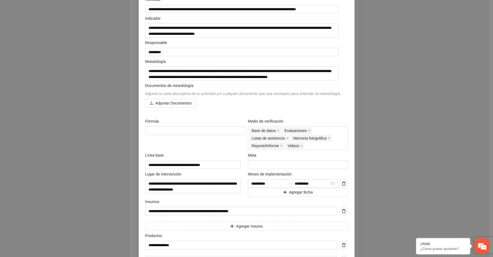
scroll to position [81, 0]
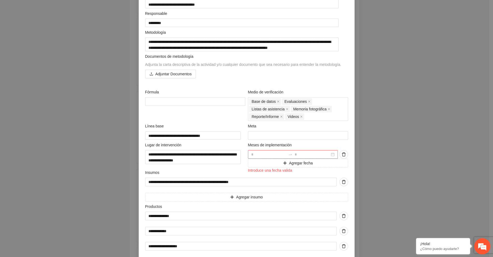
click at [330, 156] on div at bounding box center [293, 154] width 90 height 9
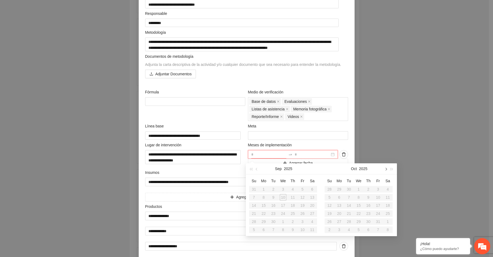
click at [387, 169] on span "button" at bounding box center [385, 169] width 3 height 3
click at [340, 205] on div "16" at bounding box center [339, 205] width 6 height 6
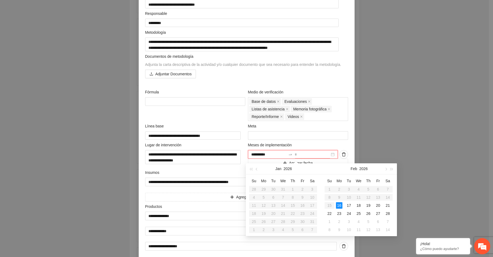
click at [332, 155] on div "**********" at bounding box center [293, 154] width 90 height 9
click at [387, 169] on span "button" at bounding box center [385, 169] width 3 height 3
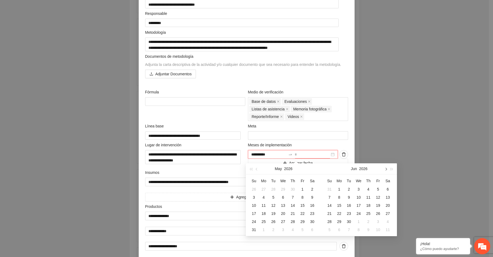
click at [387, 169] on span "button" at bounding box center [385, 169] width 3 height 3
click at [378, 221] on div "30" at bounding box center [378, 221] width 6 height 6
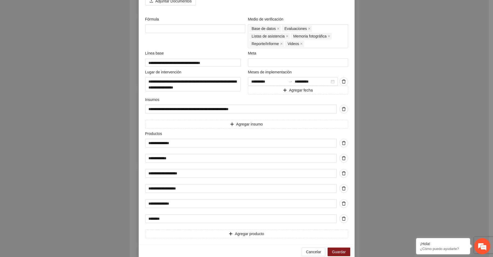
scroll to position [164, 0]
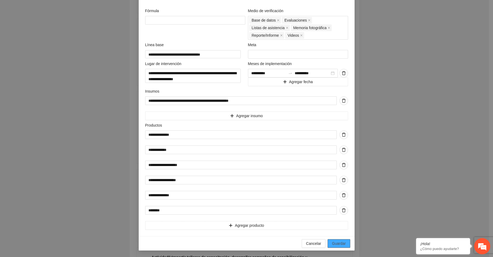
click at [343, 243] on span "Guardar" at bounding box center [339, 244] width 14 height 6
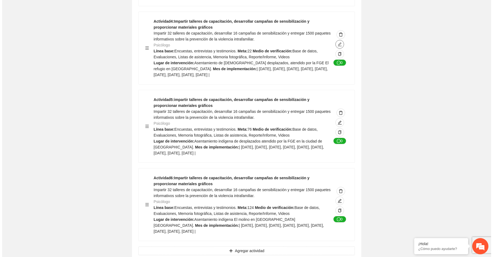
scroll to position [1015, 0]
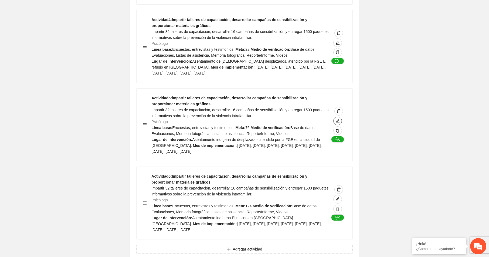
click at [336, 123] on icon "edit" at bounding box center [338, 121] width 4 height 4
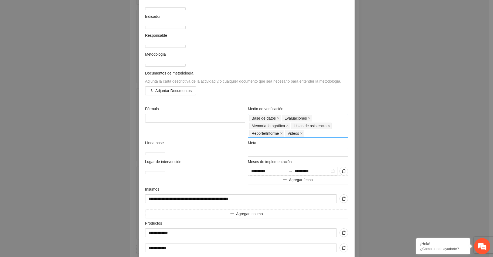
scroll to position [54, 0]
click at [332, 175] on div at bounding box center [293, 171] width 90 height 9
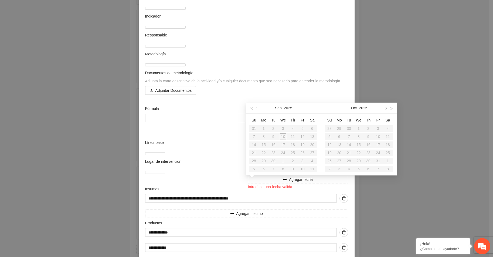
click at [387, 108] on span "button" at bounding box center [385, 108] width 3 height 3
click at [340, 146] on div "16" at bounding box center [339, 144] width 6 height 6
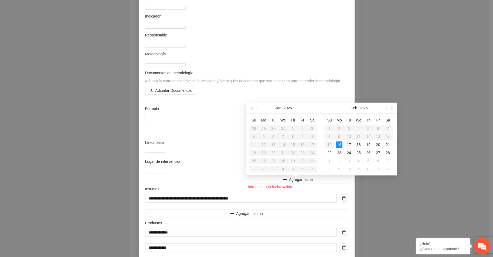
click at [332, 175] on div "**********" at bounding box center [293, 171] width 90 height 9
click at [386, 107] on button "button" at bounding box center [386, 108] width 6 height 11
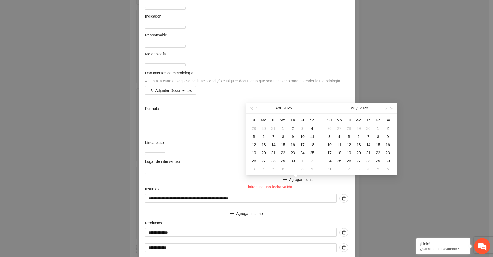
click at [386, 107] on button "button" at bounding box center [386, 108] width 6 height 11
click at [378, 159] on div "30" at bounding box center [378, 161] width 6 height 6
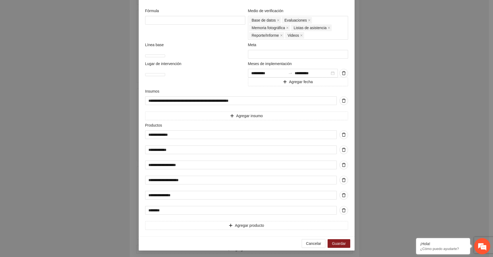
scroll to position [162, 0]
click at [339, 245] on span "Guardar" at bounding box center [339, 244] width 14 height 6
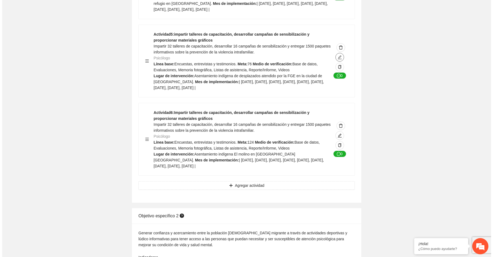
scroll to position [1096, 0]
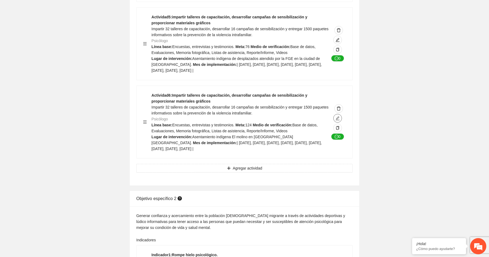
click at [337, 120] on icon "edit" at bounding box center [338, 118] width 4 height 4
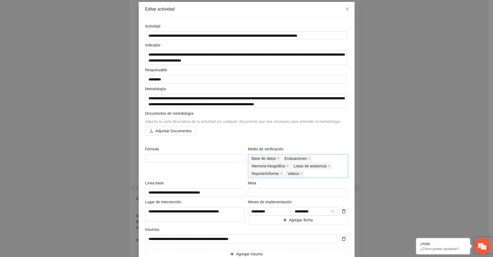
scroll to position [81, 0]
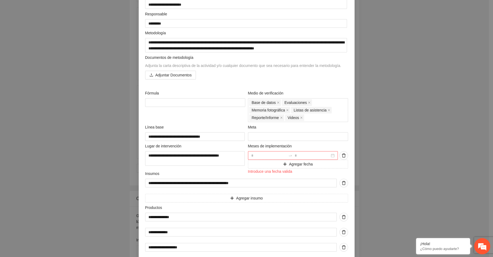
click at [333, 156] on div at bounding box center [293, 155] width 90 height 9
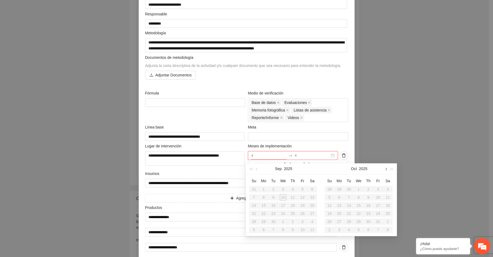
click at [385, 169] on span "button" at bounding box center [385, 169] width 3 height 3
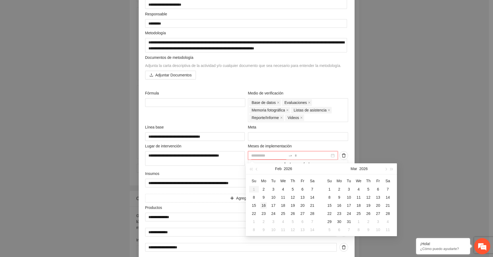
click at [265, 204] on div "16" at bounding box center [264, 205] width 6 height 6
click at [385, 167] on button "button" at bounding box center [386, 168] width 6 height 11
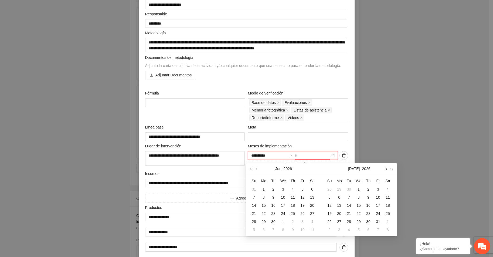
click at [385, 167] on button "button" at bounding box center [386, 168] width 6 height 11
click at [378, 220] on div "30" at bounding box center [378, 221] width 6 height 6
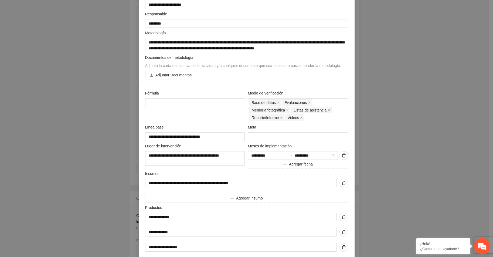
scroll to position [164, 0]
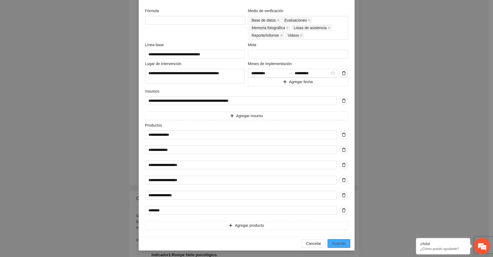
click at [344, 242] on span "Guardar" at bounding box center [339, 244] width 14 height 6
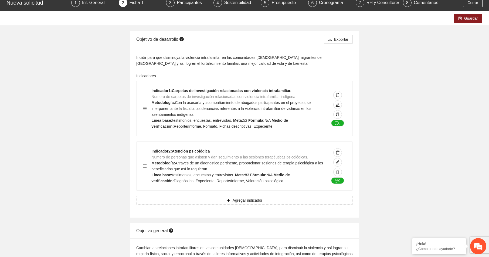
scroll to position [0, 0]
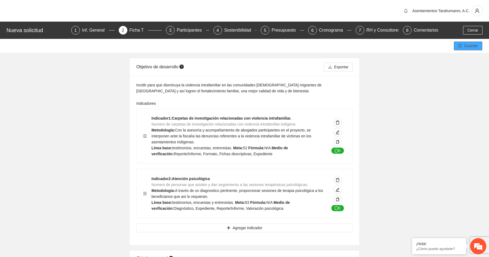
click at [469, 46] on span "Guardar" at bounding box center [471, 46] width 14 height 6
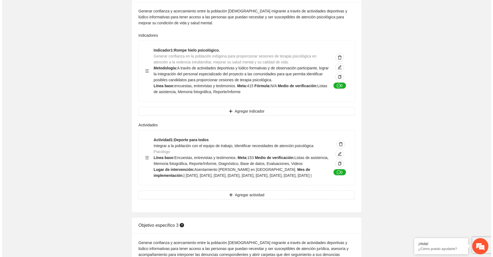
scroll to position [1296, 0]
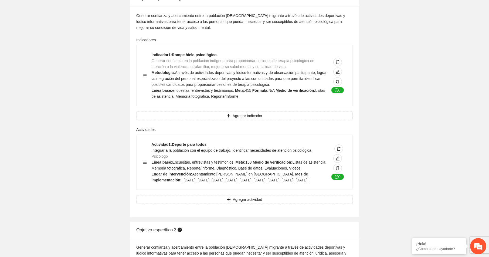
drag, startPoint x: 136, startPoint y: 10, endPoint x: 251, endPoint y: 198, distance: 219.6
click at [251, 198] on div "Objetivo específico 2 Generar confianza y acercamiento entre la población [DEMO…" at bounding box center [244, 104] width 229 height 226
copy div "Loremips dolorsitam 5 Consect adipiscin e seddoeiusmod tempo in utlaboree dolor…"
click at [210, 190] on div "Actividad 1 : Deporte para todos Integrar a la población con el equipo de traba…" at bounding box center [245, 162] width 216 height 55
click at [244, 202] on span "Agregar actividad" at bounding box center [247, 200] width 29 height 6
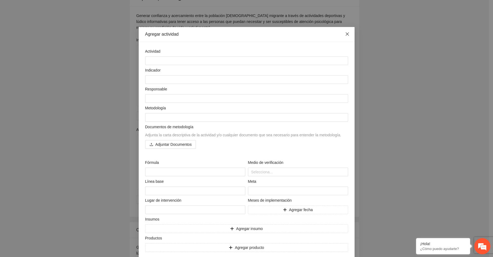
click at [345, 33] on icon "close" at bounding box center [347, 34] width 4 height 4
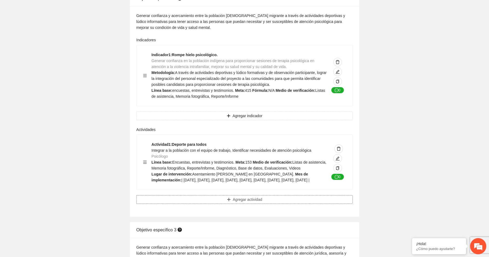
click at [254, 202] on span "Agregar actividad" at bounding box center [247, 200] width 29 height 6
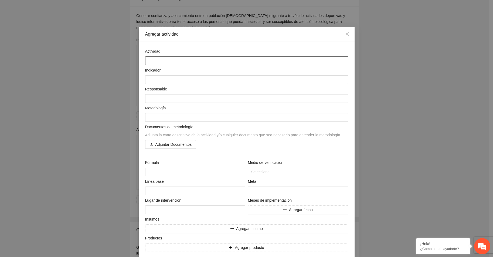
click at [153, 59] on textarea at bounding box center [246, 60] width 203 height 9
click at [145, 59] on textarea at bounding box center [246, 60] width 203 height 9
paste textarea "**********"
click at [149, 80] on textarea at bounding box center [246, 79] width 203 height 9
click at [146, 79] on textarea at bounding box center [246, 79] width 203 height 9
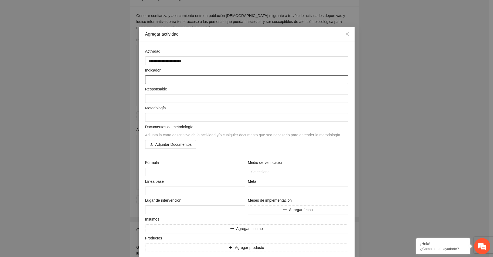
paste textarea "**********"
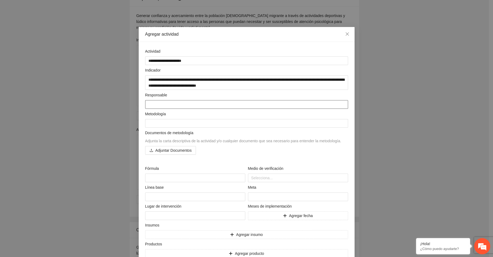
click at [147, 103] on textarea at bounding box center [246, 104] width 203 height 9
drag, startPoint x: 145, startPoint y: 104, endPoint x: 165, endPoint y: 103, distance: 20.3
click at [165, 103] on textarea "**********" at bounding box center [246, 104] width 203 height 9
click at [148, 124] on textarea at bounding box center [246, 123] width 203 height 9
paste textarea "**********"
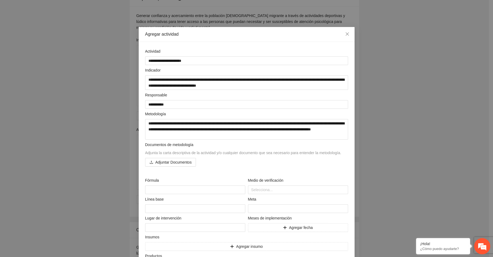
click at [234, 161] on div "Adjuntar Documentos" at bounding box center [246, 162] width 203 height 9
click at [253, 190] on div at bounding box center [297, 190] width 97 height 6
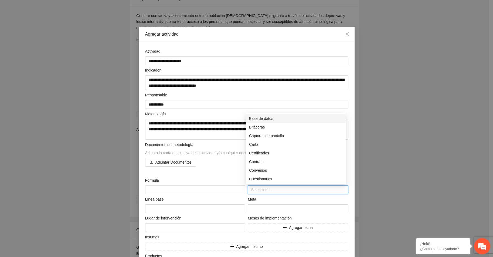
click at [259, 117] on div "Base de datos" at bounding box center [296, 119] width 94 height 6
click at [262, 177] on div "Evaluaciones" at bounding box center [296, 177] width 94 height 6
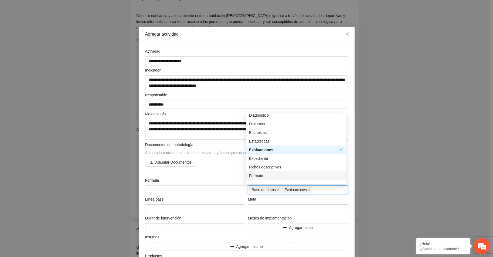
scroll to position [108, 0]
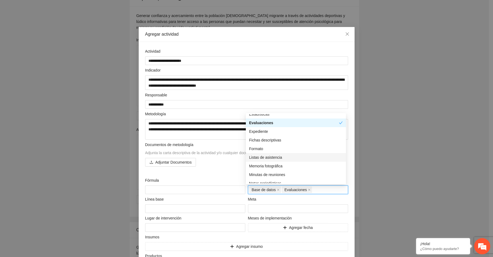
click at [265, 157] on div "Listas de asistencia" at bounding box center [296, 157] width 94 height 6
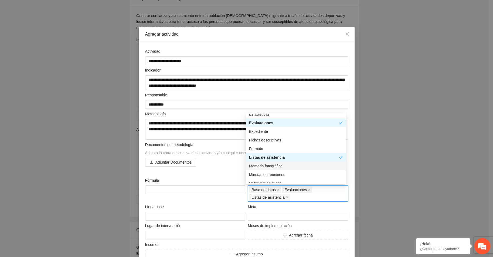
click at [263, 165] on div "Memoria fotográfica" at bounding box center [296, 166] width 94 height 6
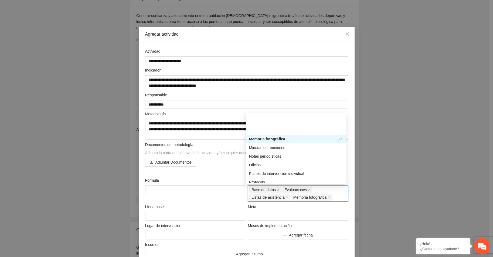
scroll to position [162, 0]
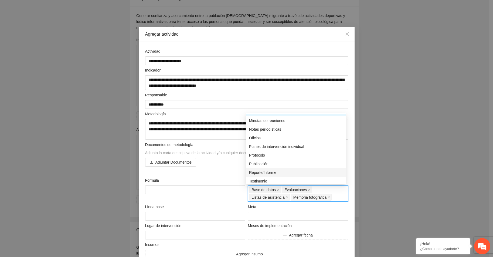
click at [262, 171] on div "Reporte/Informe" at bounding box center [296, 173] width 94 height 6
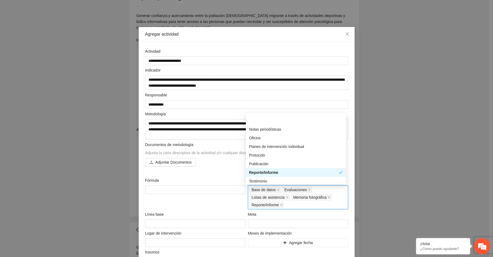
scroll to position [181, 0]
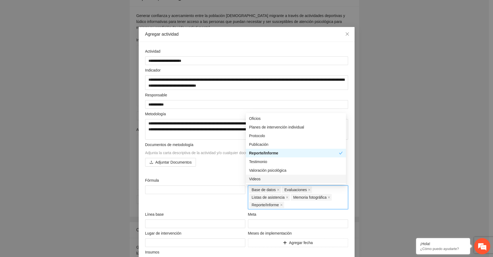
click at [255, 178] on div "Videos" at bounding box center [296, 179] width 94 height 6
click at [228, 174] on div "**********" at bounding box center [247, 166] width 206 height 236
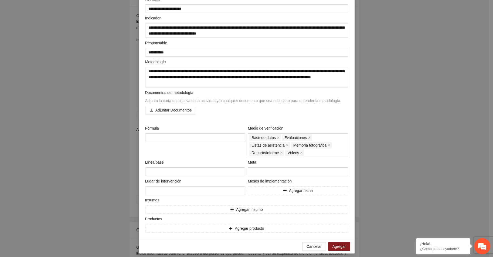
scroll to position [54, 0]
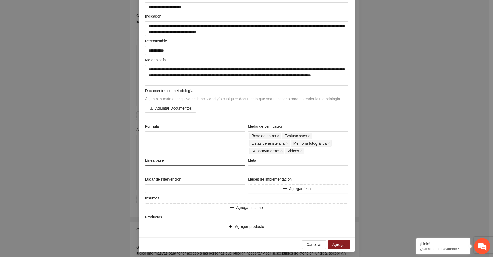
click at [154, 171] on textarea at bounding box center [195, 169] width 100 height 9
click at [256, 170] on input "number" at bounding box center [298, 169] width 100 height 9
click at [164, 187] on textarea at bounding box center [195, 188] width 100 height 9
click at [281, 188] on button "Agregar fecha" at bounding box center [298, 188] width 100 height 9
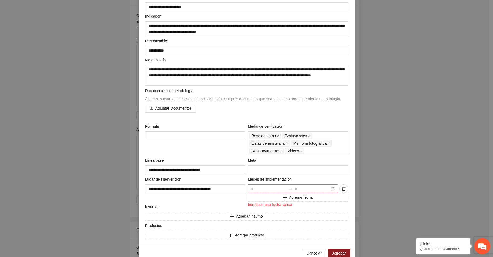
click at [331, 188] on div at bounding box center [293, 188] width 90 height 9
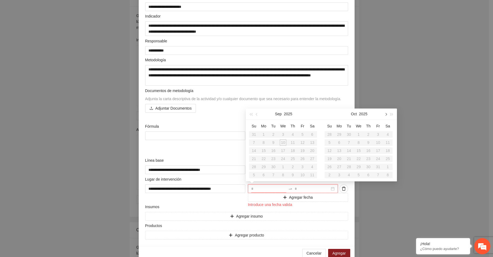
click at [387, 114] on span "button" at bounding box center [385, 114] width 3 height 3
click at [338, 150] on div "16" at bounding box center [339, 150] width 6 height 6
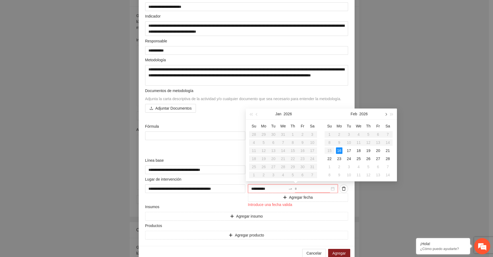
click at [387, 113] on button "button" at bounding box center [386, 114] width 6 height 11
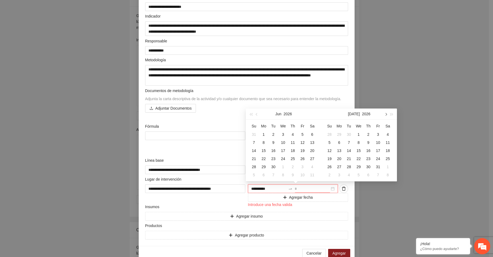
click at [387, 113] on button "button" at bounding box center [386, 114] width 6 height 11
click at [377, 165] on div "30" at bounding box center [378, 167] width 6 height 6
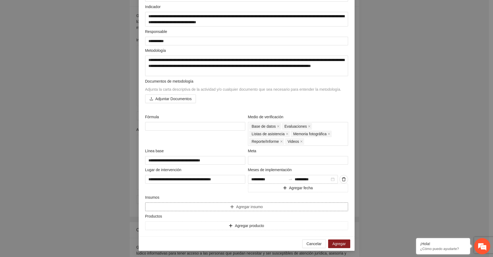
scroll to position [64, 0]
click at [159, 207] on button "Agregar insumo" at bounding box center [246, 206] width 203 height 9
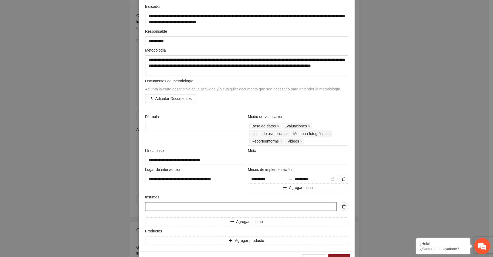
click at [159, 207] on input "text" at bounding box center [241, 206] width 192 height 9
click at [265, 205] on input "**********" at bounding box center [241, 206] width 192 height 9
drag, startPoint x: 332, startPoint y: 207, endPoint x: 114, endPoint y: 206, distance: 218.4
click at [114, 206] on div "**********" at bounding box center [246, 128] width 493 height 257
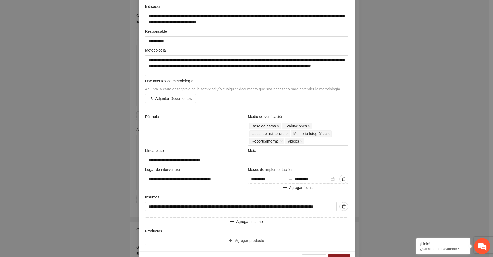
click at [159, 240] on button "Agregar producto" at bounding box center [246, 240] width 203 height 9
click at [159, 240] on input "text" at bounding box center [241, 240] width 192 height 9
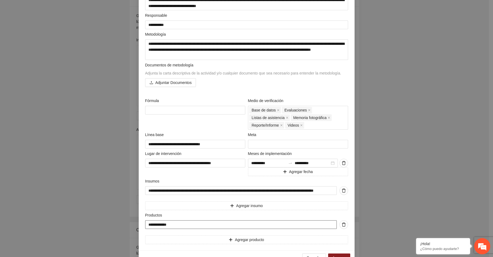
scroll to position [94, 0]
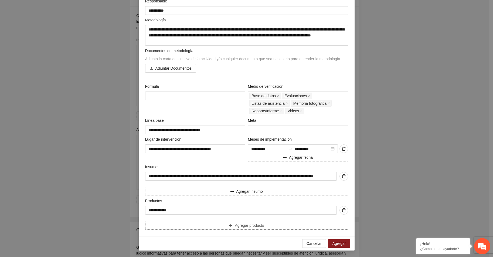
click at [231, 225] on button "Agregar producto" at bounding box center [246, 225] width 203 height 9
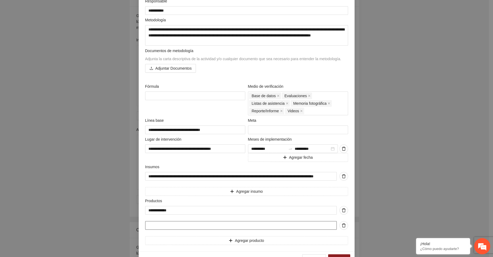
click at [219, 226] on input "text" at bounding box center [241, 225] width 192 height 9
click at [235, 240] on span "Agregar producto" at bounding box center [249, 241] width 29 height 6
click at [155, 242] on input "text" at bounding box center [241, 240] width 192 height 9
click at [183, 240] on input "**********" at bounding box center [241, 240] width 192 height 9
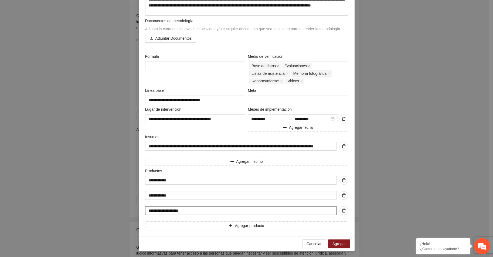
scroll to position [124, 0]
click at [244, 224] on span "Agregar producto" at bounding box center [249, 225] width 29 height 6
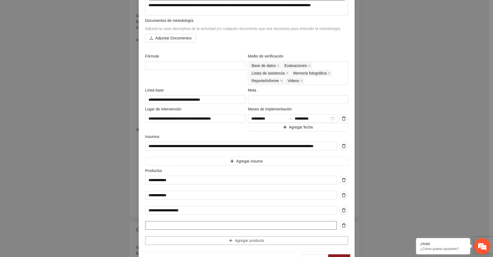
click at [145, 236] on button "Agregar producto" at bounding box center [246, 240] width 203 height 9
click at [145, 251] on button "Agregar producto" at bounding box center [246, 255] width 203 height 9
click at [244, 224] on input "text" at bounding box center [241, 225] width 192 height 9
click at [177, 239] on input "text" at bounding box center [241, 240] width 192 height 9
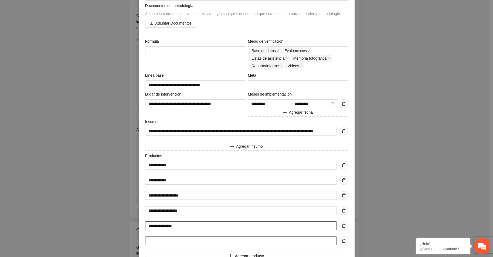
scroll to position [170, 0]
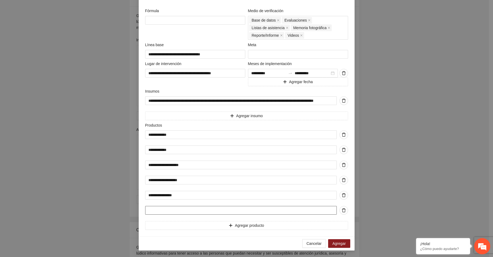
click at [210, 209] on input "text" at bounding box center [241, 210] width 192 height 9
click at [341, 243] on span "Agregar" at bounding box center [339, 244] width 13 height 6
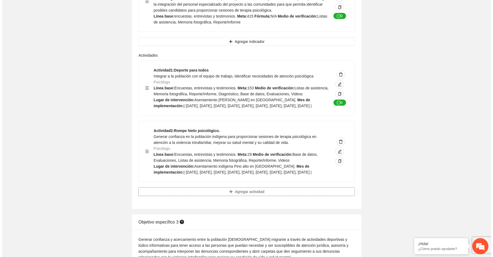
scroll to position [1377, 0]
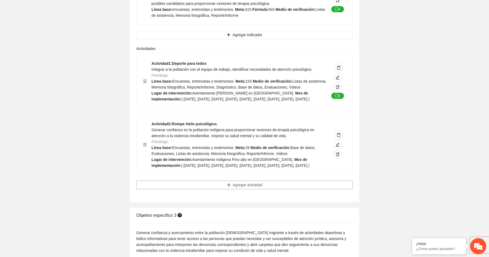
click at [248, 188] on span "Agregar actividad" at bounding box center [247, 185] width 29 height 6
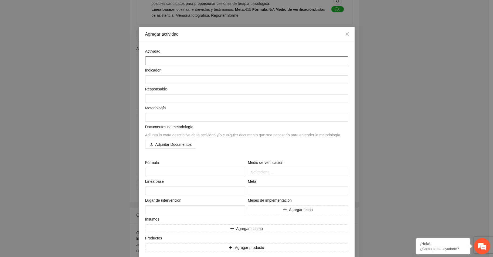
click at [153, 60] on textarea at bounding box center [246, 60] width 203 height 9
click at [146, 59] on textarea at bounding box center [246, 60] width 203 height 9
paste textarea "**********"
click at [147, 79] on textarea at bounding box center [246, 79] width 203 height 9
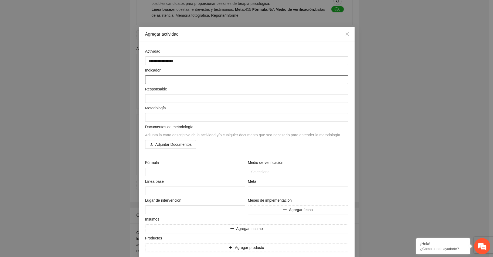
paste textarea "**********"
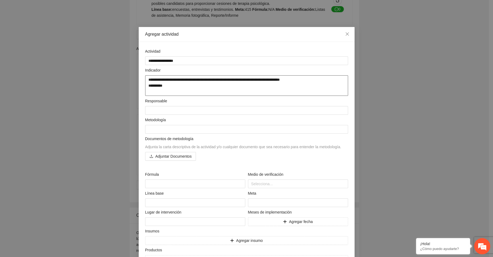
drag, startPoint x: 146, startPoint y: 85, endPoint x: 163, endPoint y: 86, distance: 17.3
click at [163, 86] on textarea "**********" at bounding box center [246, 85] width 203 height 21
click at [147, 110] on textarea at bounding box center [246, 110] width 203 height 9
paste textarea "*********"
click at [151, 91] on textarea "**********" at bounding box center [246, 85] width 203 height 21
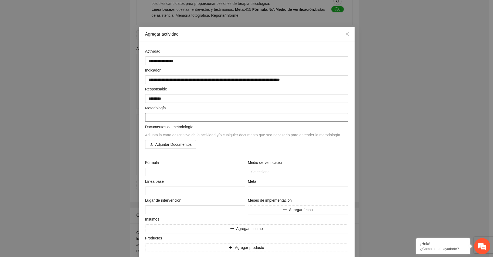
click at [149, 119] on textarea at bounding box center [246, 117] width 203 height 9
click at [146, 117] on textarea at bounding box center [246, 117] width 203 height 9
paste textarea "**********"
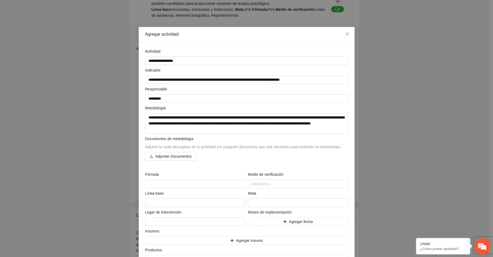
click at [211, 166] on div "Documentos de metodología Adjunta la carta descriptiva de la actividad y/o cual…" at bounding box center [247, 151] width 206 height 31
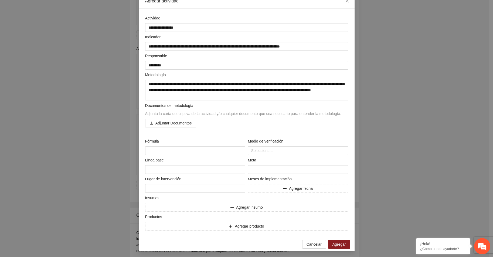
scroll to position [34, 0]
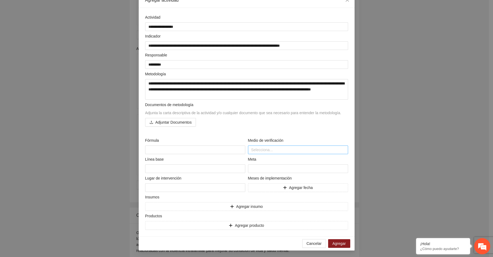
click at [257, 150] on div at bounding box center [297, 150] width 97 height 6
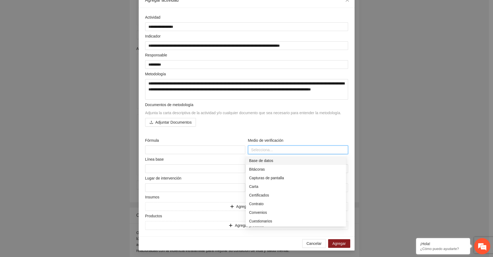
click at [260, 160] on div "Base de datos" at bounding box center [296, 161] width 94 height 6
click at [265, 219] on div "Evaluaciones" at bounding box center [296, 219] width 94 height 6
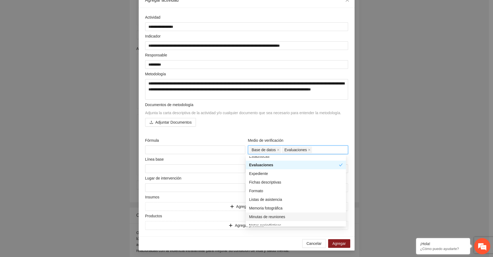
scroll to position [135, 0]
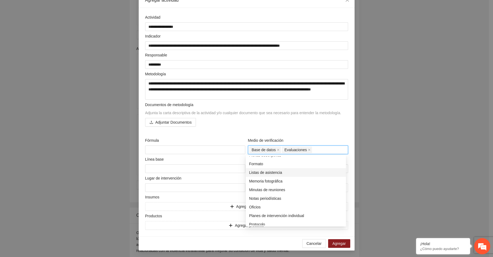
click at [258, 173] on div "Listas de asistencia" at bounding box center [296, 173] width 94 height 6
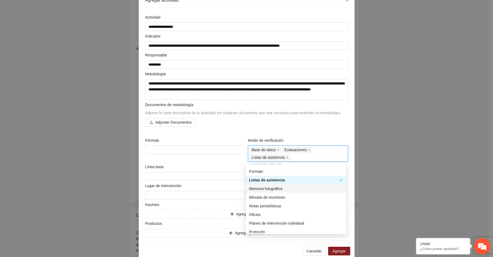
click at [257, 188] on div "Memoria fotográfica" at bounding box center [296, 189] width 94 height 6
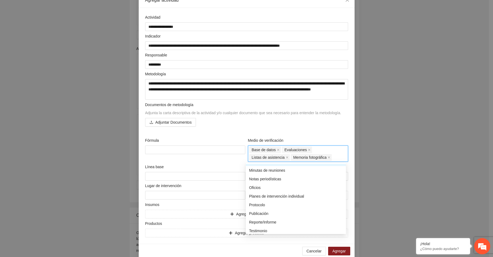
scroll to position [181, 0]
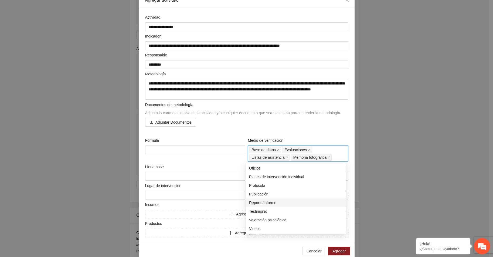
click at [259, 201] on div "Reporte/Informe" at bounding box center [296, 203] width 94 height 6
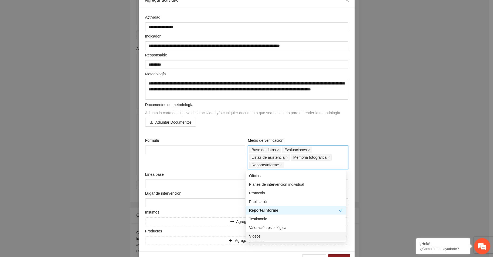
click at [254, 237] on div "Videos" at bounding box center [296, 236] width 94 height 6
click at [196, 172] on div "Línea base" at bounding box center [195, 175] width 100 height 8
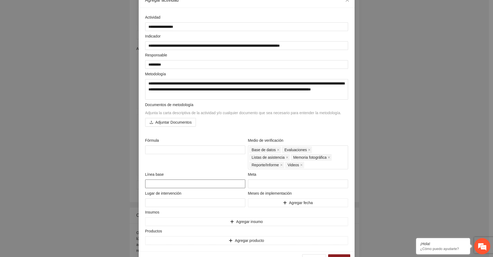
click at [151, 184] on textarea at bounding box center [195, 184] width 100 height 9
click at [248, 182] on input "number" at bounding box center [298, 184] width 100 height 9
click at [157, 201] on textarea at bounding box center [195, 202] width 100 height 9
click at [232, 202] on textarea "**********" at bounding box center [195, 202] width 100 height 9
click at [285, 202] on button "Agregar fecha" at bounding box center [298, 202] width 100 height 9
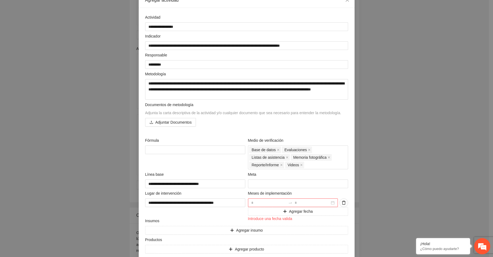
click at [332, 203] on div at bounding box center [293, 202] width 90 height 9
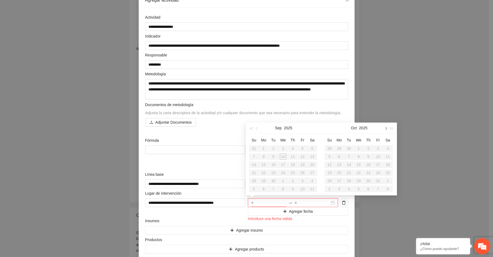
click at [386, 127] on span "button" at bounding box center [385, 128] width 3 height 3
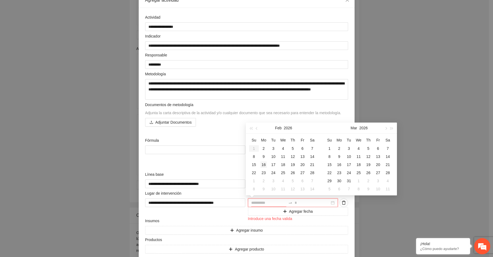
click at [263, 164] on div "16" at bounding box center [264, 164] width 6 height 6
click at [385, 128] on span "button" at bounding box center [385, 128] width 3 height 3
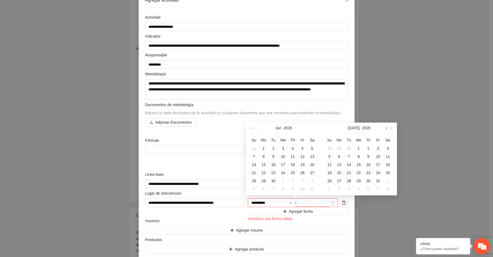
click at [385, 128] on span "button" at bounding box center [385, 128] width 3 height 3
click at [378, 179] on div "30" at bounding box center [378, 181] width 6 height 6
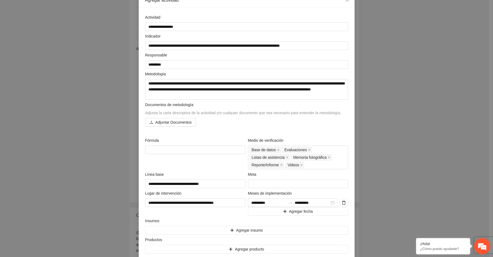
scroll to position [58, 0]
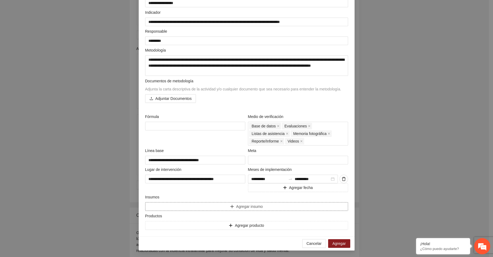
click at [155, 207] on button "Agregar insumo" at bounding box center [246, 206] width 203 height 9
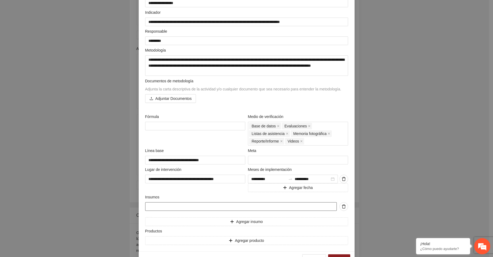
click at [155, 207] on input "text" at bounding box center [241, 206] width 192 height 9
click at [147, 207] on input "text" at bounding box center [241, 206] width 192 height 9
paste input "**********"
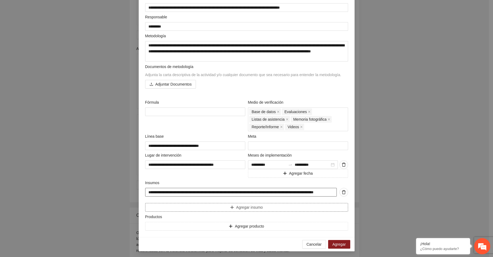
scroll to position [73, 0]
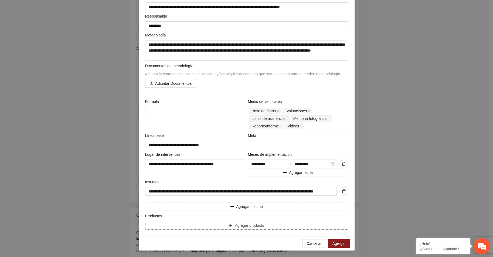
click at [164, 224] on button "Agregar producto" at bounding box center [246, 225] width 203 height 9
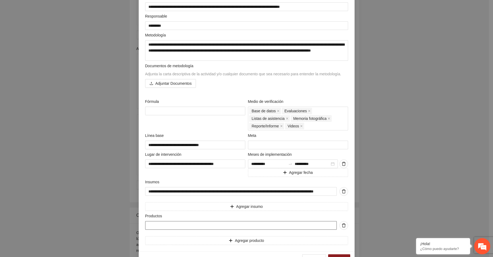
click at [163, 225] on input "text" at bounding box center [241, 225] width 192 height 9
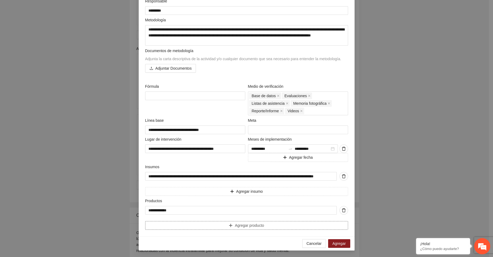
click at [243, 225] on span "Agregar producto" at bounding box center [249, 225] width 29 height 6
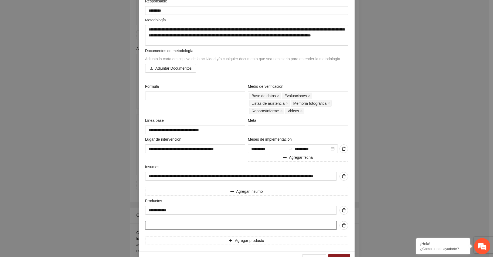
click at [212, 225] on input "text" at bounding box center [241, 225] width 192 height 9
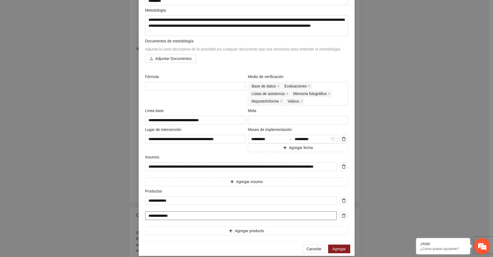
scroll to position [103, 0]
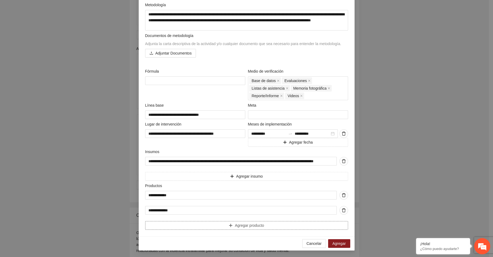
click at [229, 224] on icon "plus" at bounding box center [231, 226] width 4 height 4
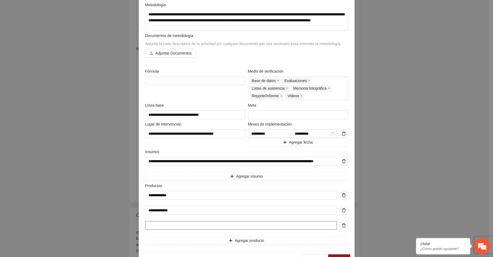
click at [212, 225] on input "text" at bounding box center [241, 225] width 192 height 9
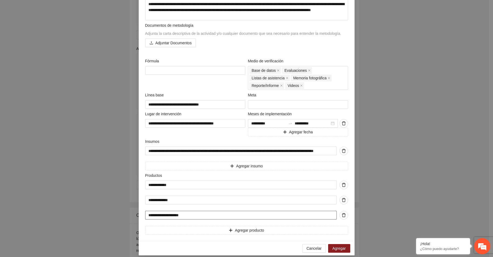
scroll to position [118, 0]
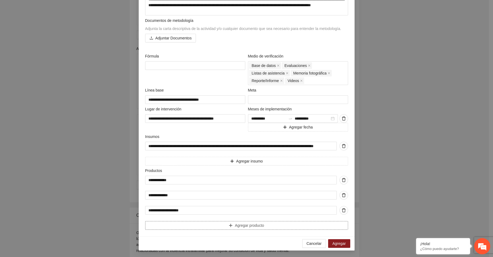
click at [244, 225] on span "Agregar producto" at bounding box center [249, 225] width 29 height 6
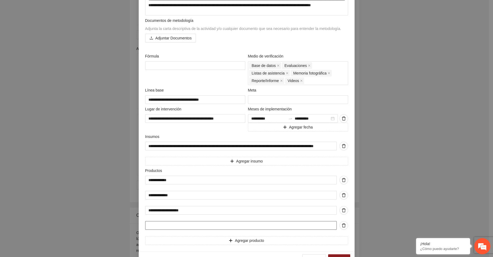
click at [216, 226] on input "text" at bounding box center [241, 225] width 192 height 9
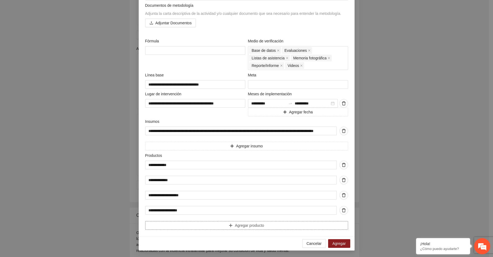
click at [247, 224] on span "Agregar producto" at bounding box center [249, 225] width 29 height 6
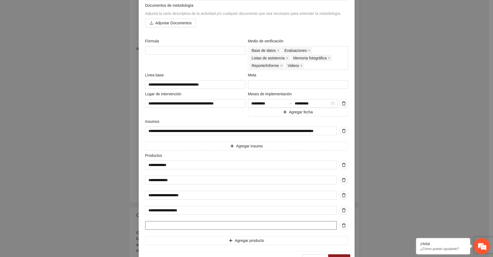
click at [178, 223] on input "text" at bounding box center [241, 225] width 192 height 9
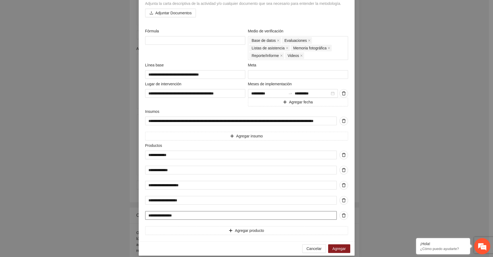
scroll to position [148, 0]
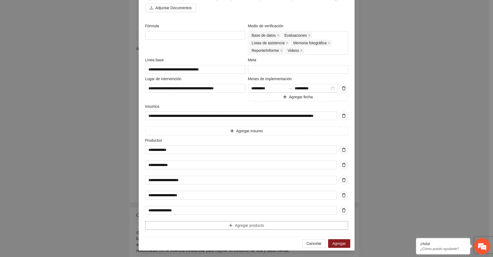
click at [235, 225] on span "Agregar producto" at bounding box center [249, 225] width 29 height 6
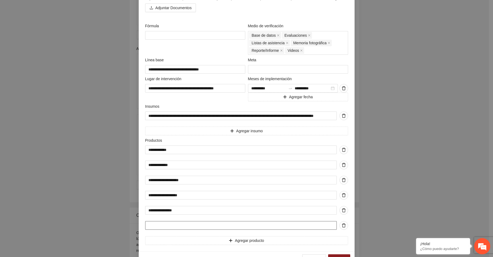
click at [172, 224] on input "text" at bounding box center [241, 225] width 192 height 9
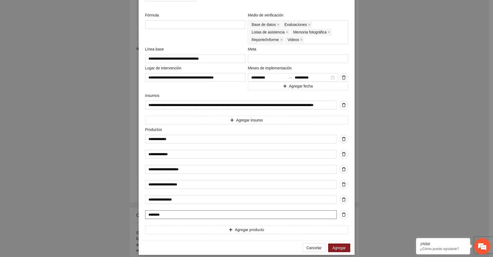
scroll to position [164, 0]
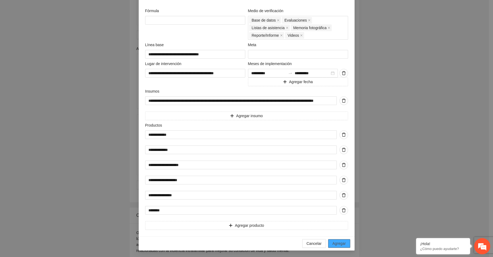
click at [339, 241] on span "Agregar" at bounding box center [339, 244] width 13 height 6
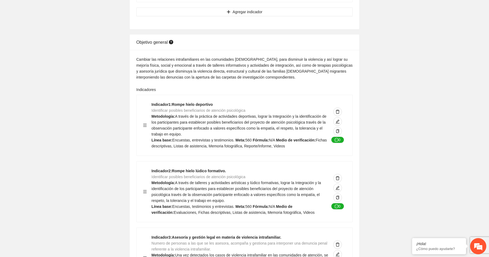
scroll to position [0, 0]
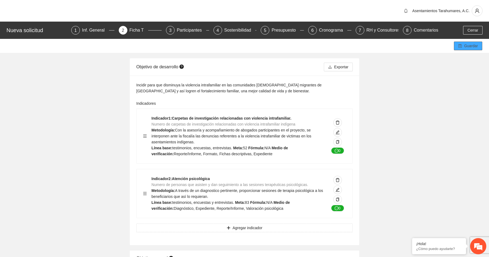
click at [471, 45] on span "Guardar" at bounding box center [471, 46] width 14 height 6
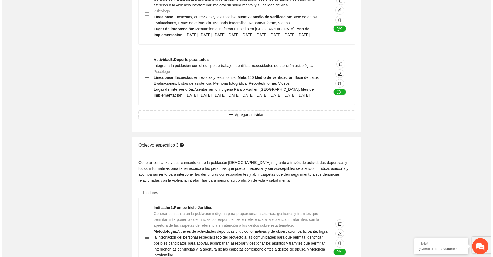
scroll to position [1512, 0]
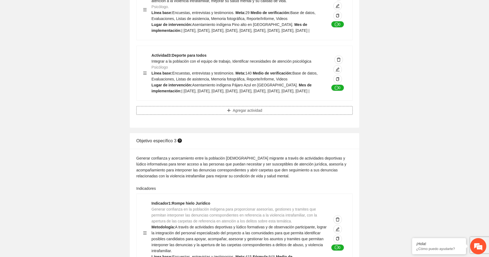
click at [246, 113] on span "Agregar actividad" at bounding box center [247, 110] width 29 height 6
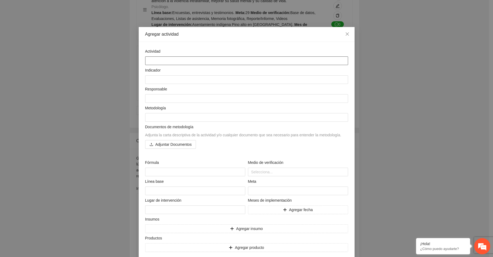
click at [153, 59] on textarea at bounding box center [246, 60] width 203 height 9
click at [149, 59] on textarea at bounding box center [246, 60] width 203 height 9
paste textarea "**********"
click at [147, 80] on textarea at bounding box center [246, 79] width 203 height 9
paste textarea "**********"
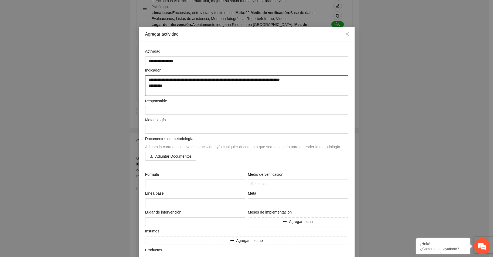
drag, startPoint x: 146, startPoint y: 86, endPoint x: 162, endPoint y: 85, distance: 15.9
click at [162, 85] on textarea "**********" at bounding box center [246, 85] width 203 height 21
click at [149, 109] on textarea at bounding box center [246, 110] width 203 height 9
paste textarea "*********"
click at [149, 91] on textarea "**********" at bounding box center [246, 85] width 203 height 21
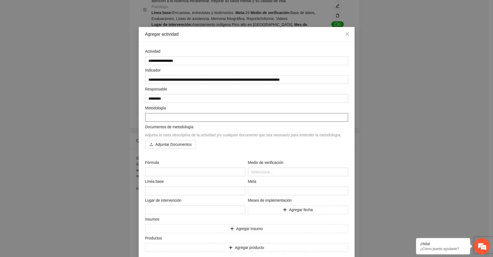
click at [153, 117] on textarea at bounding box center [246, 117] width 203 height 9
click at [149, 117] on textarea at bounding box center [246, 117] width 203 height 9
paste textarea "**********"
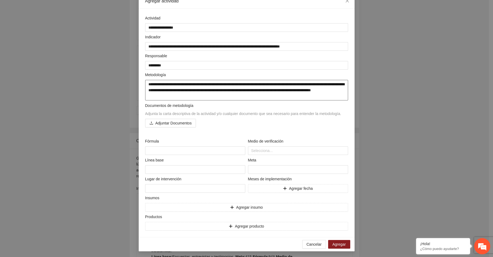
scroll to position [34, 0]
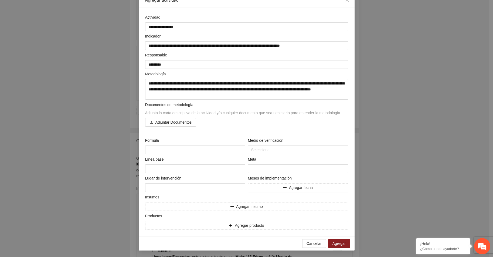
click at [217, 125] on div "Adjuntar Documentos" at bounding box center [246, 122] width 203 height 9
click at [251, 149] on input "search" at bounding box center [251, 150] width 1 height 6
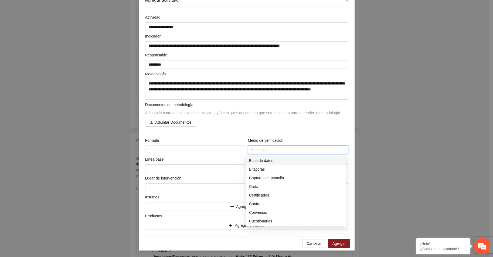
click at [254, 159] on div "Base de datos" at bounding box center [296, 161] width 94 height 6
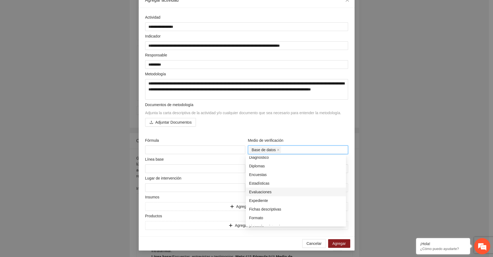
click at [260, 191] on div "Evaluaciones" at bounding box center [296, 192] width 94 height 6
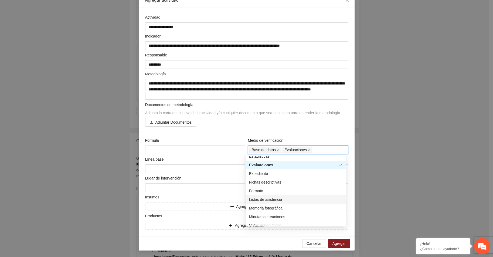
click at [261, 200] on div "Listas de asistencia" at bounding box center [296, 200] width 94 height 6
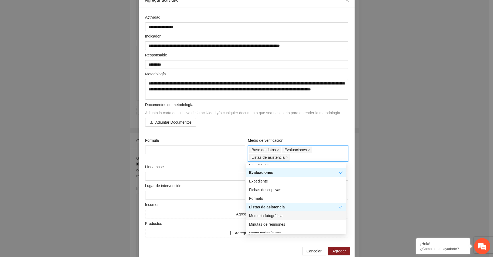
click at [260, 215] on div "Memoria fotográfica" at bounding box center [296, 216] width 94 height 6
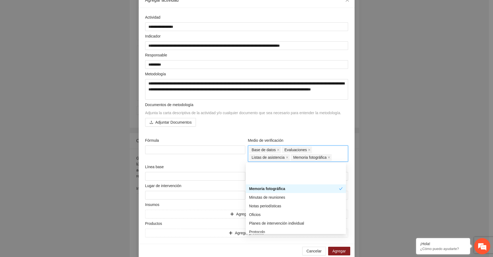
scroll to position [162, 0]
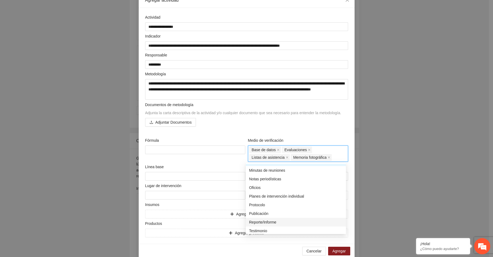
click at [260, 220] on div "Reporte/Informe" at bounding box center [296, 222] width 94 height 6
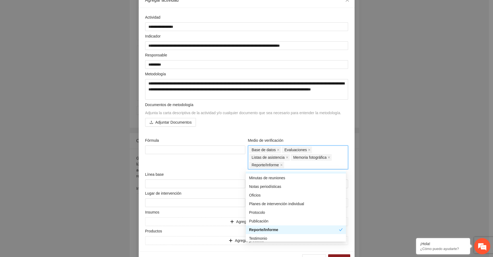
scroll to position [181, 0]
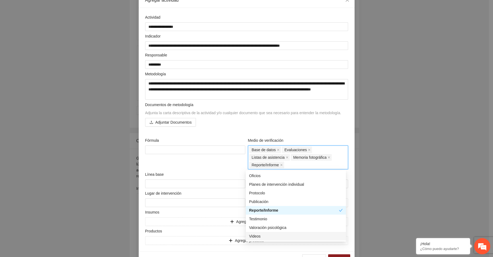
click at [255, 236] on div "Videos" at bounding box center [296, 236] width 94 height 6
click at [208, 166] on div "Fórmula" at bounding box center [195, 153] width 103 height 32
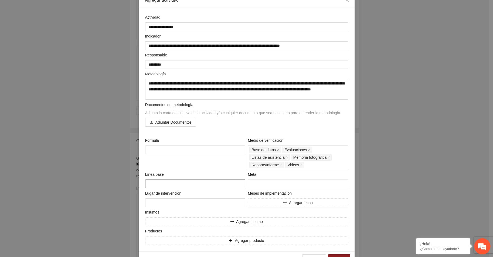
click at [152, 185] on textarea at bounding box center [195, 184] width 100 height 9
click at [254, 183] on input "number" at bounding box center [298, 184] width 100 height 9
click at [170, 200] on textarea at bounding box center [195, 202] width 100 height 9
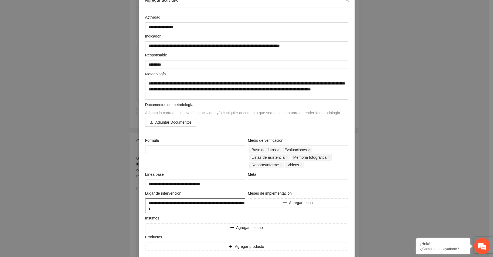
click at [228, 203] on textarea "**********" at bounding box center [195, 205] width 100 height 15
click at [264, 200] on button "Agregar fecha" at bounding box center [298, 202] width 100 height 9
click at [332, 202] on div at bounding box center [293, 202] width 90 height 9
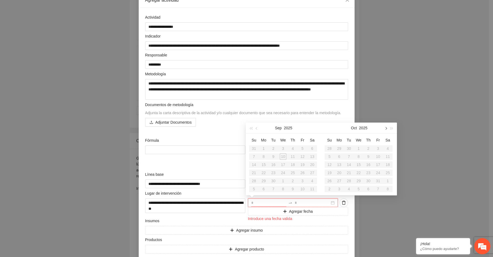
click at [387, 127] on button "button" at bounding box center [386, 128] width 6 height 11
click at [340, 164] on div "16" at bounding box center [339, 164] width 6 height 6
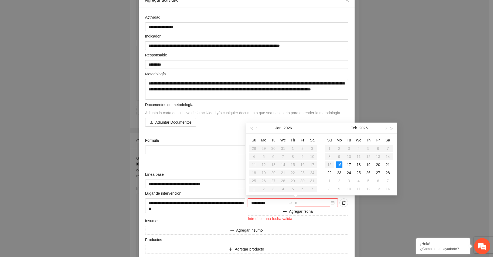
click at [331, 202] on div "**********" at bounding box center [293, 202] width 90 height 9
click at [386, 128] on span "button" at bounding box center [385, 128] width 3 height 3
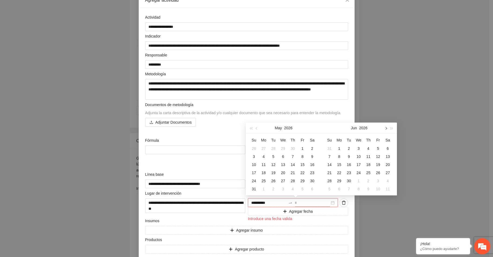
click at [386, 128] on span "button" at bounding box center [385, 128] width 3 height 3
click at [378, 181] on div "30" at bounding box center [378, 181] width 6 height 6
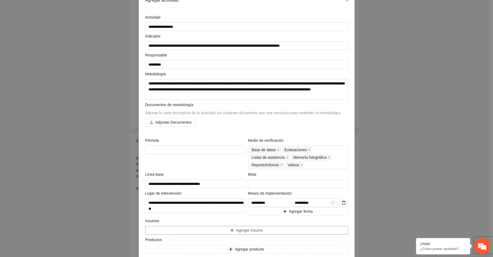
scroll to position [58, 0]
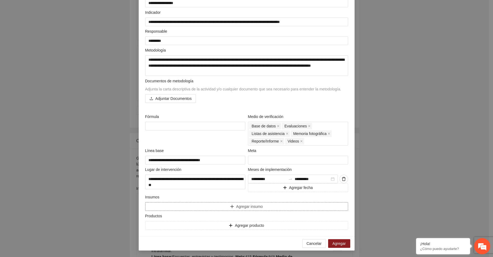
click at [174, 206] on button "Agregar insumo" at bounding box center [246, 206] width 203 height 9
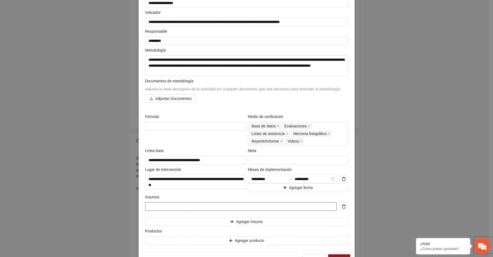
click at [155, 205] on input "text" at bounding box center [241, 206] width 192 height 9
paste input "**********"
click at [181, 241] on button "Agregar producto" at bounding box center [246, 240] width 203 height 9
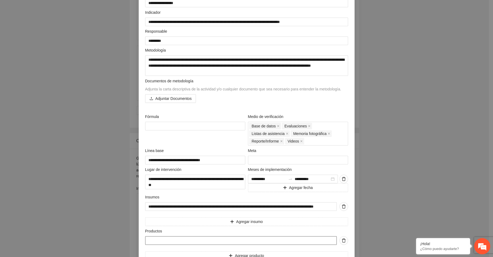
click at [181, 241] on input "text" at bounding box center [241, 240] width 192 height 9
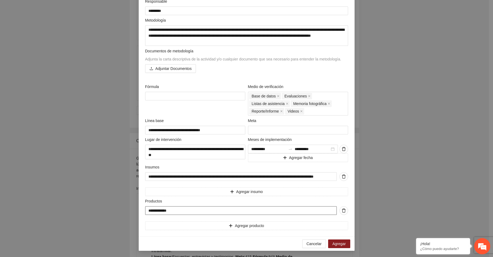
scroll to position [88, 0]
click at [245, 225] on span "Agregar producto" at bounding box center [249, 225] width 29 height 6
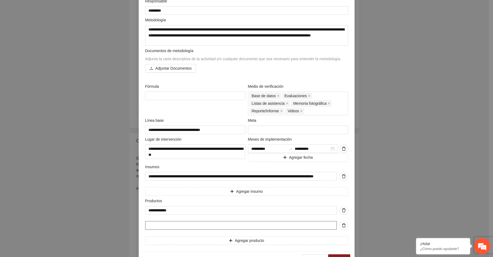
click at [238, 225] on input "text" at bounding box center [241, 225] width 192 height 9
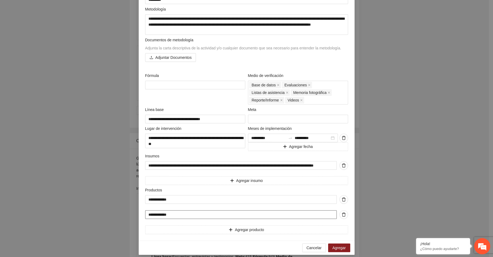
scroll to position [103, 0]
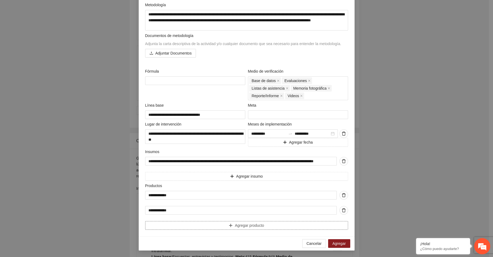
click at [238, 225] on span "Agregar producto" at bounding box center [249, 225] width 29 height 6
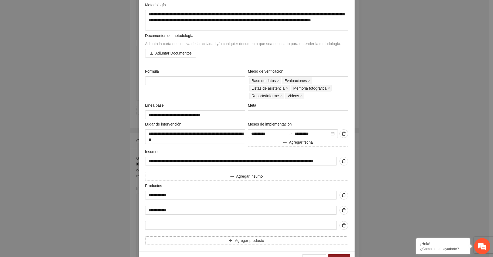
click at [145, 236] on button "Agregar producto" at bounding box center [246, 240] width 203 height 9
click at [145, 251] on button "Agregar producto" at bounding box center [246, 255] width 203 height 9
click at [238, 224] on input "text" at bounding box center [241, 225] width 192 height 9
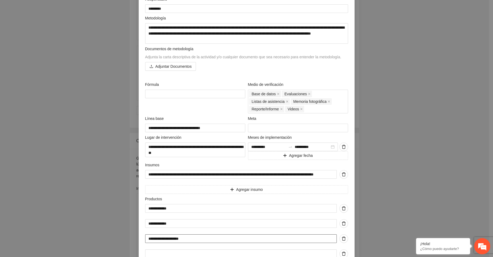
scroll to position [164, 0]
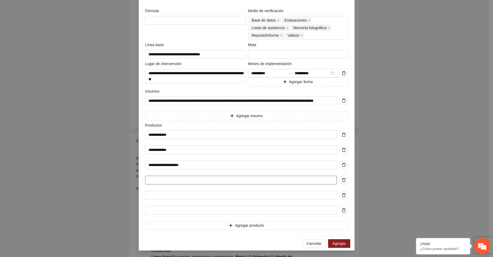
click at [174, 178] on input "text" at bounding box center [241, 180] width 192 height 9
click at [161, 194] on input "text" at bounding box center [241, 195] width 192 height 9
click at [175, 211] on input "text" at bounding box center [241, 210] width 192 height 9
click at [333, 243] on span "Agregar" at bounding box center [339, 244] width 13 height 6
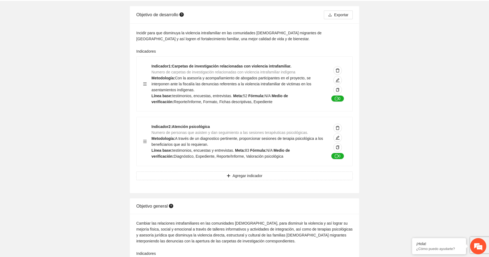
scroll to position [0, 0]
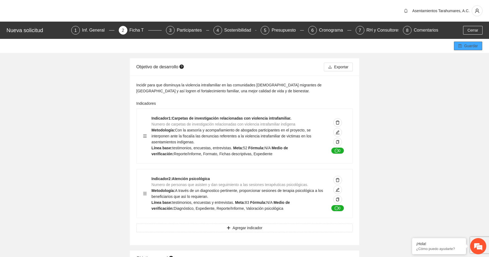
click at [472, 44] on span "Guardar" at bounding box center [471, 46] width 14 height 6
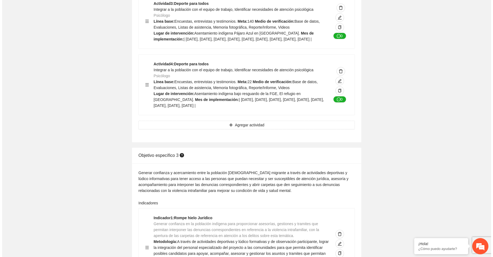
scroll to position [1566, 0]
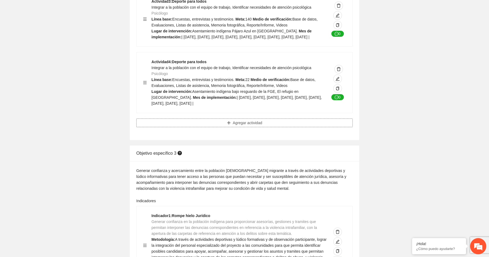
click at [246, 126] on span "Agregar actividad" at bounding box center [247, 123] width 29 height 6
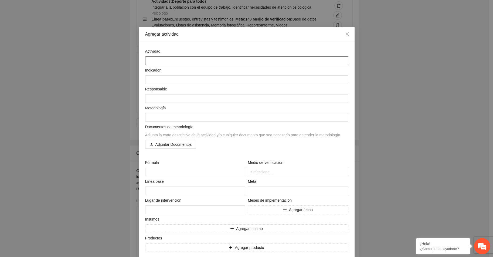
click at [154, 58] on textarea at bounding box center [246, 60] width 203 height 9
click at [148, 60] on textarea at bounding box center [246, 60] width 203 height 9
paste textarea "**********"
click at [152, 77] on textarea at bounding box center [246, 79] width 203 height 9
click at [147, 79] on textarea at bounding box center [246, 79] width 203 height 9
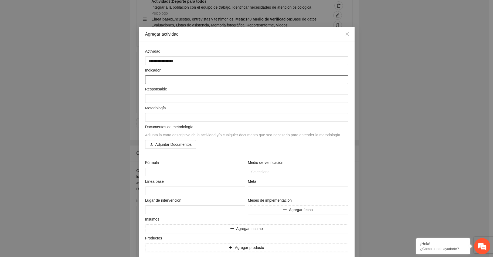
paste textarea "**********"
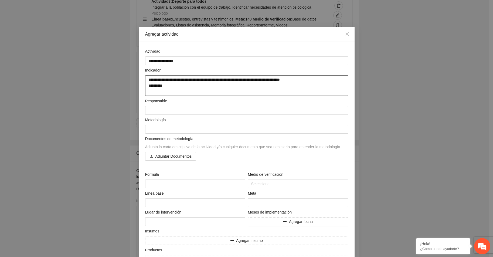
drag, startPoint x: 146, startPoint y: 85, endPoint x: 162, endPoint y: 86, distance: 15.9
click at [162, 86] on textarea "**********" at bounding box center [246, 85] width 203 height 21
click at [156, 109] on textarea at bounding box center [246, 110] width 203 height 9
paste textarea "*********"
click at [157, 93] on textarea "**********" at bounding box center [246, 85] width 203 height 21
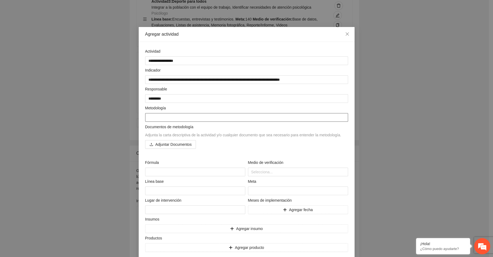
click at [151, 117] on textarea at bounding box center [246, 117] width 203 height 9
paste textarea "**********"
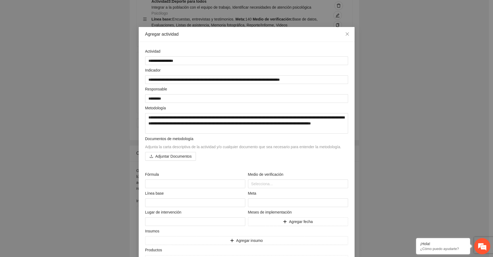
click at [226, 164] on div "Documentos de metodología Adjunta la carta descriptiva de la actividad y/o cual…" at bounding box center [247, 151] width 206 height 31
click at [254, 183] on div at bounding box center [297, 184] width 97 height 6
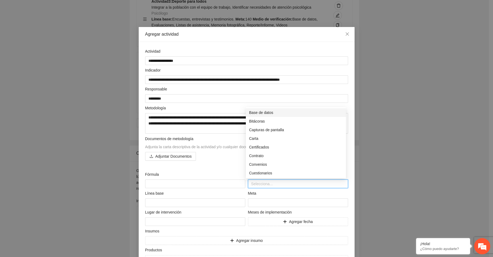
click at [265, 112] on div "Base de datos" at bounding box center [296, 113] width 94 height 6
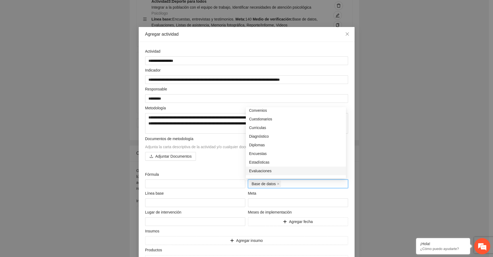
click at [266, 171] on div "Evaluaciones" at bounding box center [296, 171] width 94 height 6
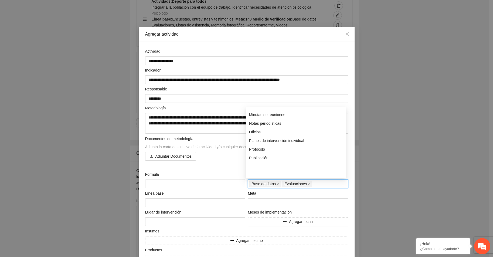
scroll to position [108, 0]
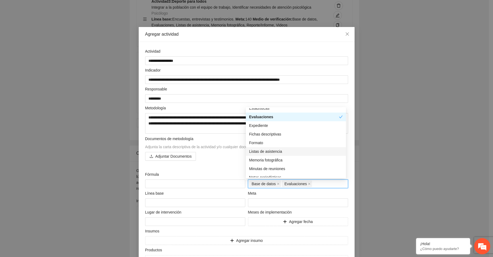
click at [262, 149] on div "Listas de asistencia" at bounding box center [296, 151] width 94 height 6
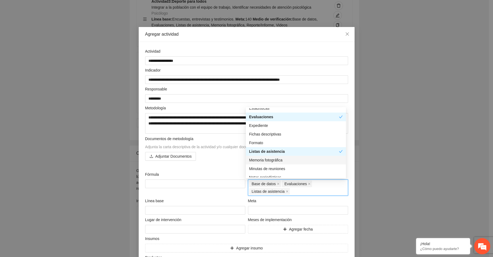
click at [262, 159] on div "Memoria fotográfica" at bounding box center [296, 160] width 94 height 6
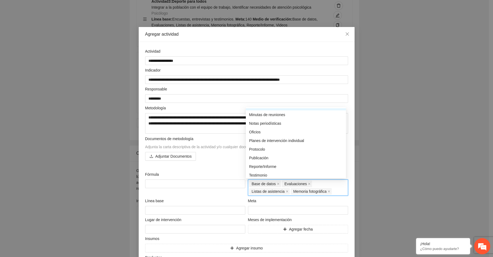
scroll to position [181, 0]
click at [262, 147] on div "Reporte/Informe" at bounding box center [296, 147] width 94 height 6
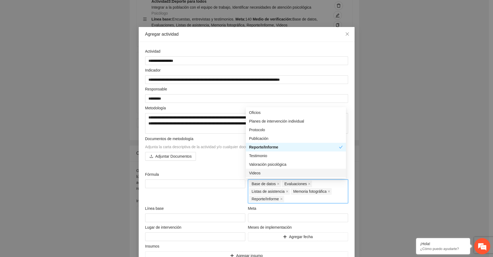
click at [255, 172] on div "Videos" at bounding box center [296, 173] width 94 height 6
click at [214, 162] on div "Documentos de metodología Adjunta la carta descriptiva de la actividad y/o cual…" at bounding box center [247, 151] width 206 height 31
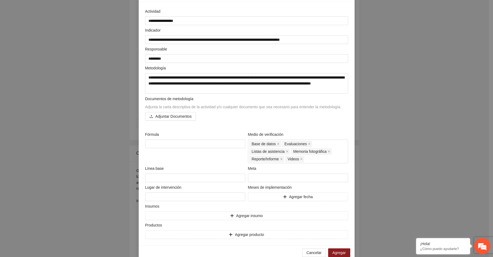
scroll to position [49, 0]
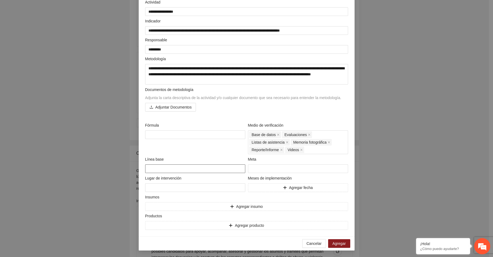
click at [160, 168] on textarea at bounding box center [195, 168] width 100 height 9
click at [257, 169] on input "number" at bounding box center [298, 168] width 100 height 9
click at [170, 186] on textarea at bounding box center [195, 187] width 100 height 9
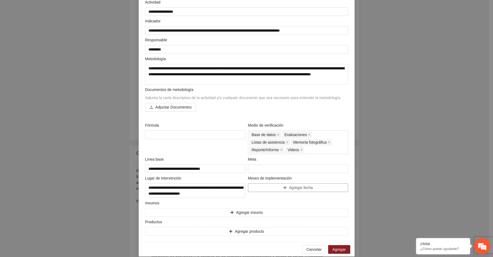
click at [286, 186] on button "Agregar fecha" at bounding box center [298, 187] width 100 height 9
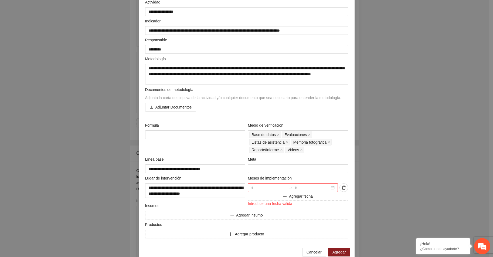
click at [330, 187] on div at bounding box center [293, 187] width 90 height 9
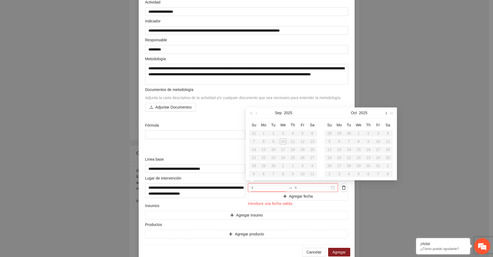
click at [387, 112] on button "button" at bounding box center [386, 112] width 6 height 11
click at [338, 148] on div "16" at bounding box center [339, 149] width 6 height 6
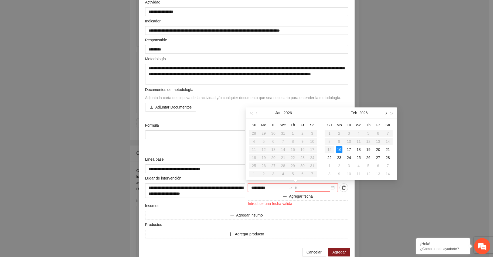
click at [388, 113] on button "button" at bounding box center [386, 112] width 6 height 11
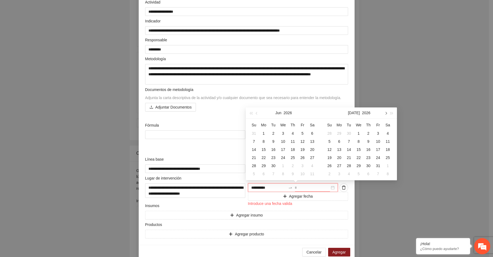
click at [388, 113] on button "button" at bounding box center [386, 112] width 6 height 11
click at [377, 165] on div "30" at bounding box center [378, 166] width 6 height 6
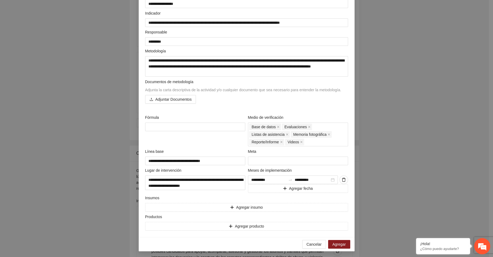
scroll to position [58, 0]
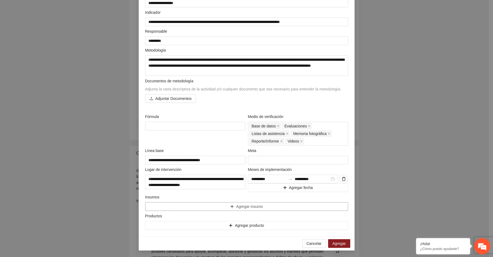
click at [163, 205] on button "Agregar insumo" at bounding box center [246, 206] width 203 height 9
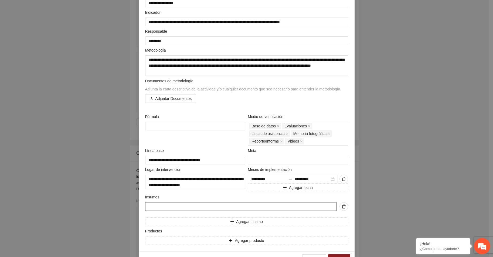
click at [163, 205] on input "text" at bounding box center [241, 206] width 192 height 9
click at [146, 206] on input "text" at bounding box center [241, 206] width 192 height 9
paste input "**********"
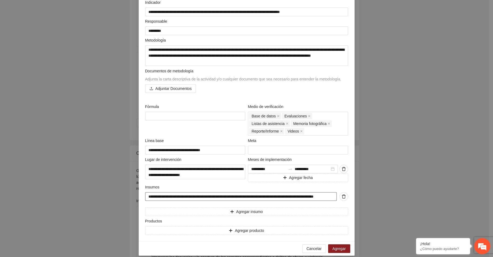
scroll to position [73, 0]
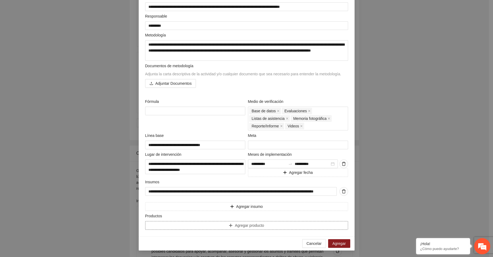
click at [238, 224] on span "Agregar producto" at bounding box center [249, 225] width 29 height 6
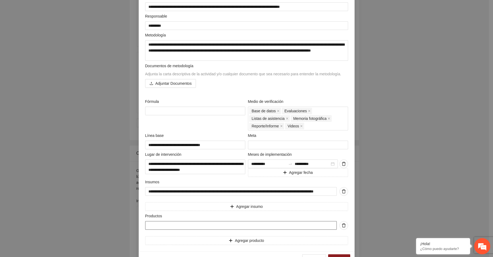
click at [175, 226] on input "text" at bounding box center [241, 225] width 192 height 9
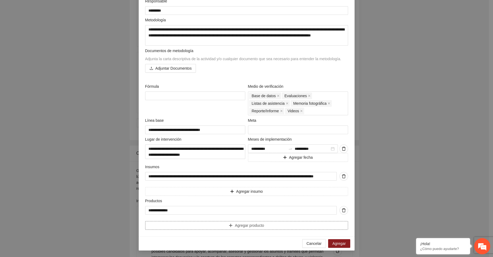
click at [238, 224] on span "Agregar producto" at bounding box center [249, 225] width 29 height 6
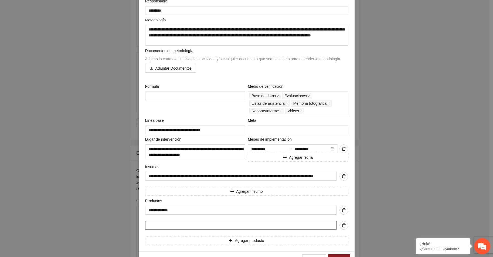
click at [238, 224] on input "text" at bounding box center [241, 225] width 192 height 9
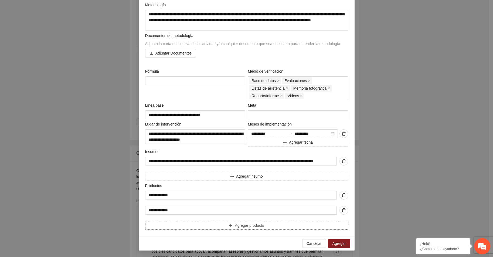
click at [239, 224] on span "Agregar producto" at bounding box center [249, 225] width 29 height 6
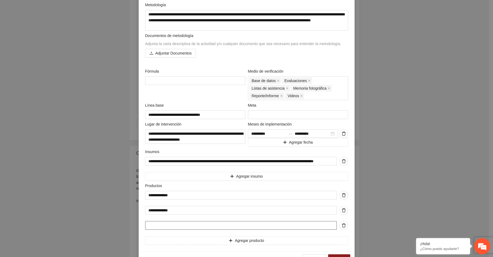
click at [236, 225] on input "text" at bounding box center [241, 225] width 192 height 9
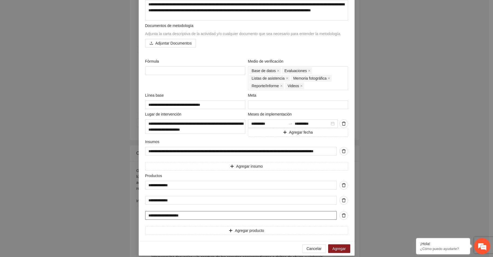
scroll to position [118, 0]
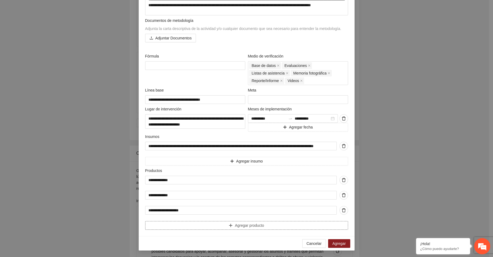
click at [239, 225] on span "Agregar producto" at bounding box center [249, 225] width 29 height 6
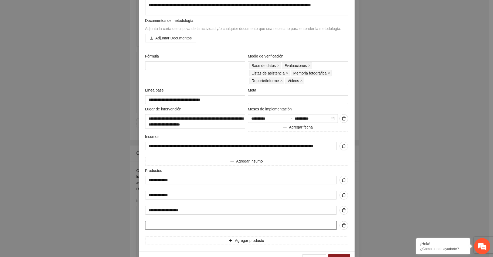
click at [239, 225] on input "text" at bounding box center [241, 225] width 192 height 9
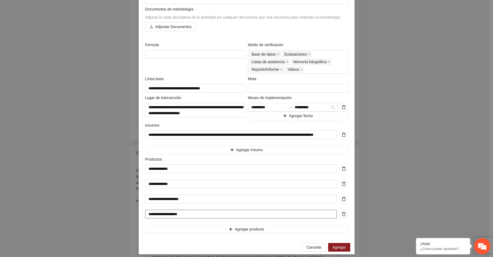
scroll to position [133, 0]
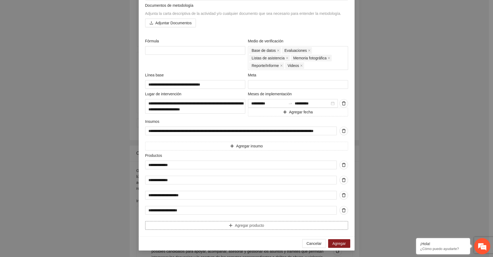
click at [244, 226] on span "Agregar producto" at bounding box center [249, 225] width 29 height 6
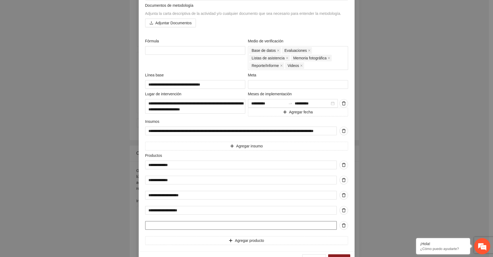
click at [239, 225] on input "text" at bounding box center [241, 225] width 192 height 9
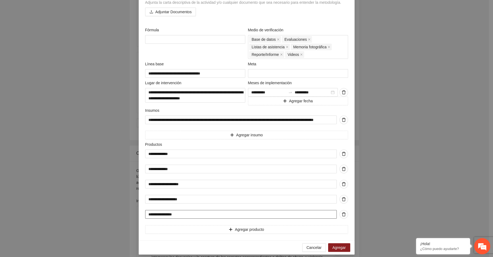
scroll to position [148, 0]
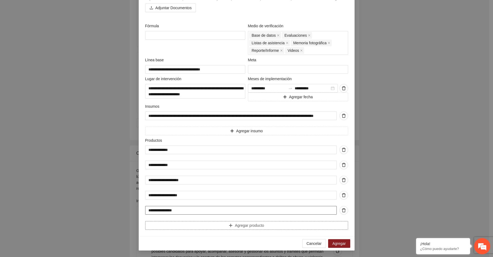
click at [239, 225] on span "Agregar producto" at bounding box center [249, 225] width 29 height 6
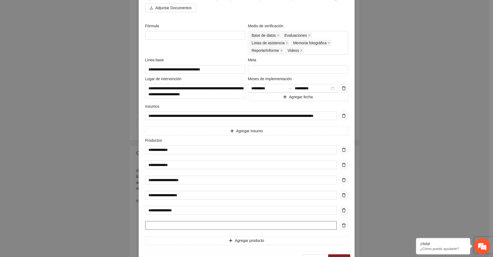
click at [231, 225] on input "text" at bounding box center [241, 225] width 192 height 9
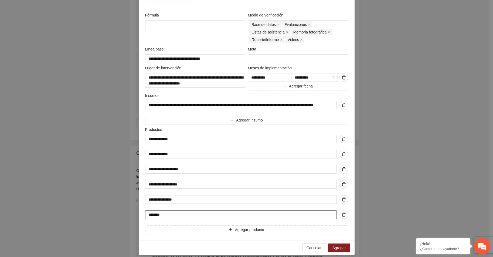
scroll to position [164, 0]
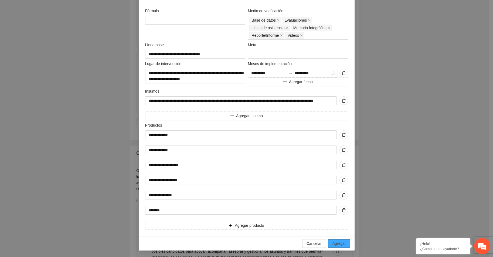
click at [343, 242] on span "Agregar" at bounding box center [339, 244] width 13 height 6
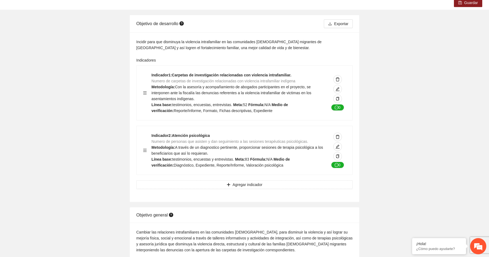
scroll to position [0, 0]
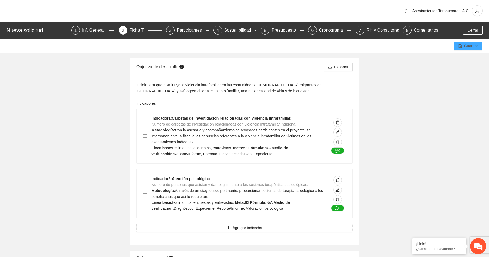
click at [472, 46] on span "Guardar" at bounding box center [471, 46] width 14 height 6
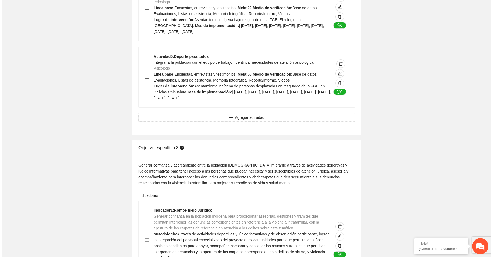
scroll to position [1647, 0]
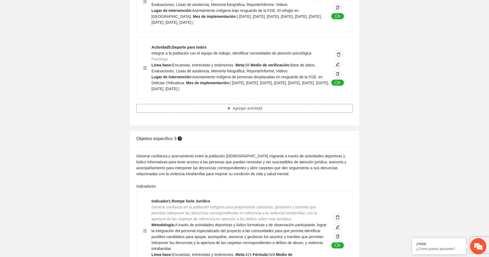
click at [243, 111] on span "Agregar actividad" at bounding box center [247, 108] width 29 height 6
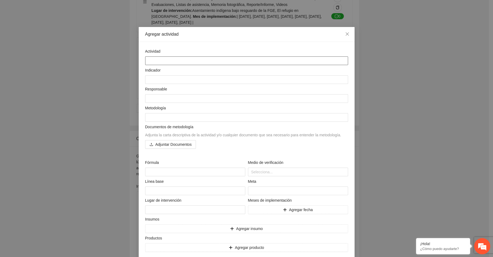
click at [171, 59] on textarea at bounding box center [246, 60] width 203 height 9
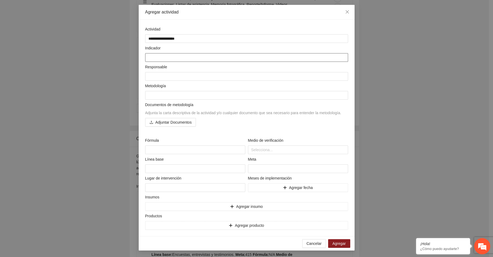
click at [153, 58] on textarea at bounding box center [246, 57] width 203 height 9
click at [146, 58] on textarea at bounding box center [246, 57] width 203 height 9
paste textarea "**********"
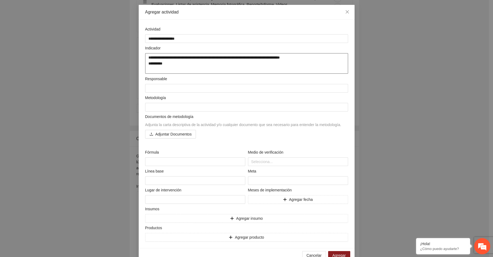
drag, startPoint x: 145, startPoint y: 64, endPoint x: 163, endPoint y: 64, distance: 17.3
click at [163, 64] on textarea "**********" at bounding box center [246, 63] width 203 height 21
click at [154, 89] on textarea at bounding box center [246, 88] width 203 height 9
paste textarea "*********"
click at [148, 68] on textarea "**********" at bounding box center [246, 63] width 203 height 21
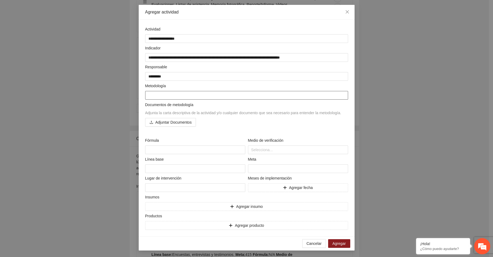
click at [156, 95] on textarea at bounding box center [246, 95] width 203 height 9
click at [148, 95] on textarea at bounding box center [246, 95] width 203 height 9
paste textarea "**********"
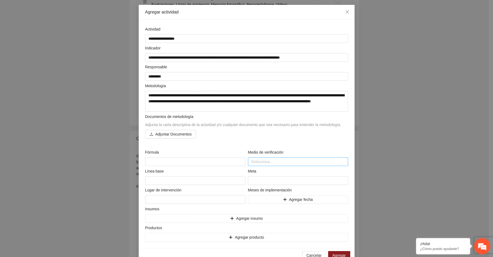
click at [251, 160] on input "search" at bounding box center [251, 161] width 1 height 6
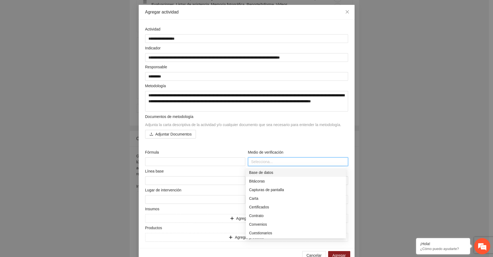
click at [255, 171] on div "Base de datos" at bounding box center [296, 173] width 94 height 6
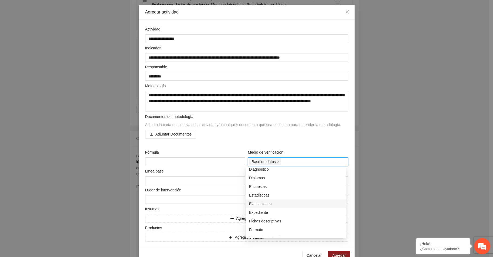
click at [264, 203] on div "Evaluaciones" at bounding box center [296, 204] width 94 height 6
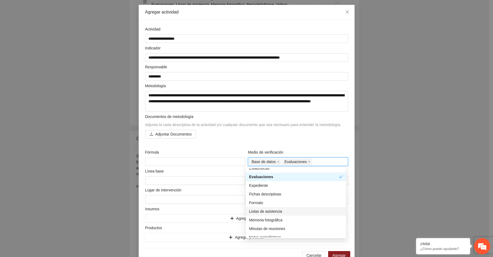
click at [265, 212] on div "Listas de asistencia" at bounding box center [296, 211] width 94 height 6
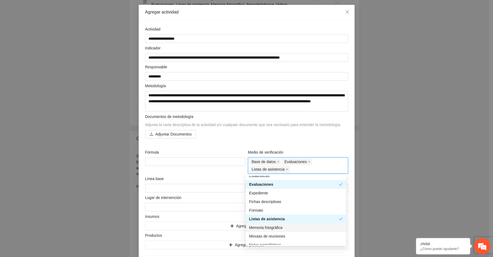
click at [263, 227] on div "Memoria fotográfica" at bounding box center [296, 228] width 94 height 6
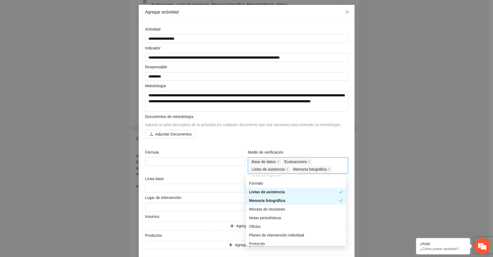
scroll to position [162, 0]
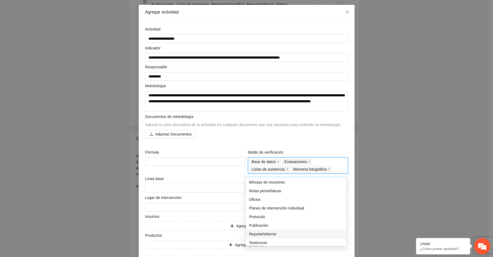
click at [262, 232] on div "Reporte/Informe" at bounding box center [296, 234] width 94 height 6
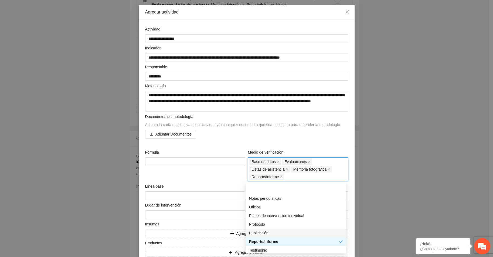
scroll to position [181, 0]
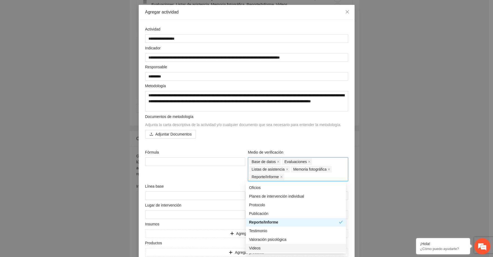
click at [259, 247] on div "Videos" at bounding box center [296, 248] width 94 height 6
click at [212, 178] on div "Fórmula" at bounding box center [195, 165] width 103 height 32
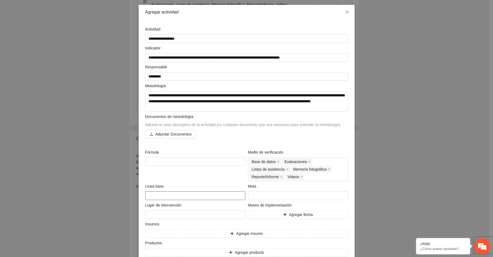
click at [155, 194] on textarea at bounding box center [195, 195] width 100 height 9
click at [253, 195] on input "number" at bounding box center [298, 195] width 100 height 9
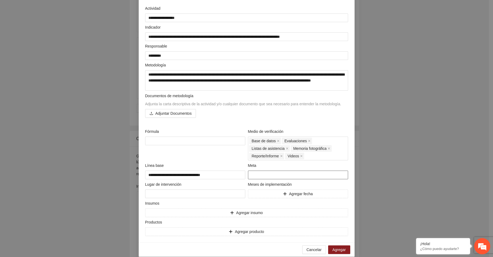
scroll to position [49, 0]
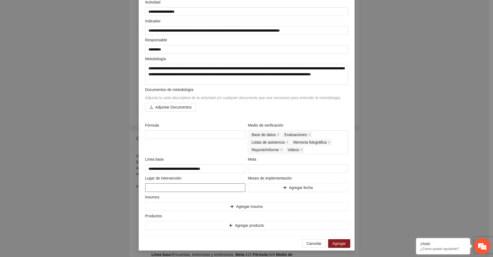
click at [153, 186] on textarea at bounding box center [195, 187] width 100 height 9
click at [297, 188] on span "Agregar fecha" at bounding box center [301, 188] width 24 height 6
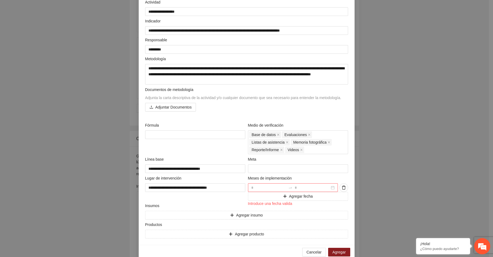
click at [330, 188] on div at bounding box center [293, 187] width 90 height 9
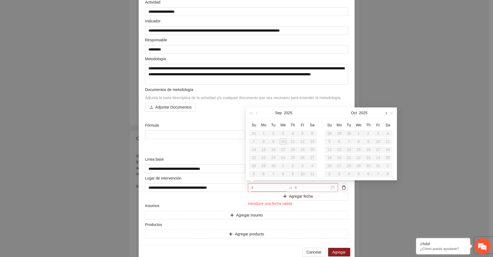
click at [386, 114] on span "button" at bounding box center [385, 113] width 3 height 3
click at [386, 113] on span "button" at bounding box center [385, 113] width 3 height 3
click at [338, 150] on div "16" at bounding box center [339, 149] width 6 height 6
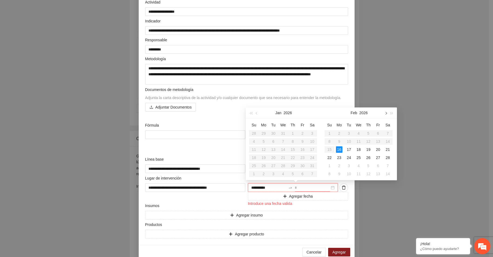
click at [386, 112] on button "button" at bounding box center [386, 112] width 6 height 11
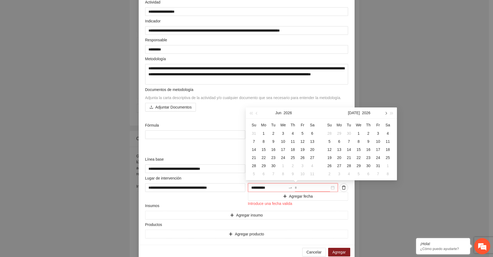
click at [386, 112] on button "button" at bounding box center [386, 112] width 6 height 11
click at [380, 164] on div "30" at bounding box center [378, 166] width 6 height 6
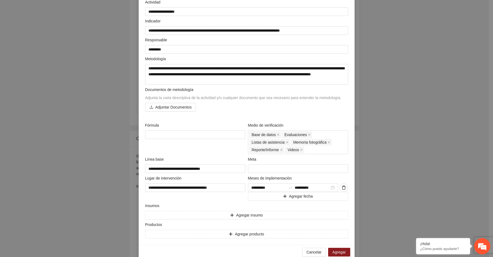
click at [209, 203] on div "Insumos" at bounding box center [246, 207] width 203 height 8
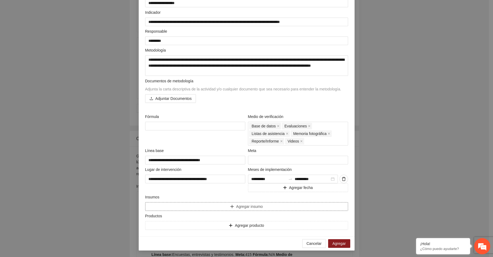
click at [154, 207] on button "Agregar insumo" at bounding box center [246, 206] width 203 height 9
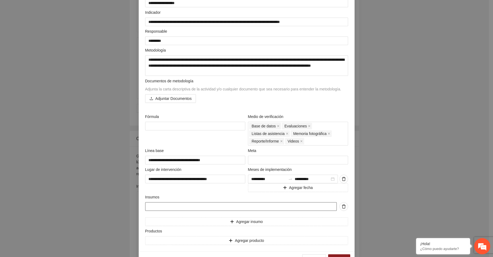
click at [154, 207] on input "text" at bounding box center [241, 206] width 192 height 9
click at [153, 207] on input "text" at bounding box center [241, 206] width 192 height 9
paste input "**********"
click at [162, 239] on button "Agregar producto" at bounding box center [246, 240] width 203 height 9
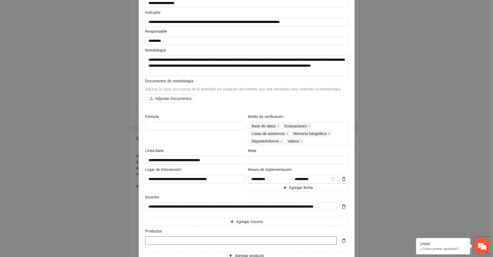
click at [162, 239] on input "text" at bounding box center [241, 240] width 192 height 9
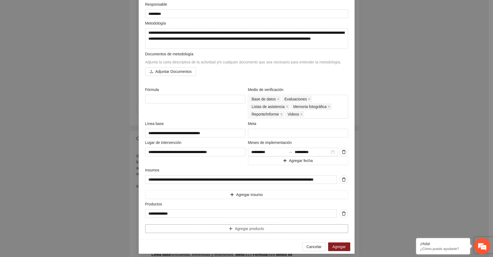
click at [240, 226] on span "Agregar producto" at bounding box center [249, 229] width 29 height 6
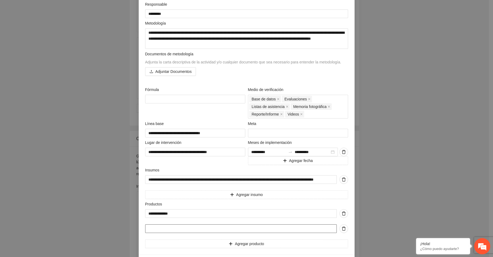
click at [229, 230] on input "text" at bounding box center [241, 228] width 192 height 9
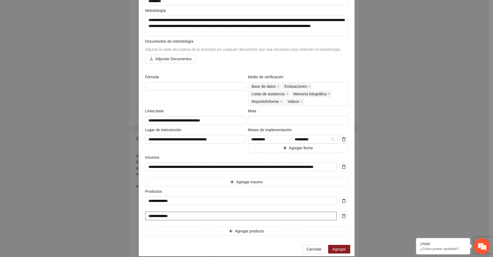
scroll to position [103, 0]
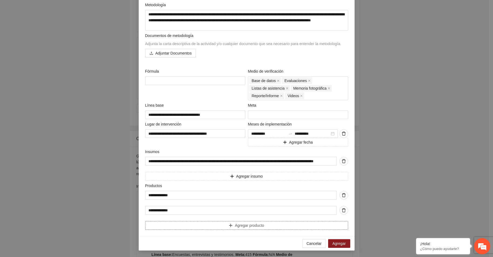
click at [241, 224] on span "Agregar producto" at bounding box center [249, 225] width 29 height 6
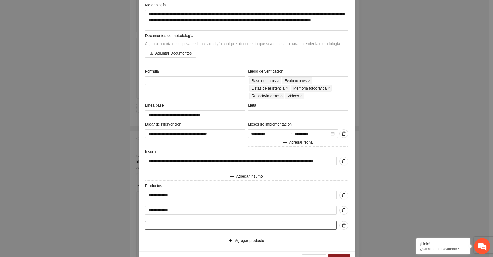
click at [241, 225] on input "text" at bounding box center [241, 225] width 192 height 9
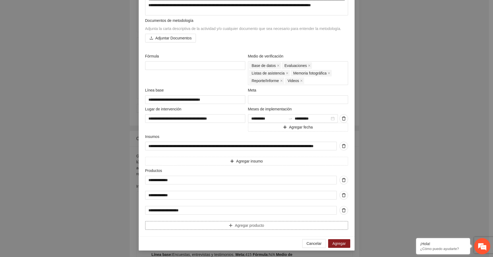
click at [245, 226] on span "Agregar producto" at bounding box center [249, 225] width 29 height 6
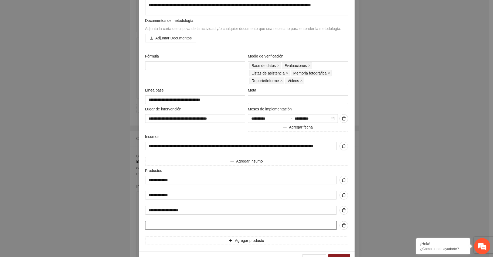
click at [245, 226] on input "text" at bounding box center [241, 225] width 192 height 9
click at [241, 239] on span "Agregar producto" at bounding box center [249, 241] width 29 height 6
click at [239, 241] on input "text" at bounding box center [241, 240] width 192 height 9
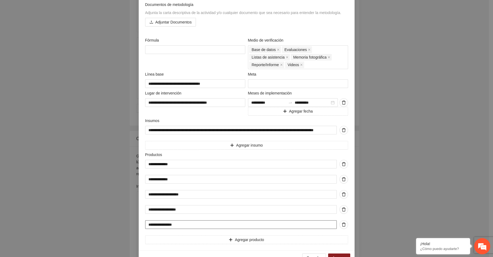
scroll to position [148, 0]
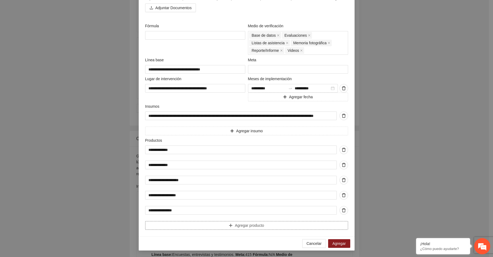
click at [203, 226] on button "Agregar producto" at bounding box center [246, 225] width 203 height 9
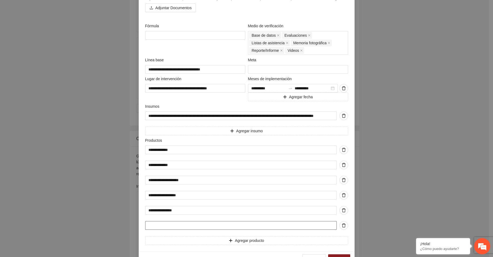
click at [174, 225] on input "text" at bounding box center [241, 225] width 192 height 9
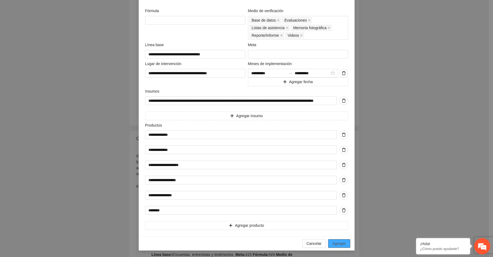
click at [340, 244] on span "Agregar" at bounding box center [339, 244] width 13 height 6
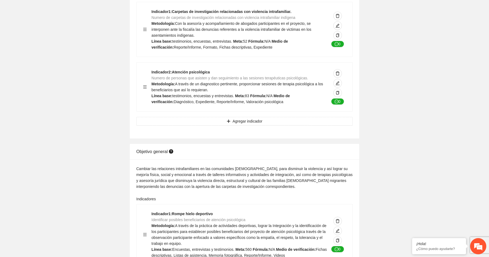
scroll to position [0, 0]
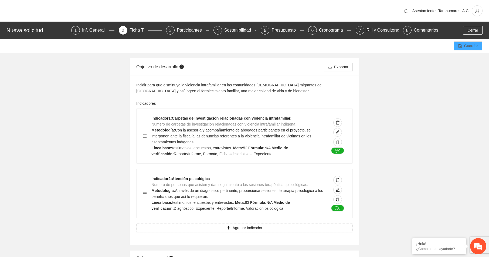
click at [471, 46] on span "Guardar" at bounding box center [471, 46] width 14 height 6
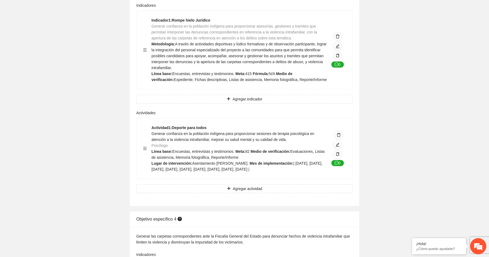
scroll to position [1890, 0]
